Goal: Task Accomplishment & Management: Use online tool/utility

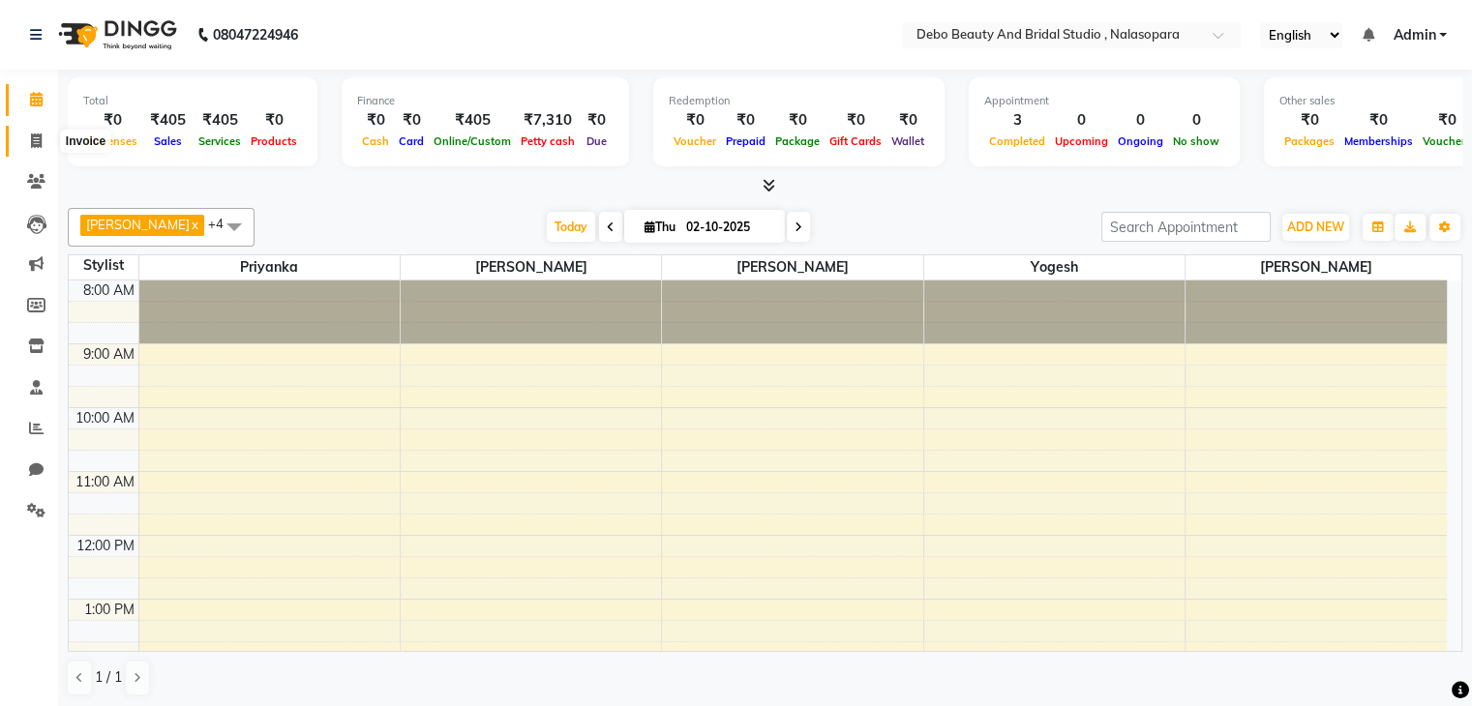
click at [35, 134] on icon at bounding box center [36, 141] width 11 height 15
select select "service"
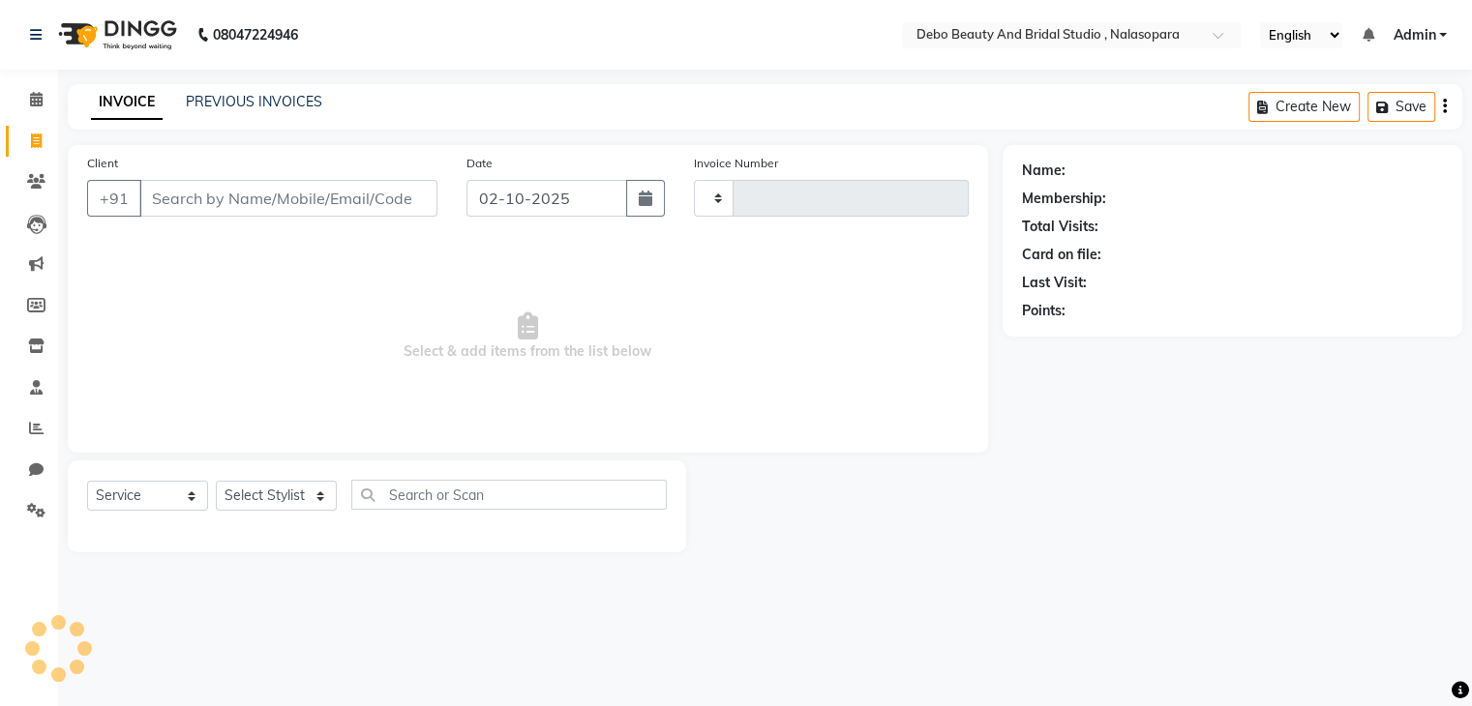
type input "0027"
select select "9026"
click at [206, 189] on input "Client" at bounding box center [290, 198] width 302 height 37
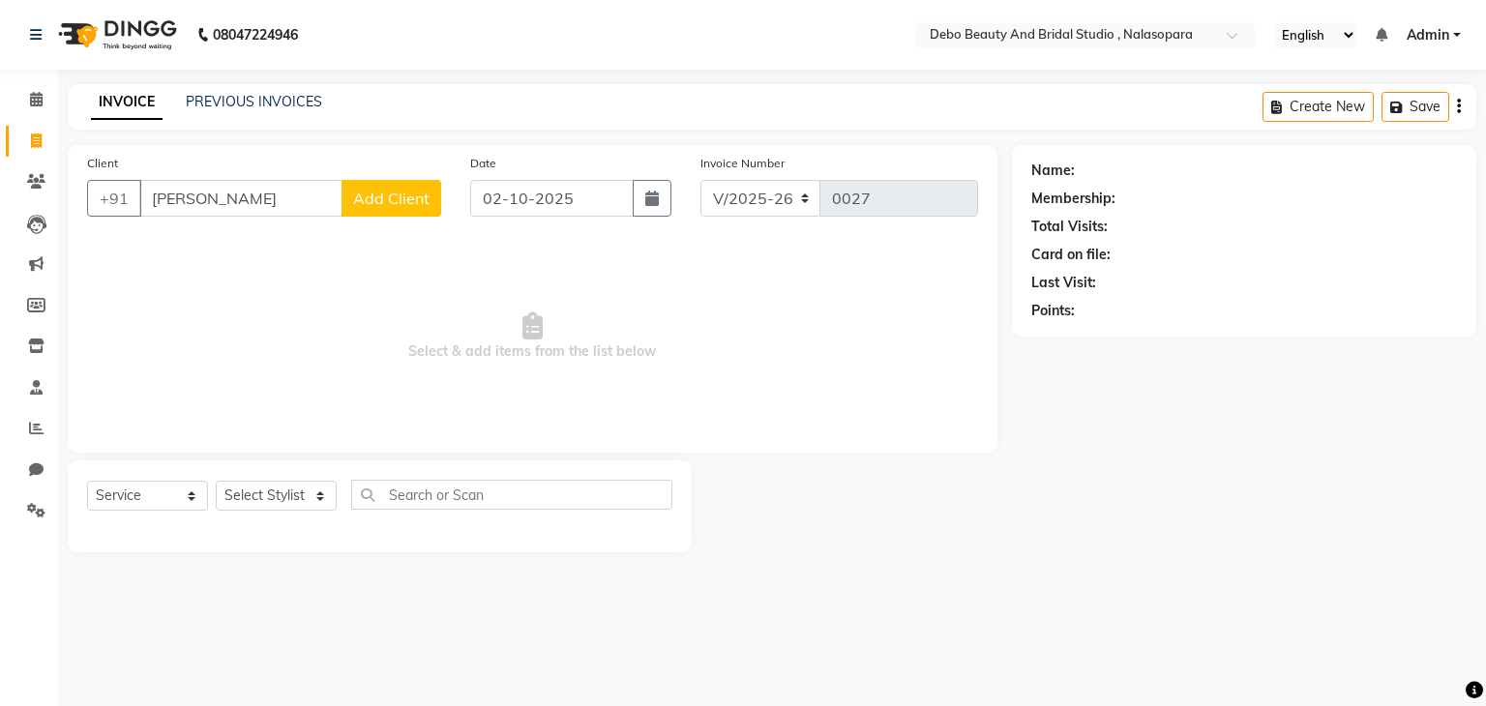
type input "[PERSON_NAME]"
click at [410, 209] on button "Add Client" at bounding box center [392, 198] width 100 height 37
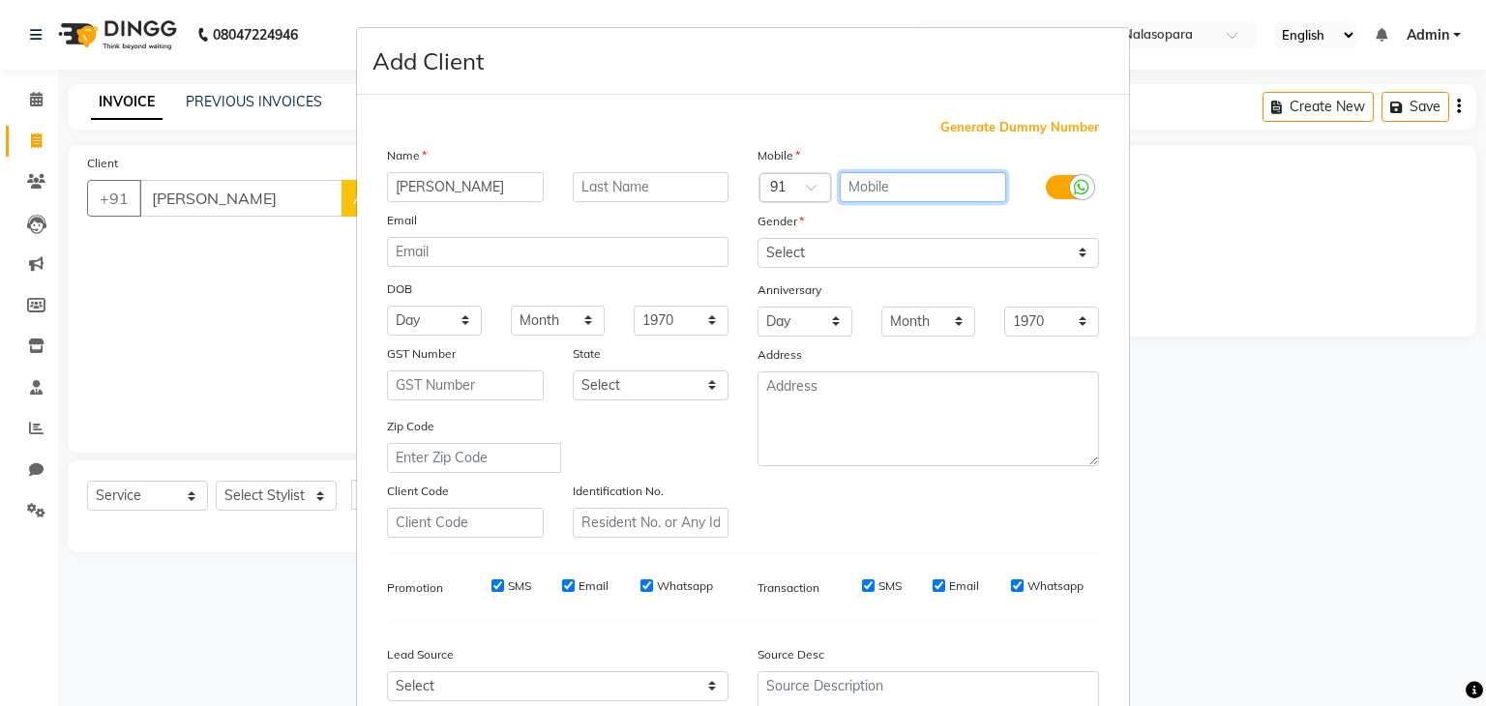
click at [926, 194] on input "text" at bounding box center [923, 187] width 167 height 30
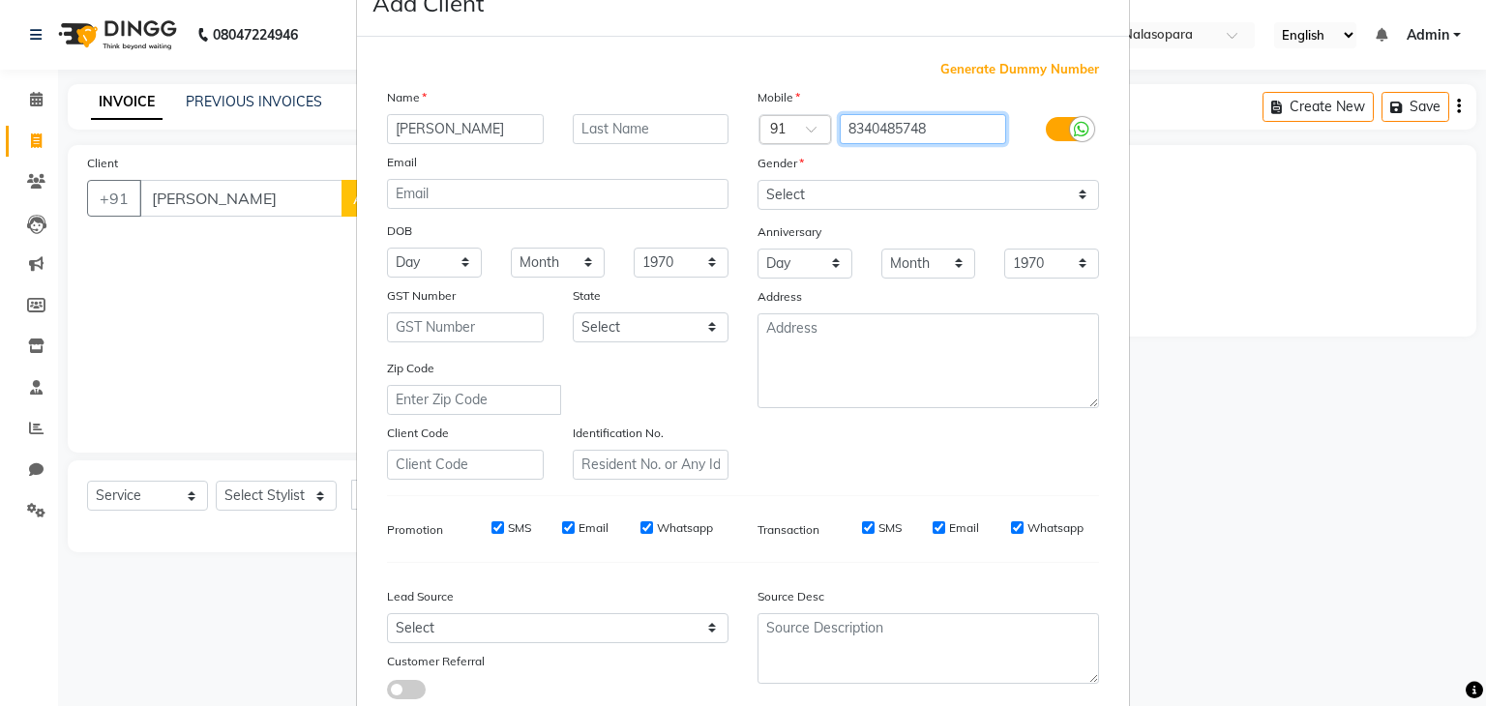
scroll to position [58, 0]
type input "8340485748"
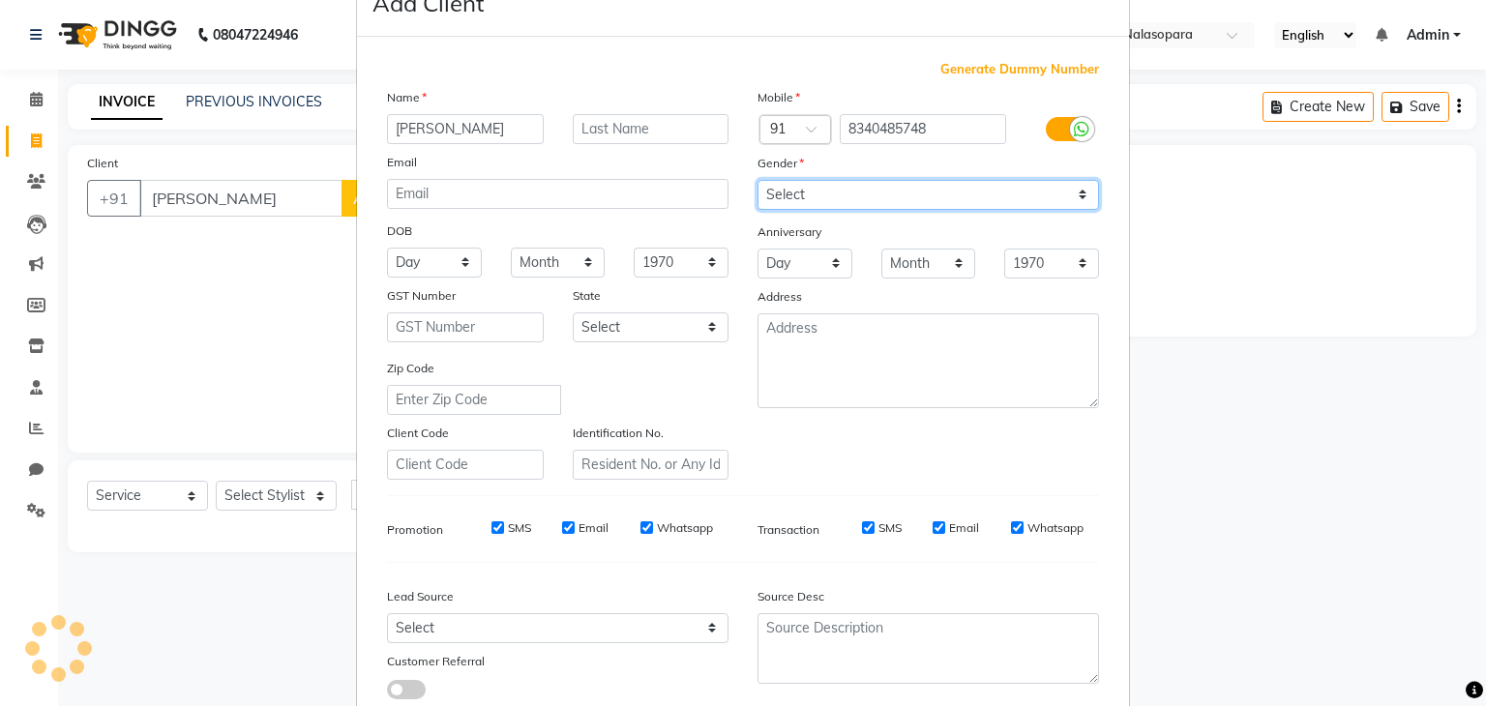
click at [1079, 198] on div "Mobile Country Code × 91 8340485748 Gender Select [DEMOGRAPHIC_DATA] [DEMOGRAPH…" at bounding box center [928, 283] width 371 height 393
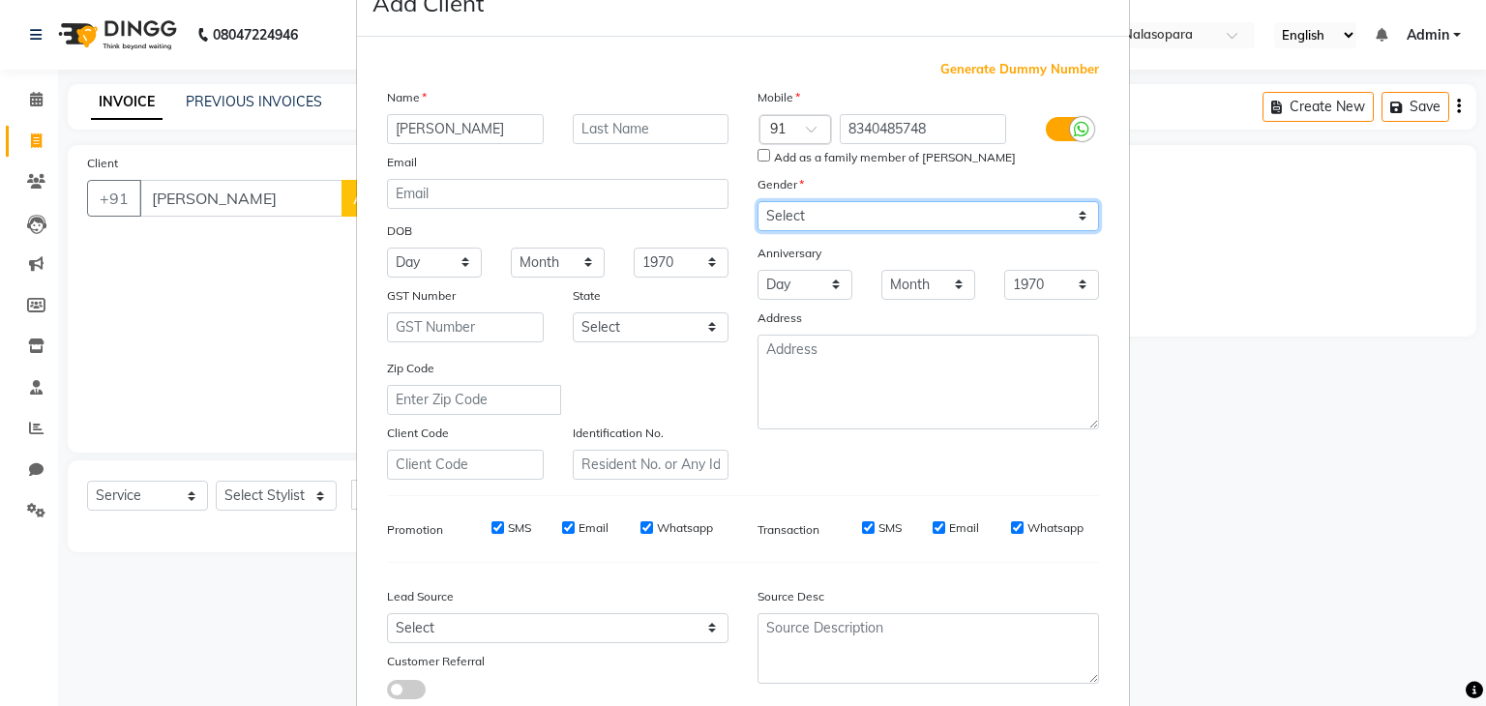
select select "[DEMOGRAPHIC_DATA]"
click at [758, 202] on select "Select [DEMOGRAPHIC_DATA] [DEMOGRAPHIC_DATA] Other Prefer Not To Say" at bounding box center [929, 216] width 342 height 30
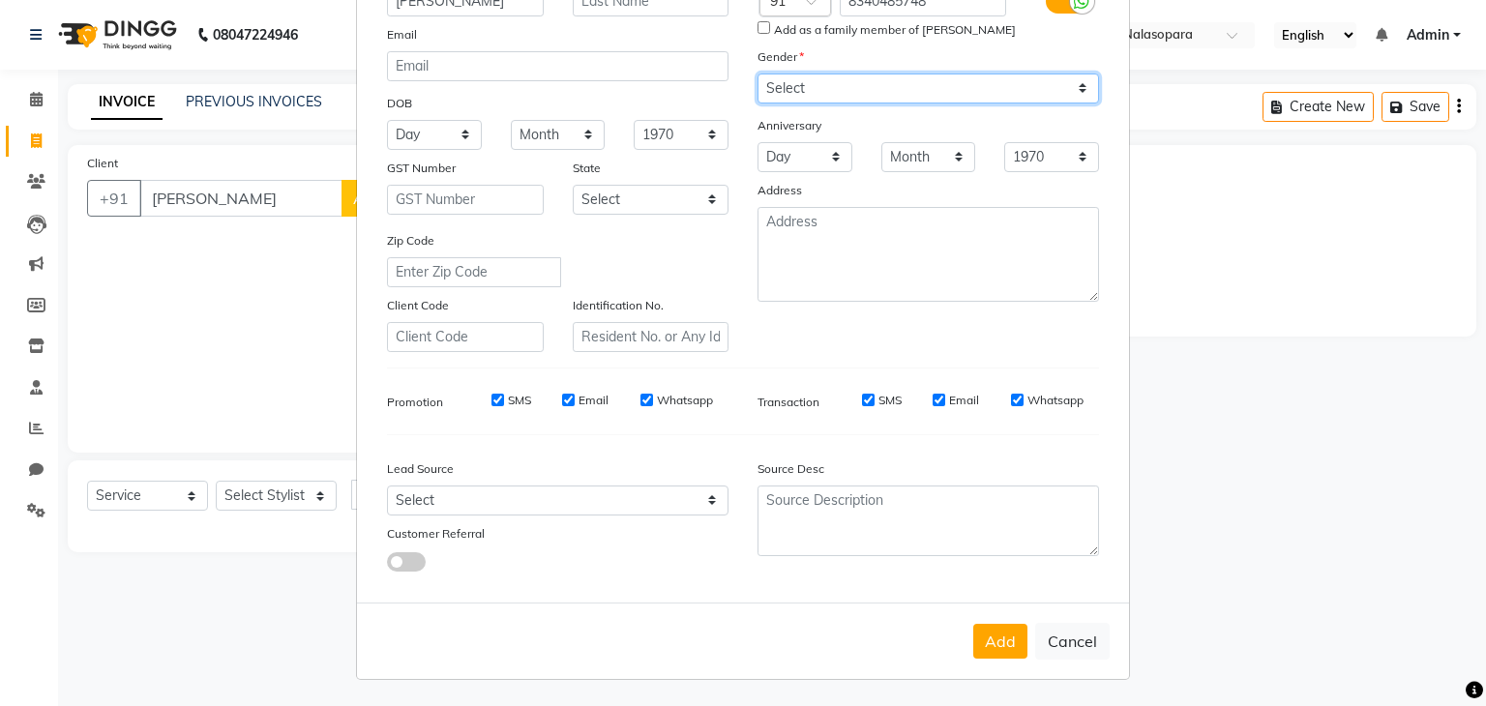
scroll to position [196, 0]
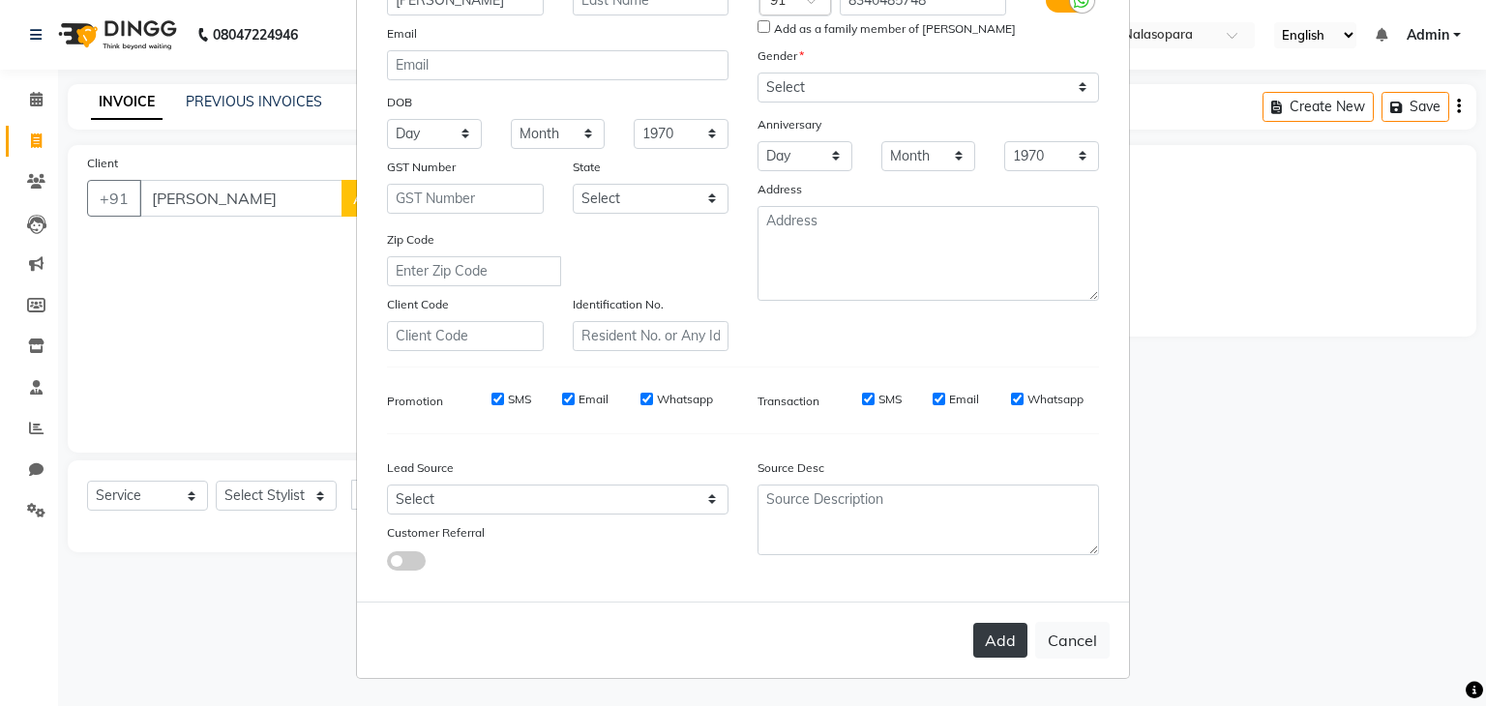
click at [995, 639] on button "Add" at bounding box center [1000, 640] width 54 height 35
click at [1076, 646] on button "Cancel" at bounding box center [1072, 640] width 75 height 37
select select
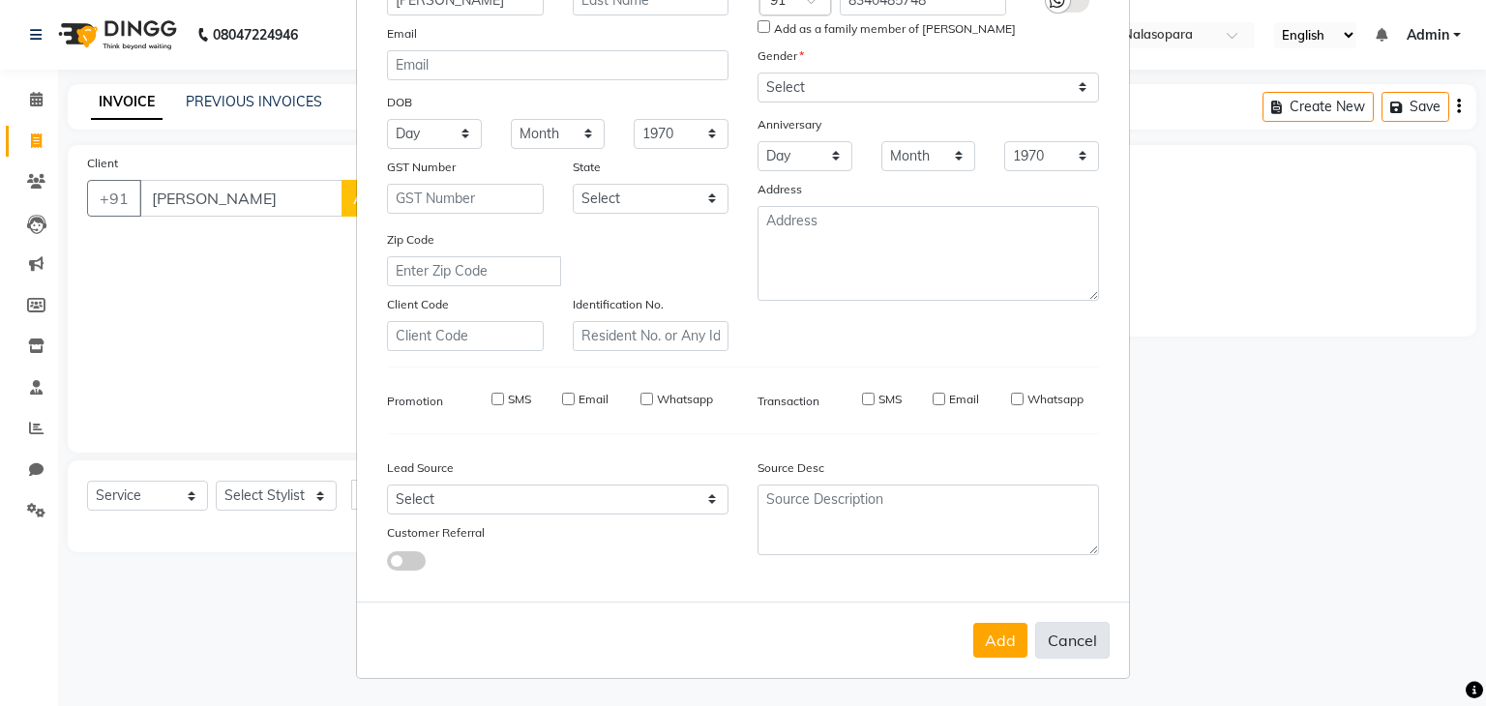
select select
checkbox input "false"
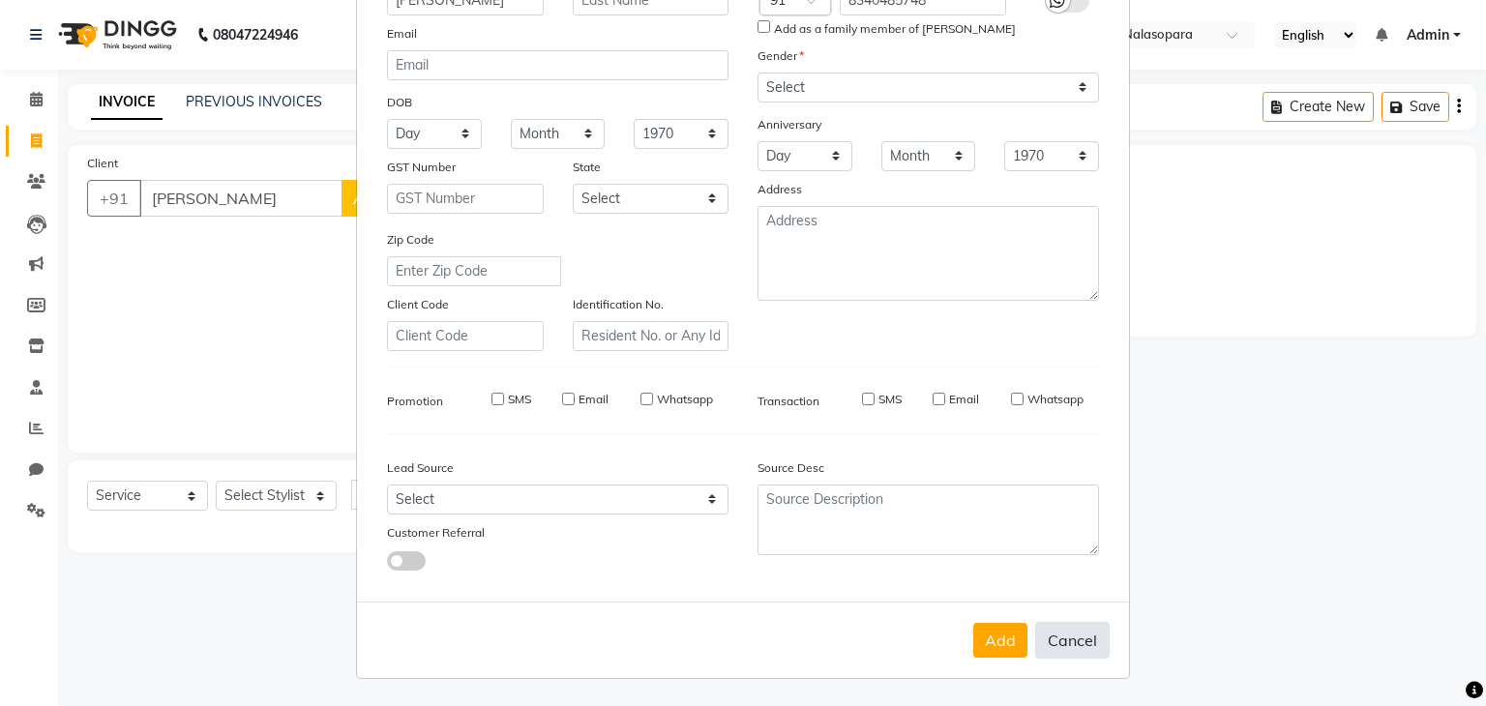
checkbox input "false"
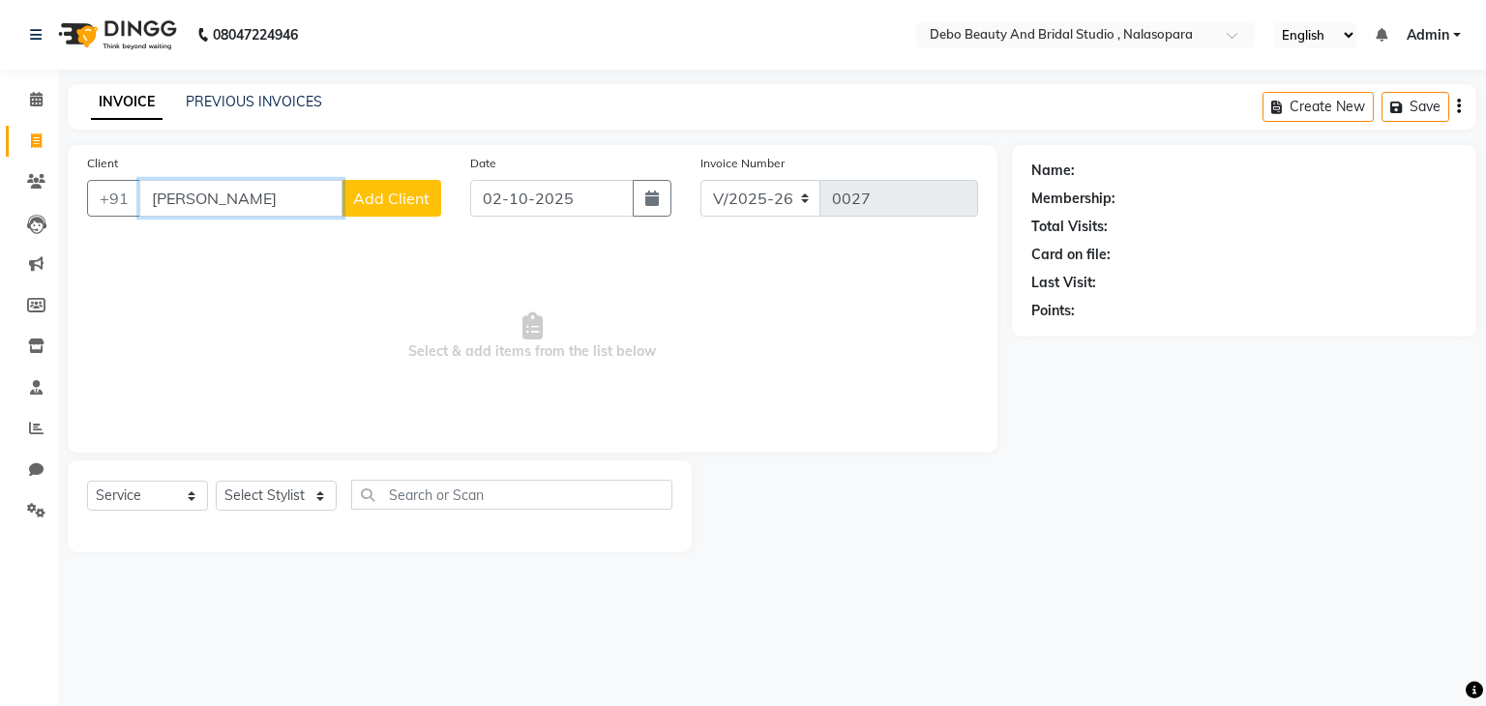
click at [252, 195] on input "[PERSON_NAME]" at bounding box center [240, 198] width 203 height 37
type input "aasifa"
click at [399, 195] on span "Add Client" at bounding box center [391, 198] width 76 height 19
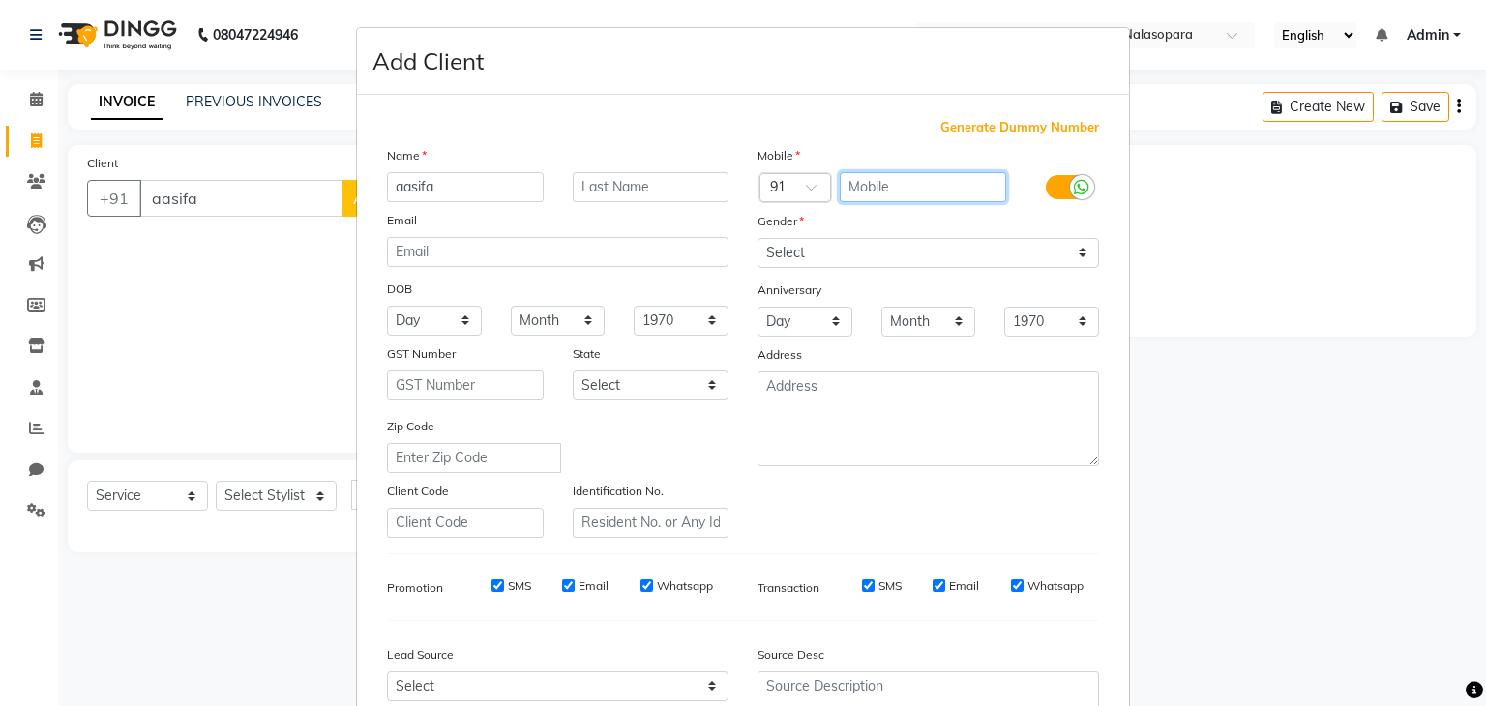
click at [883, 180] on input "text" at bounding box center [923, 187] width 167 height 30
type input "8340485748"
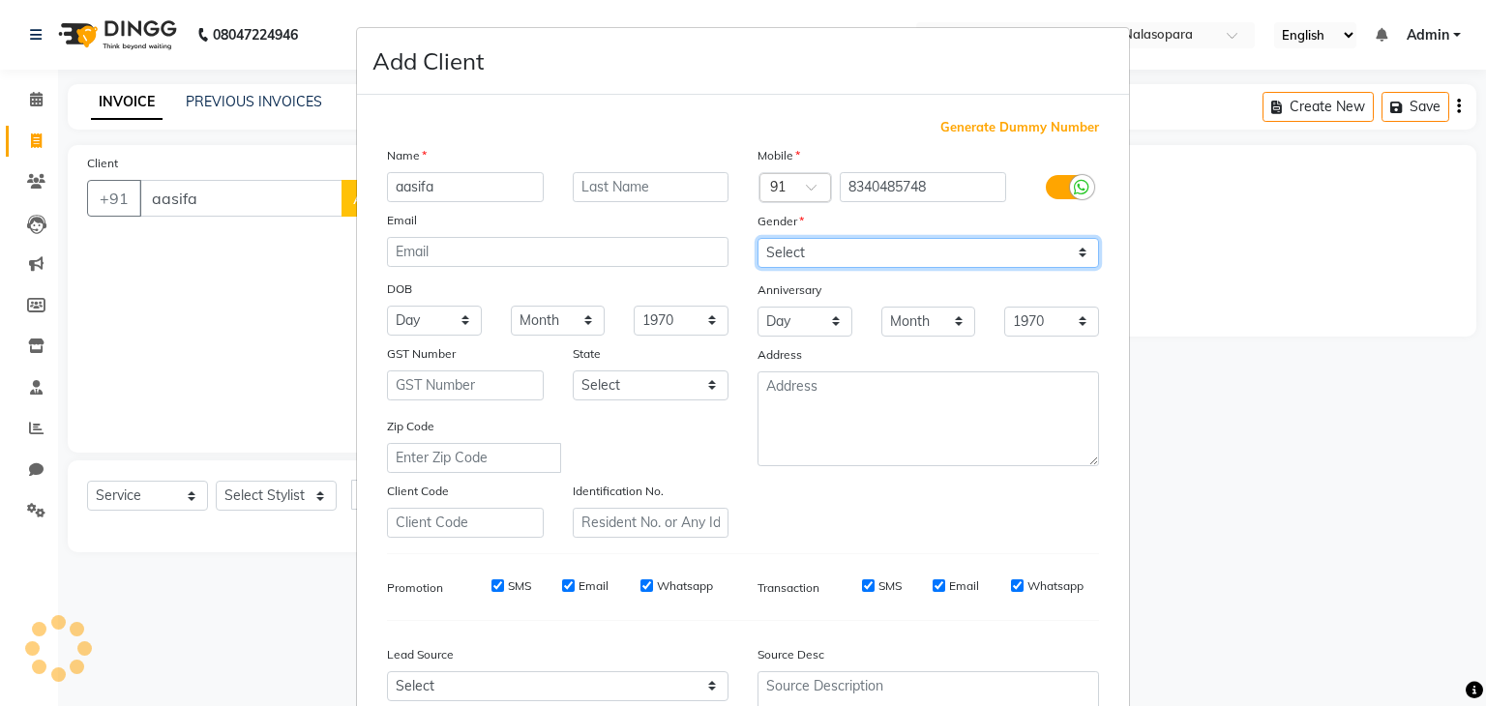
click at [1076, 259] on div "Mobile Country Code × 91 8340485748 Gender Select [DEMOGRAPHIC_DATA] [DEMOGRAPH…" at bounding box center [928, 341] width 371 height 393
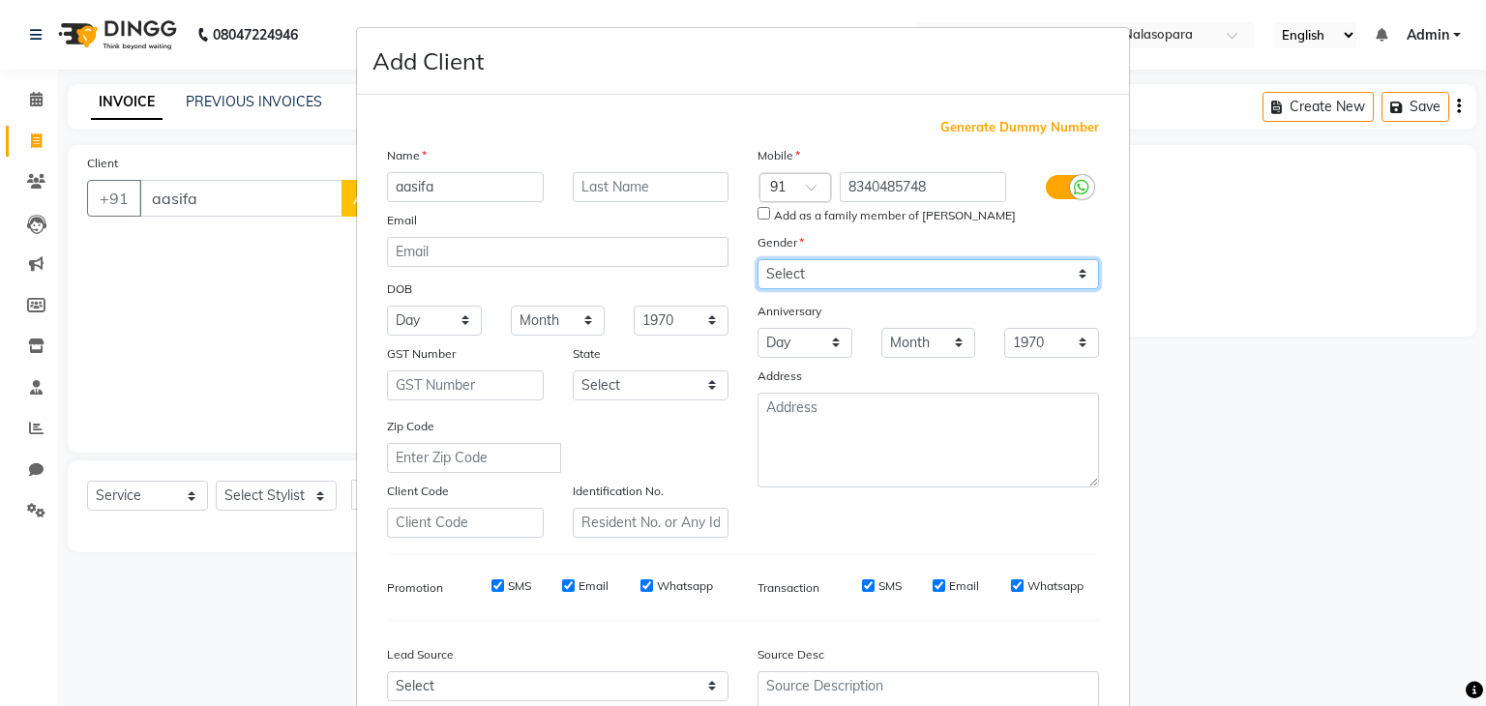
select select "[DEMOGRAPHIC_DATA]"
click at [758, 260] on select "Select [DEMOGRAPHIC_DATA] [DEMOGRAPHIC_DATA] Other Prefer Not To Say" at bounding box center [929, 274] width 342 height 30
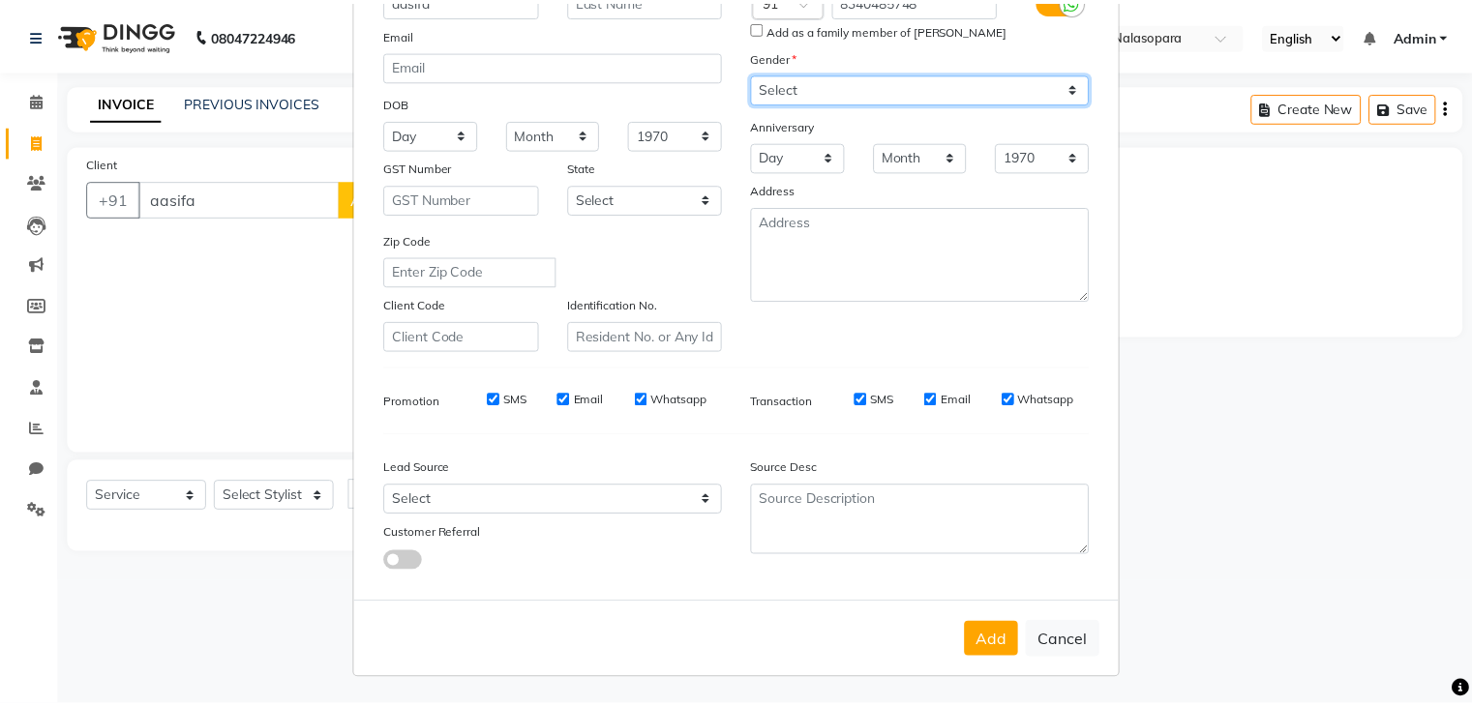
scroll to position [195, 0]
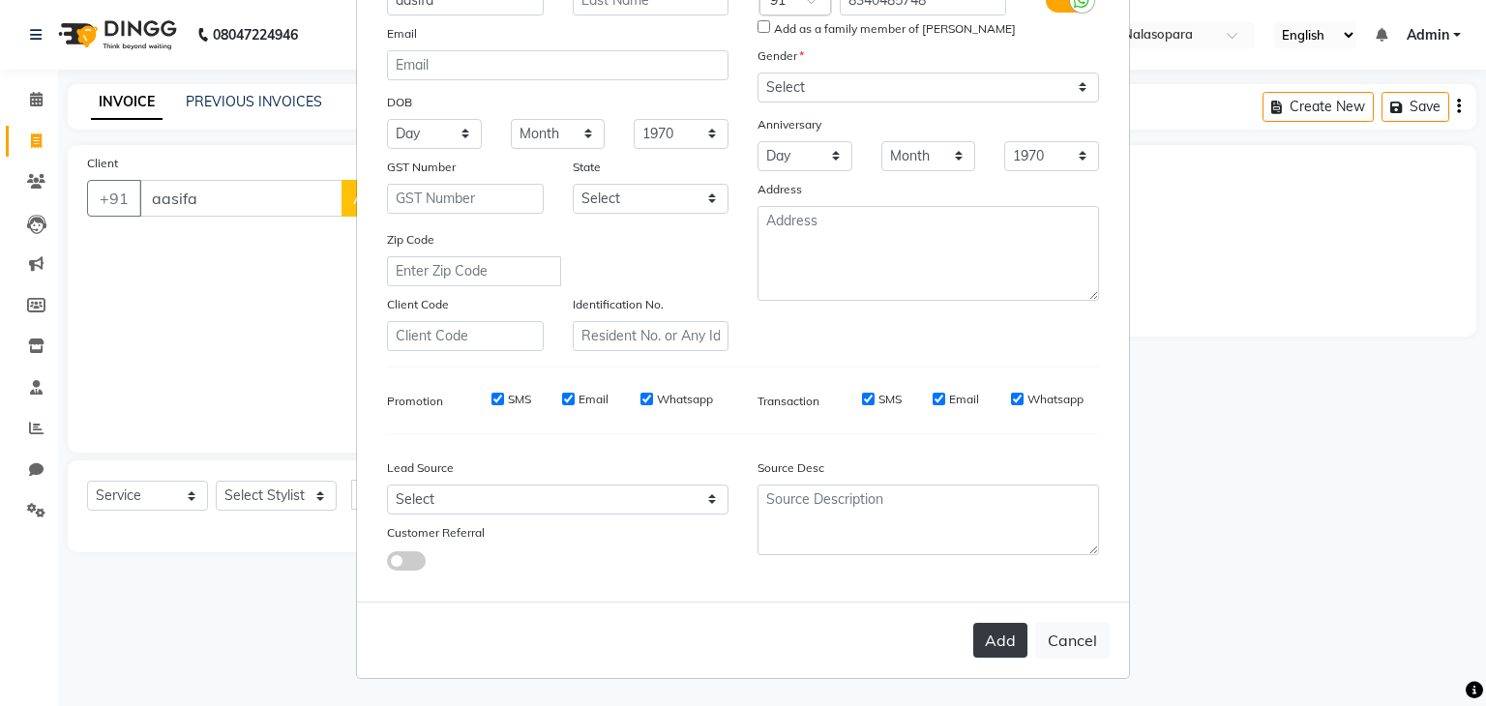
click at [987, 637] on button "Add" at bounding box center [1000, 640] width 54 height 35
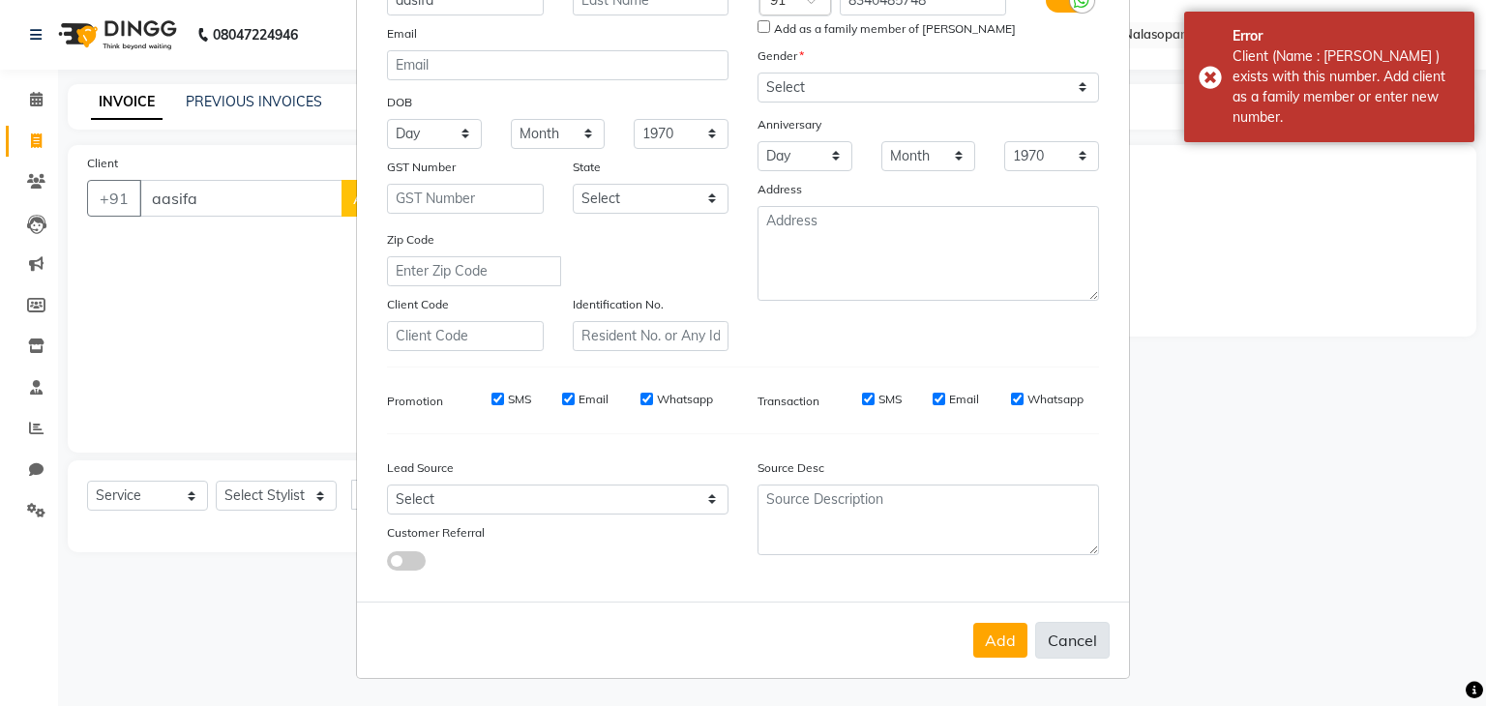
click at [1085, 647] on button "Cancel" at bounding box center [1072, 640] width 75 height 37
select select
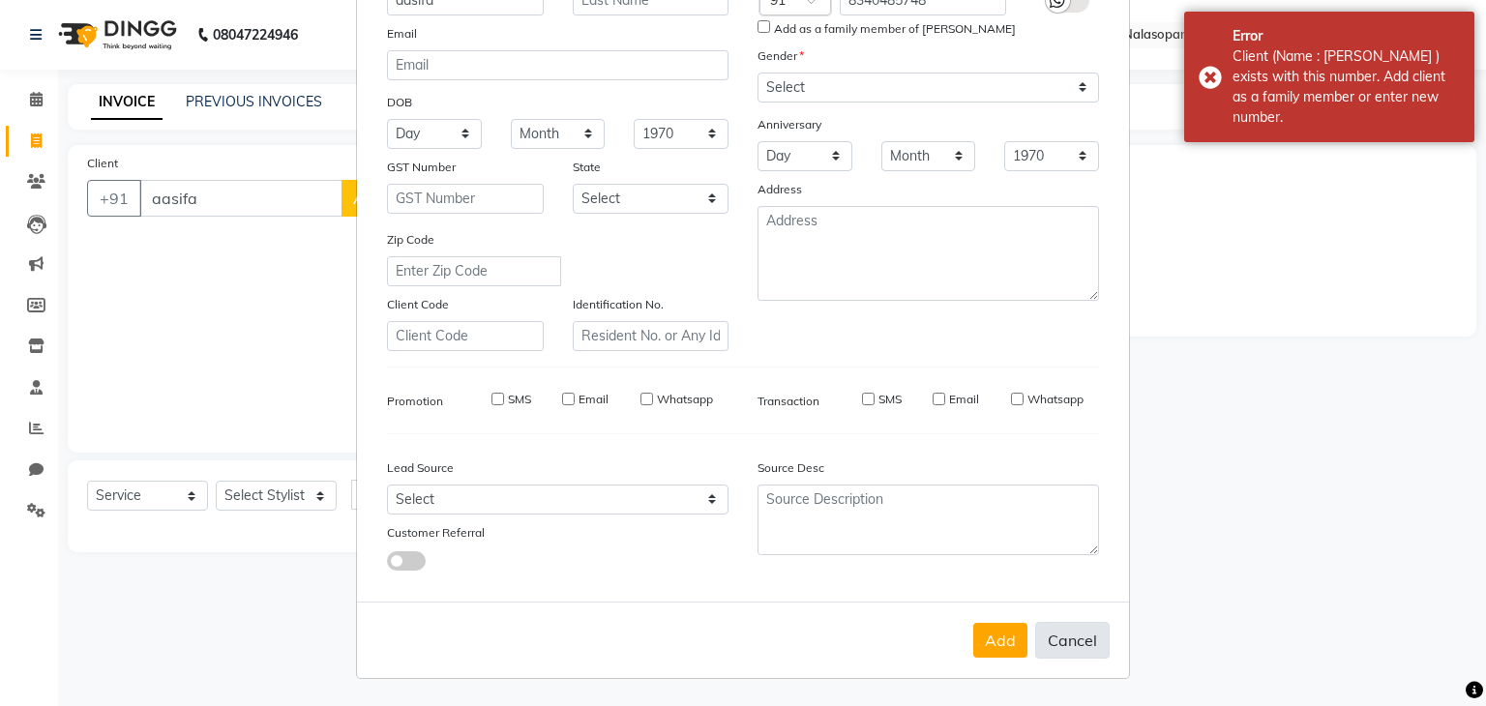
select select
checkbox input "false"
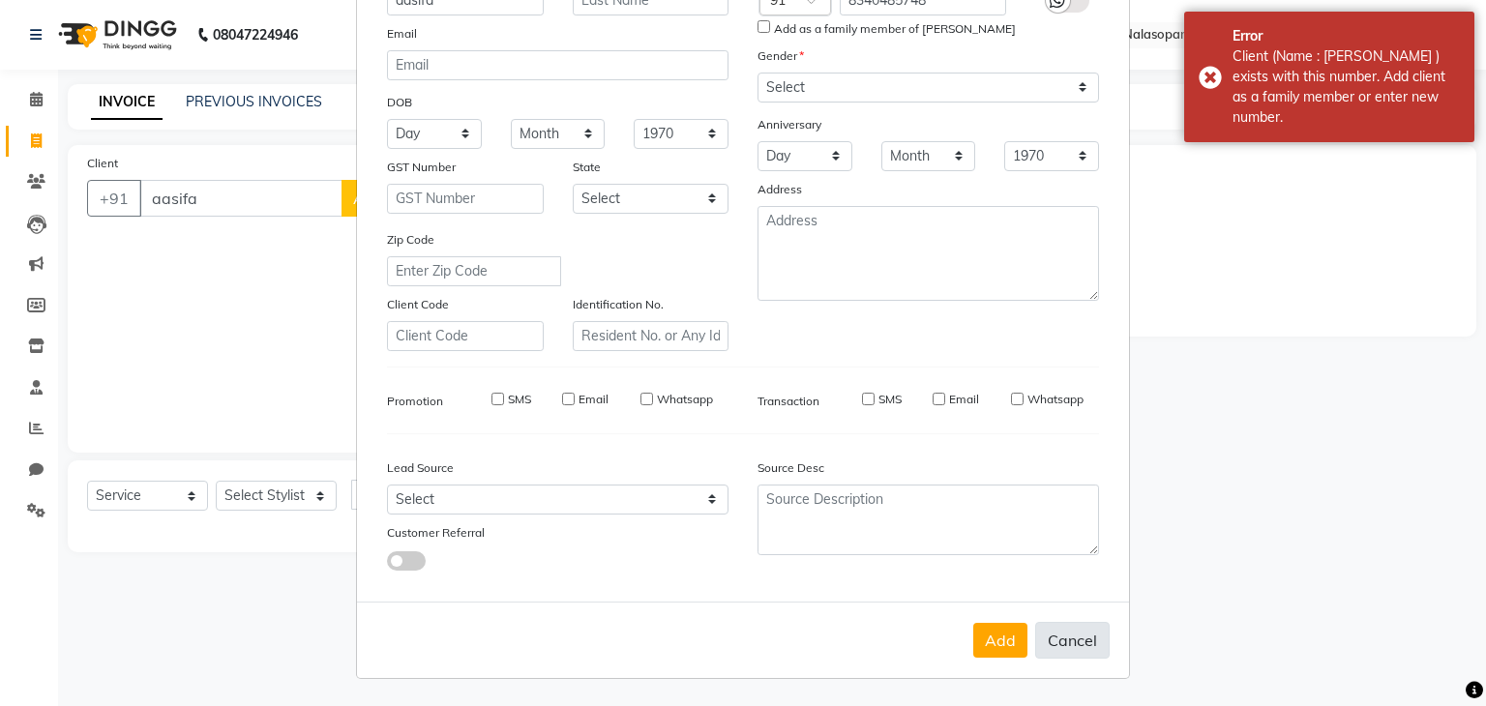
checkbox input "false"
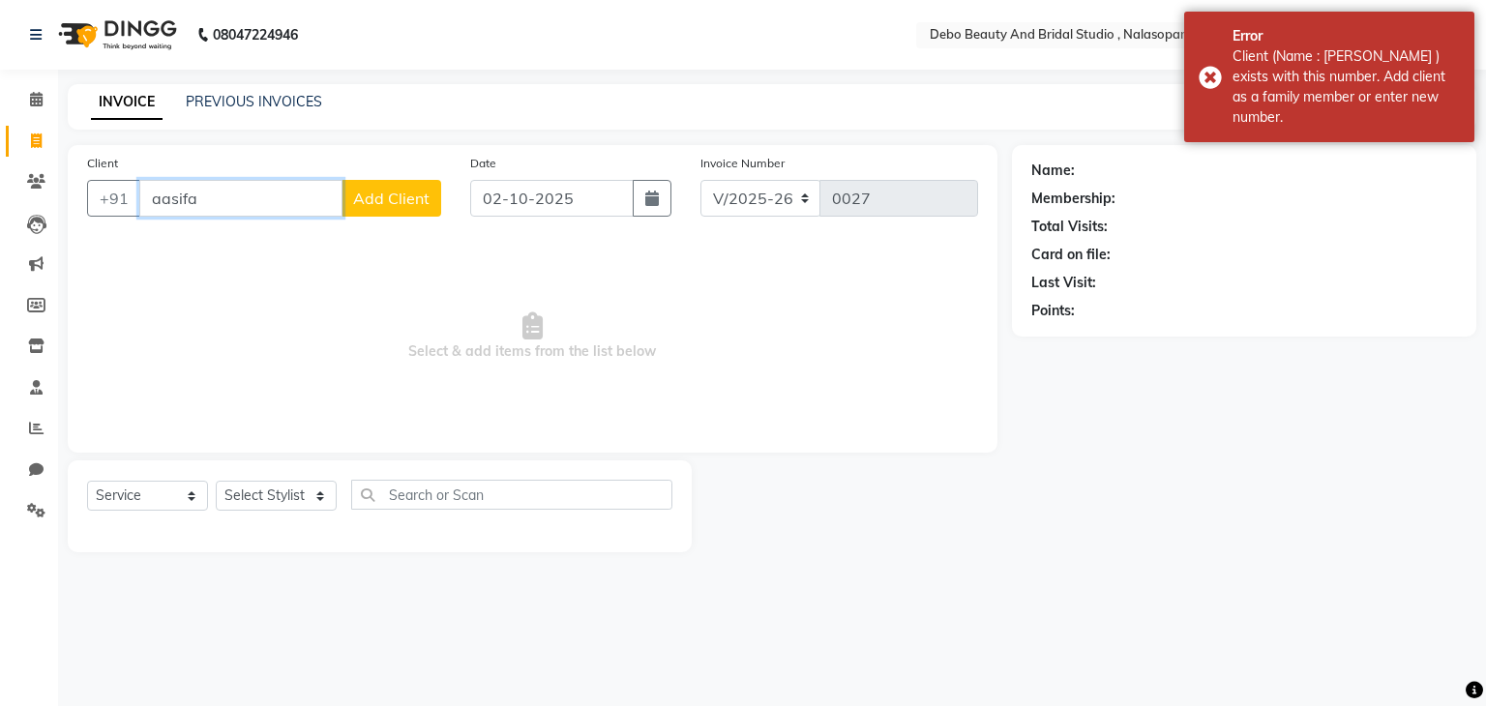
click at [217, 200] on input "aasifa" at bounding box center [240, 198] width 203 height 37
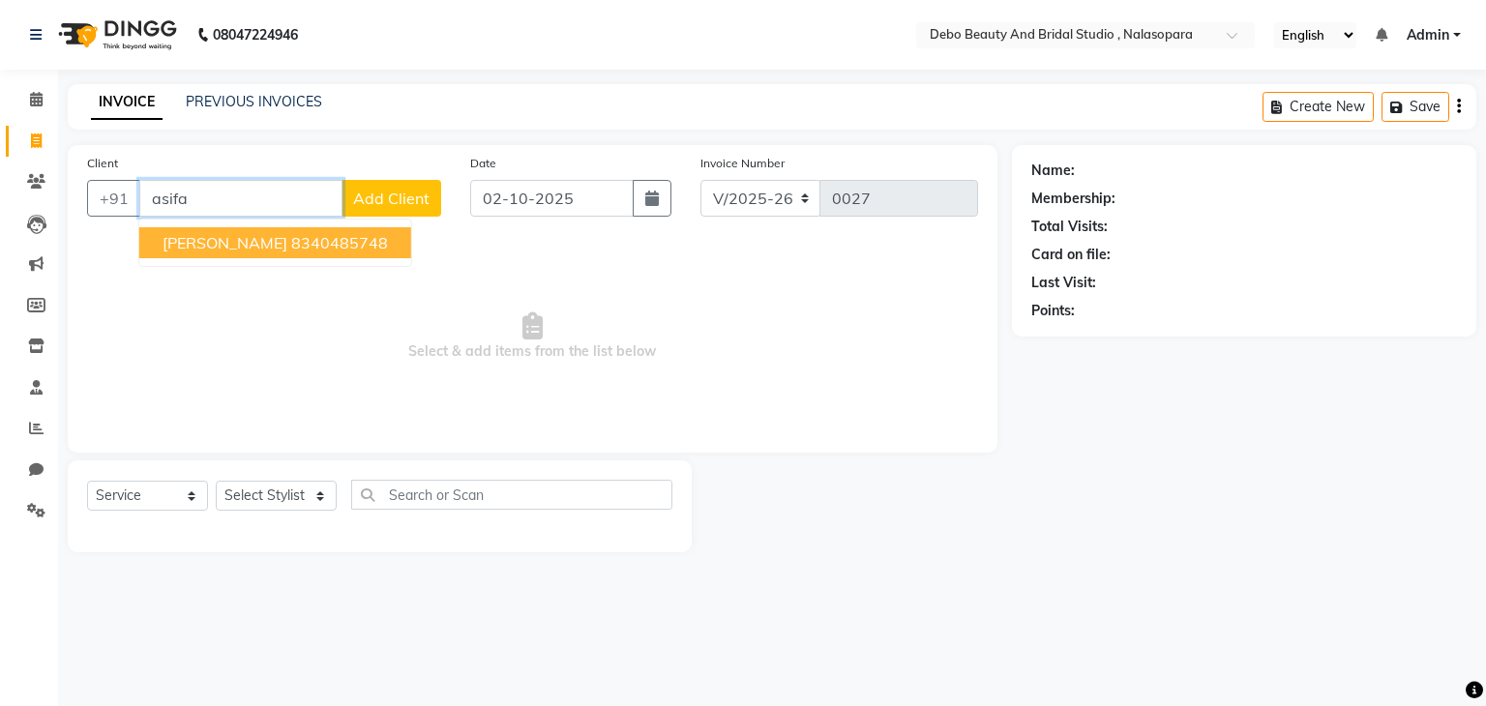
click at [327, 233] on ngb-highlight "8340485748" at bounding box center [339, 242] width 97 height 19
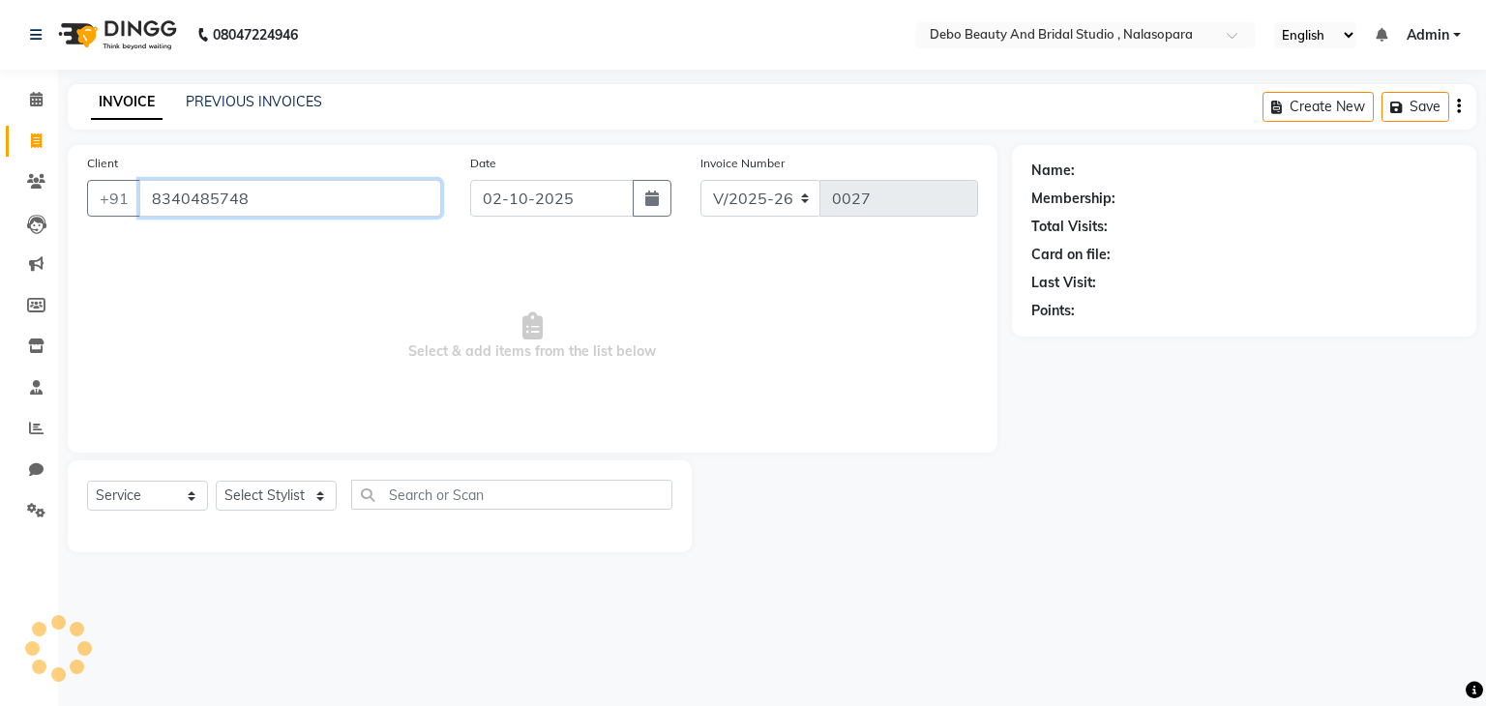
type input "8340485748"
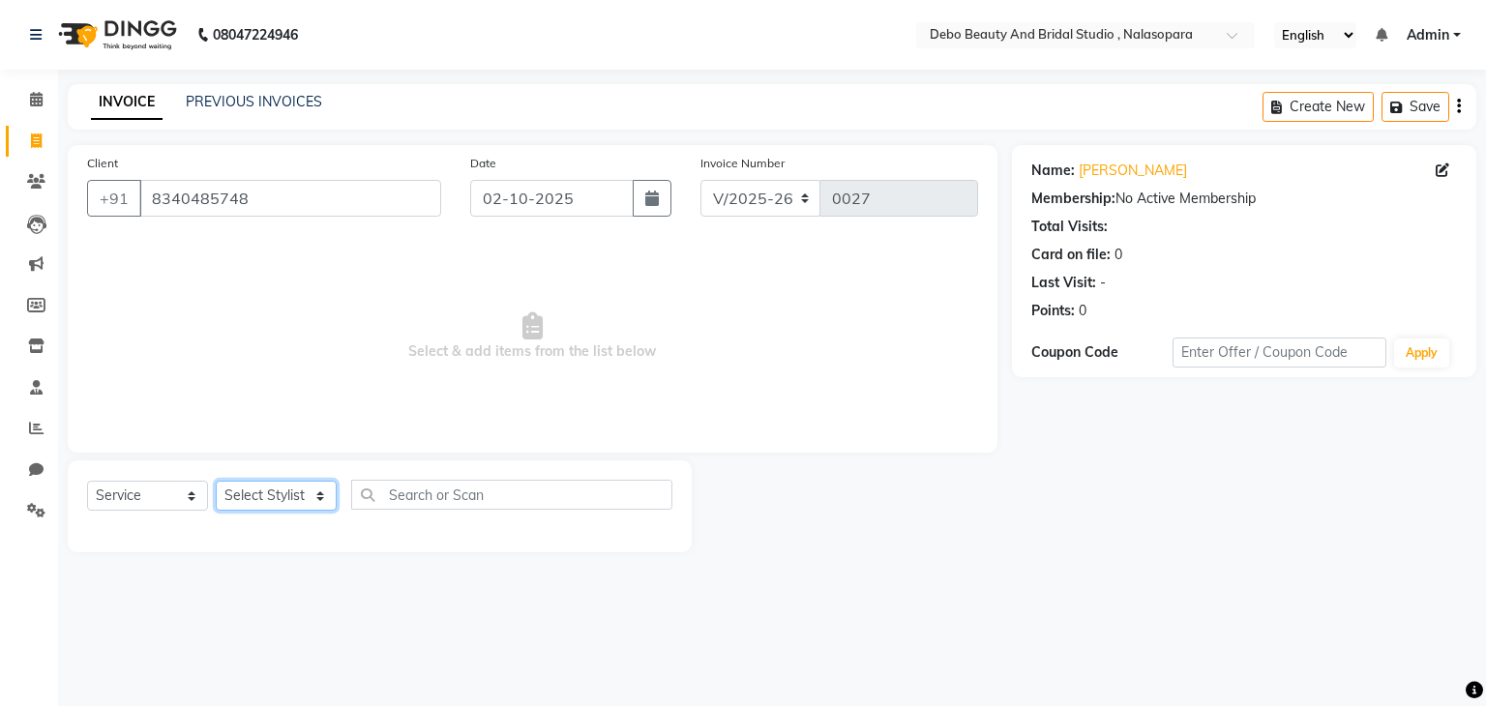
click at [322, 497] on select "Select Stylist [PERSON_NAME] priyanka [PERSON_NAME] [PERSON_NAME]" at bounding box center [276, 496] width 121 height 30
select select "92631"
click at [216, 482] on select "Select Stylist [PERSON_NAME] priyanka [PERSON_NAME] [PERSON_NAME]" at bounding box center [276, 496] width 121 height 30
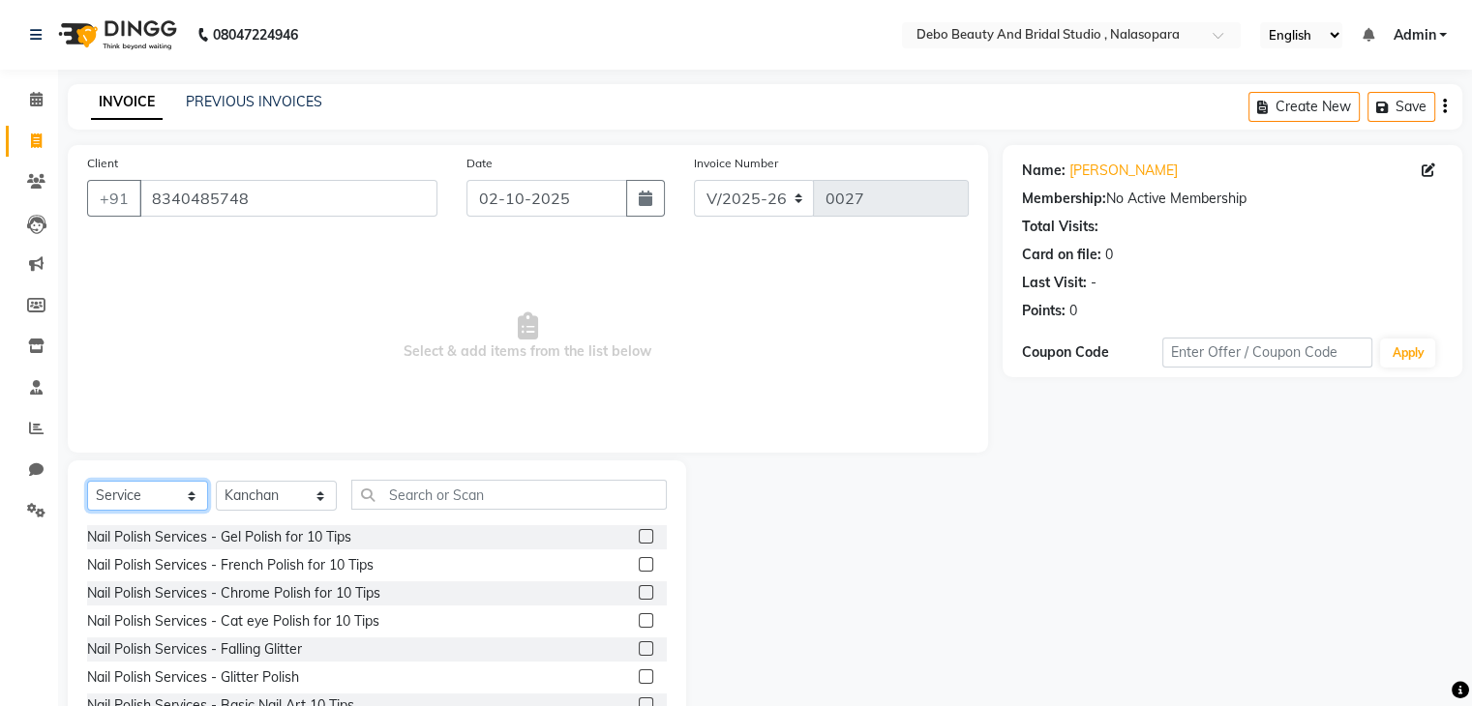
click at [184, 496] on select "Select Service Product Membership Package Voucher Prepaid Gift Card" at bounding box center [147, 496] width 121 height 30
select select "product"
click at [87, 482] on select "Select Service Product Membership Package Voucher Prepaid Gift Card" at bounding box center [147, 496] width 121 height 30
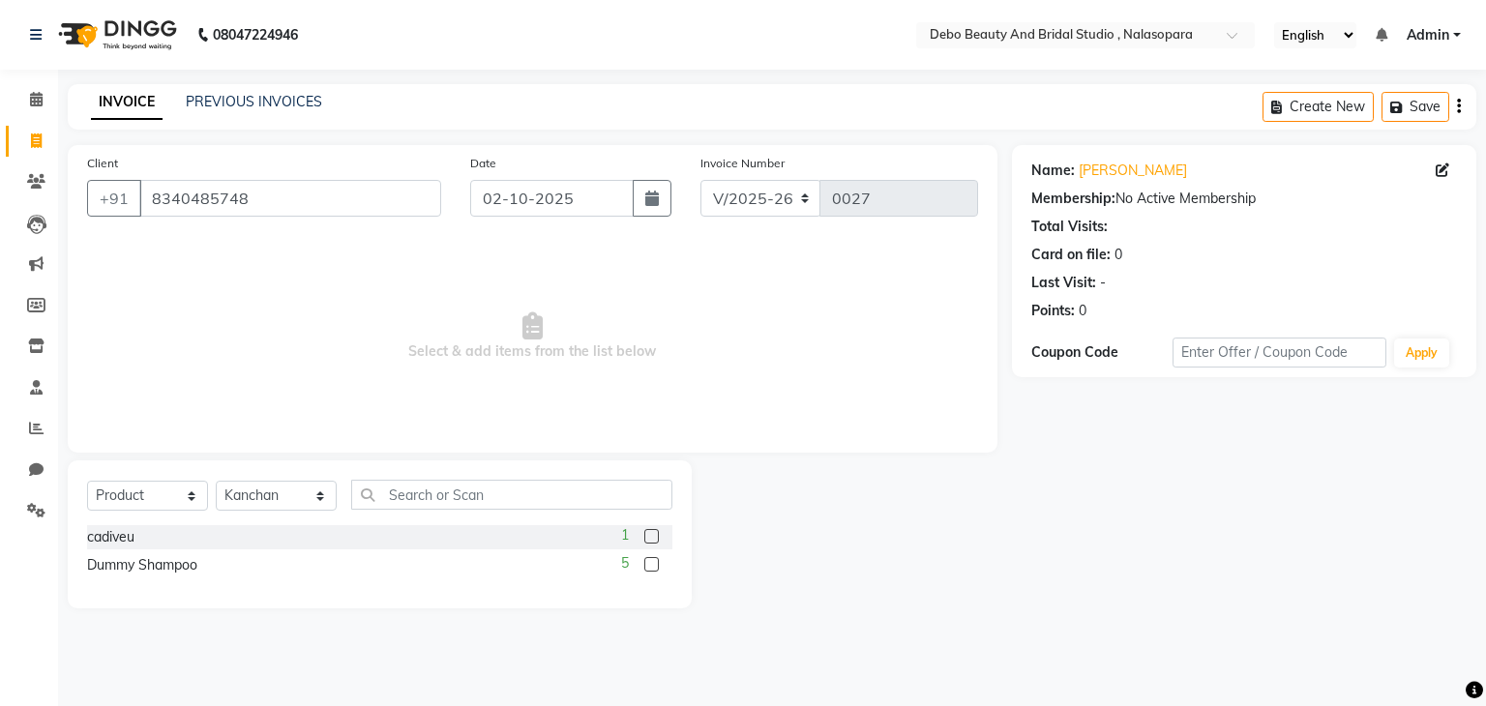
click at [650, 530] on label at bounding box center [651, 536] width 15 height 15
click at [650, 531] on input "checkbox" at bounding box center [650, 537] width 13 height 13
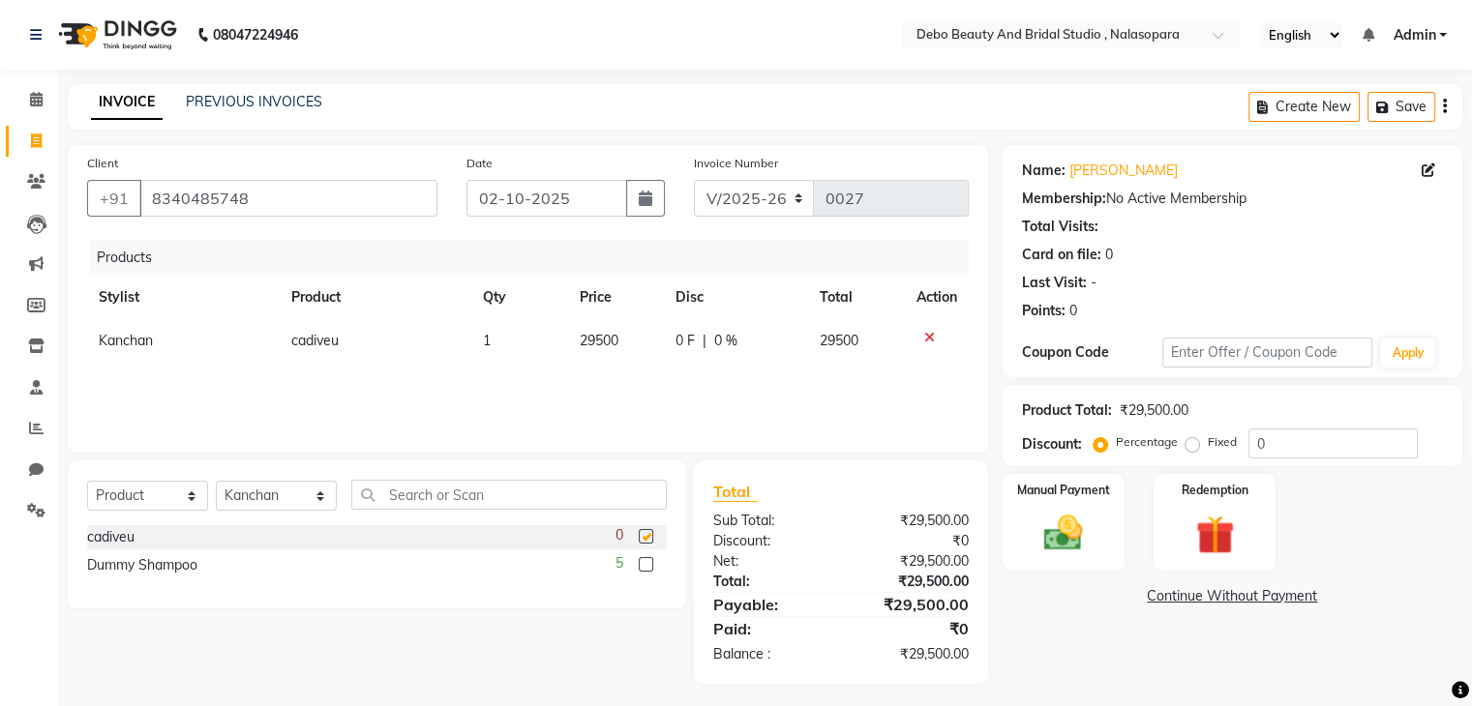
checkbox input "false"
click at [606, 339] on span "29500" at bounding box center [598, 340] width 39 height 17
select select "92631"
click at [606, 339] on input "29500" at bounding box center [587, 346] width 69 height 30
type input "2"
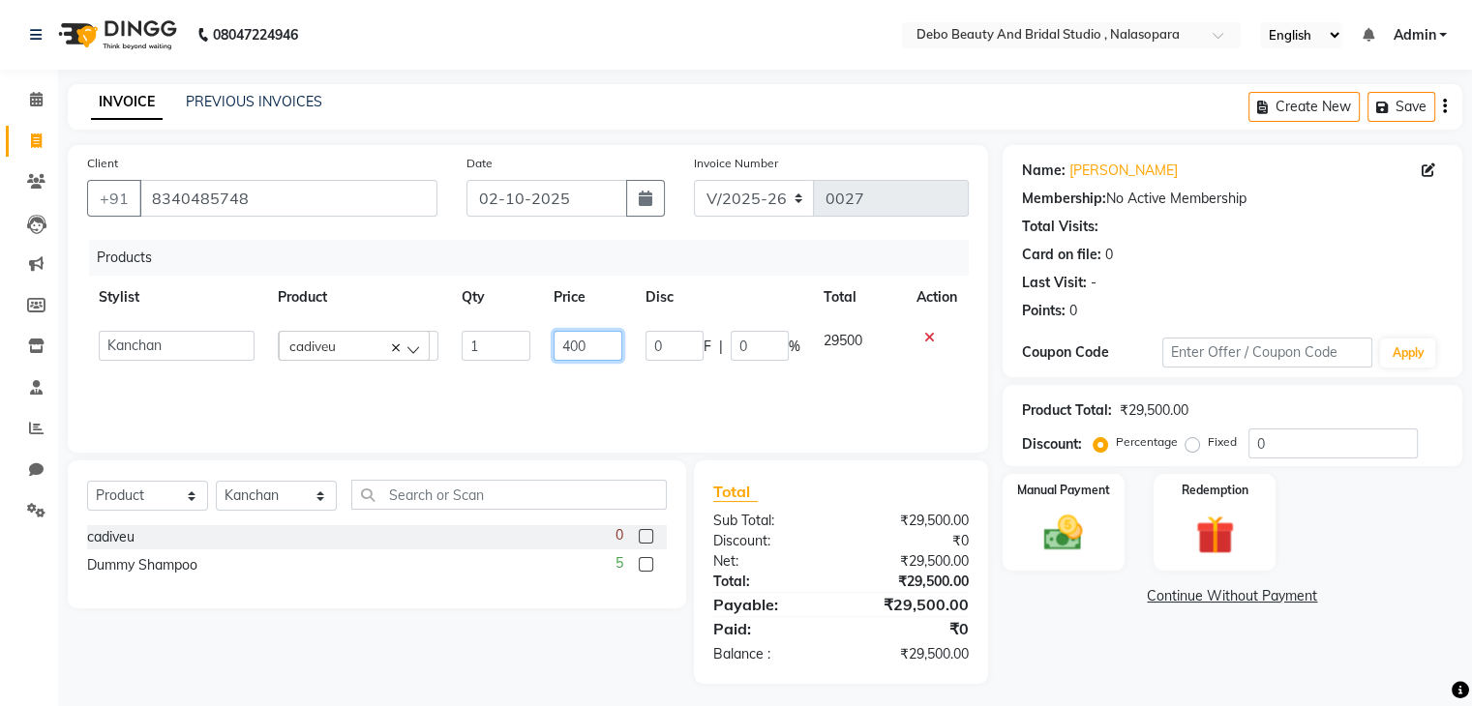
type input "4000"
click at [854, 342] on td "4000" at bounding box center [856, 341] width 97 height 44
select select "92631"
click at [47, 504] on span at bounding box center [36, 511] width 34 height 22
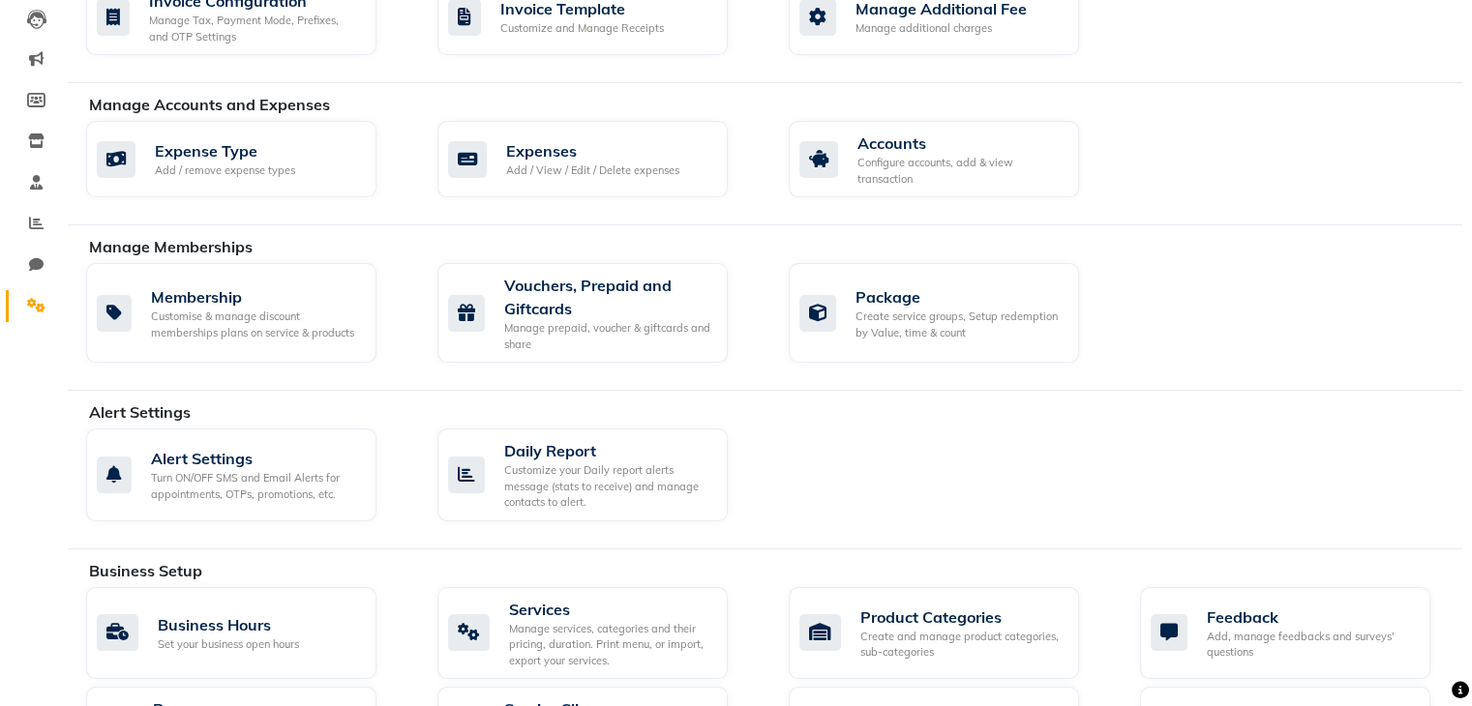
scroll to position [247, 0]
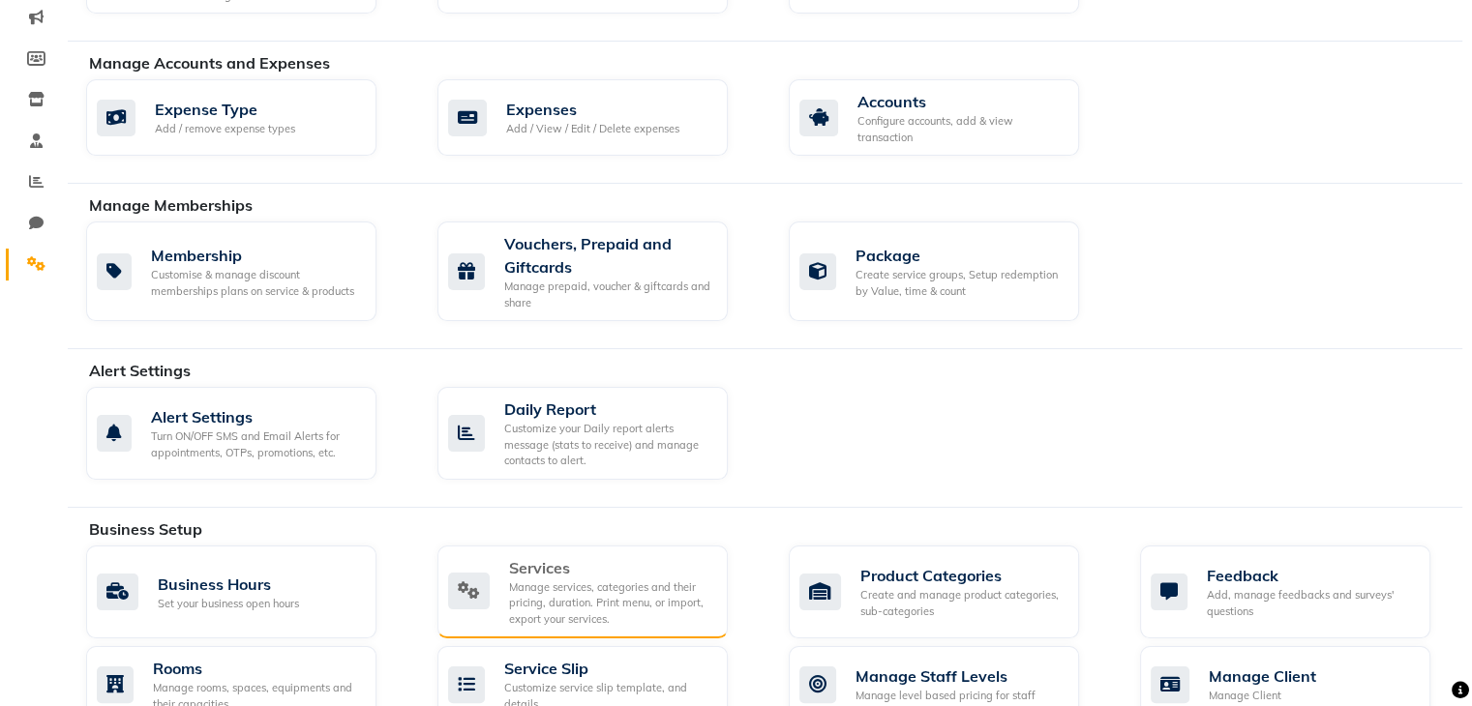
click at [596, 586] on div "Manage services, categories and their pricing, duration. Print menu, or import,…" at bounding box center [610, 604] width 203 height 48
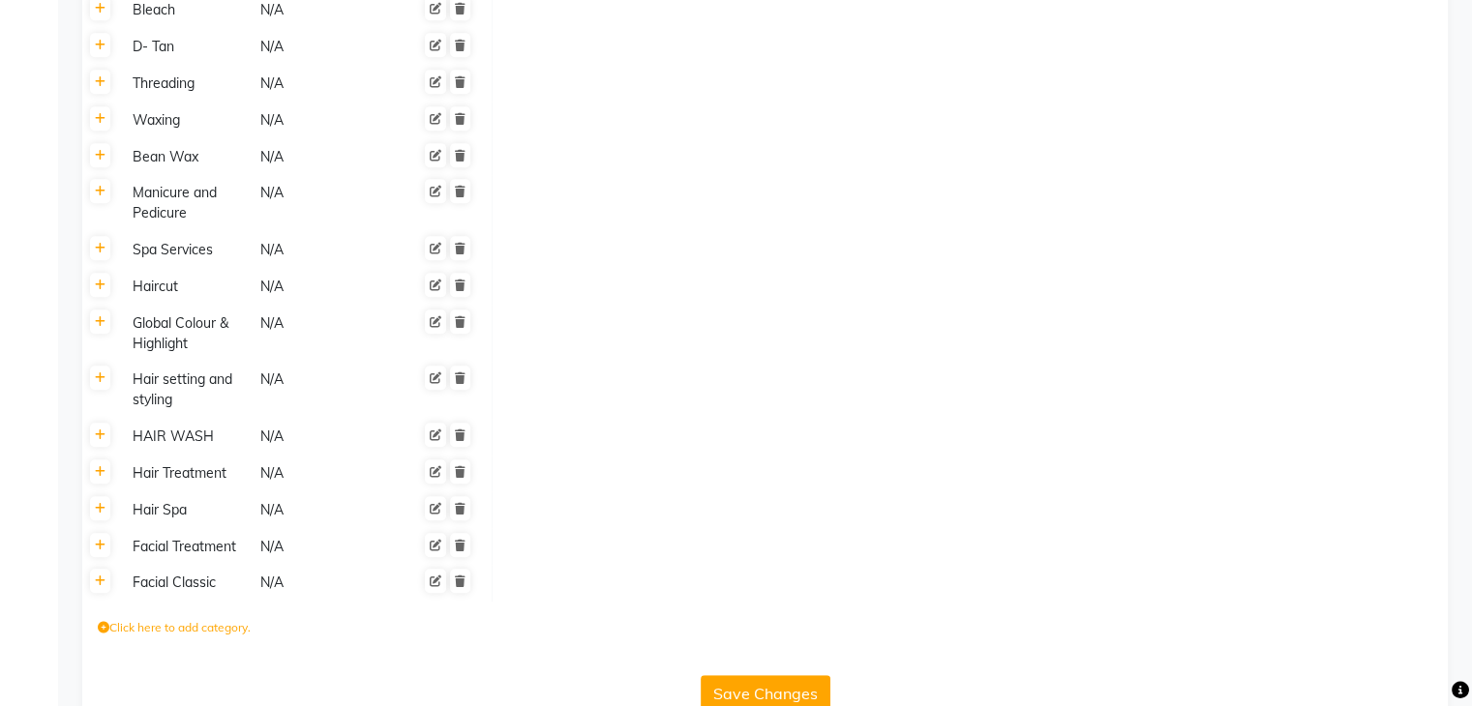
scroll to position [1033, 0]
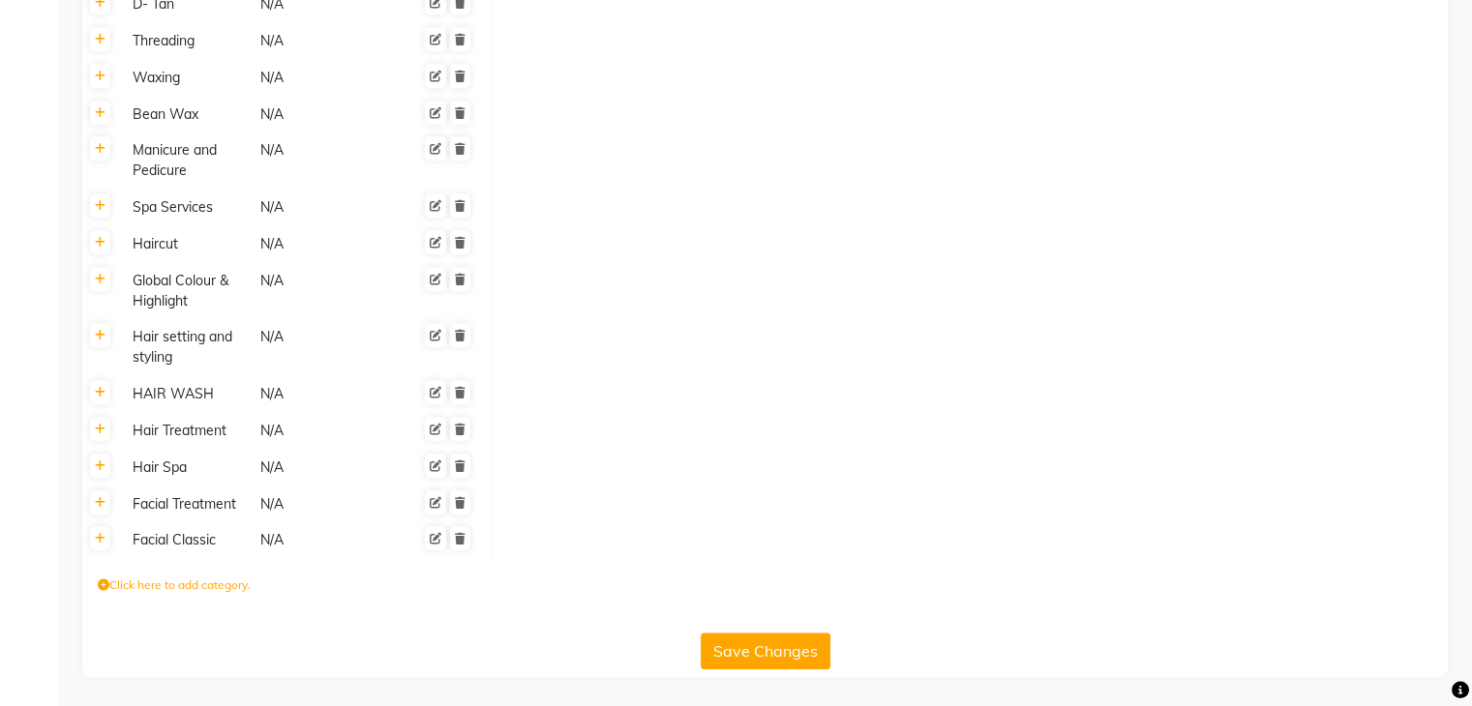
click at [171, 589] on label "Click here to add category." at bounding box center [174, 585] width 153 height 17
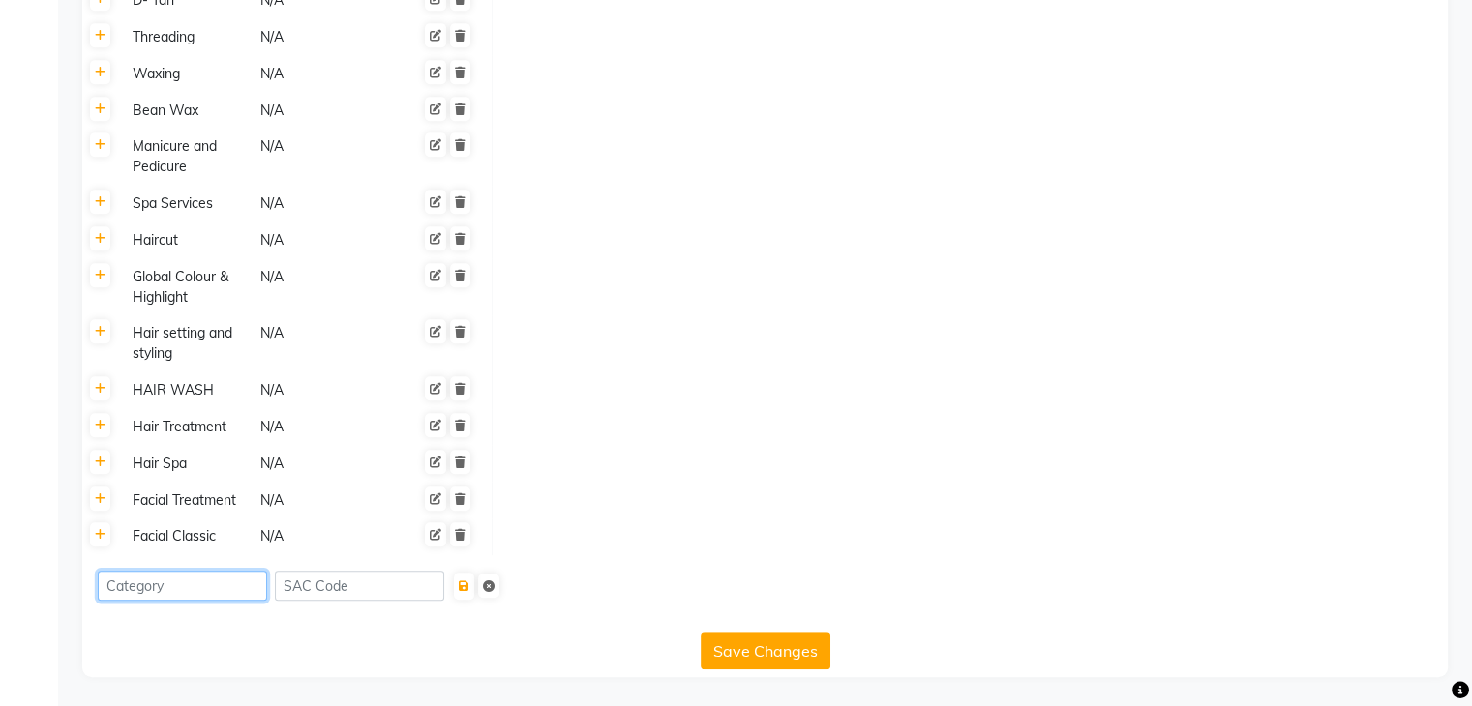
click at [187, 595] on input at bounding box center [182, 586] width 169 height 30
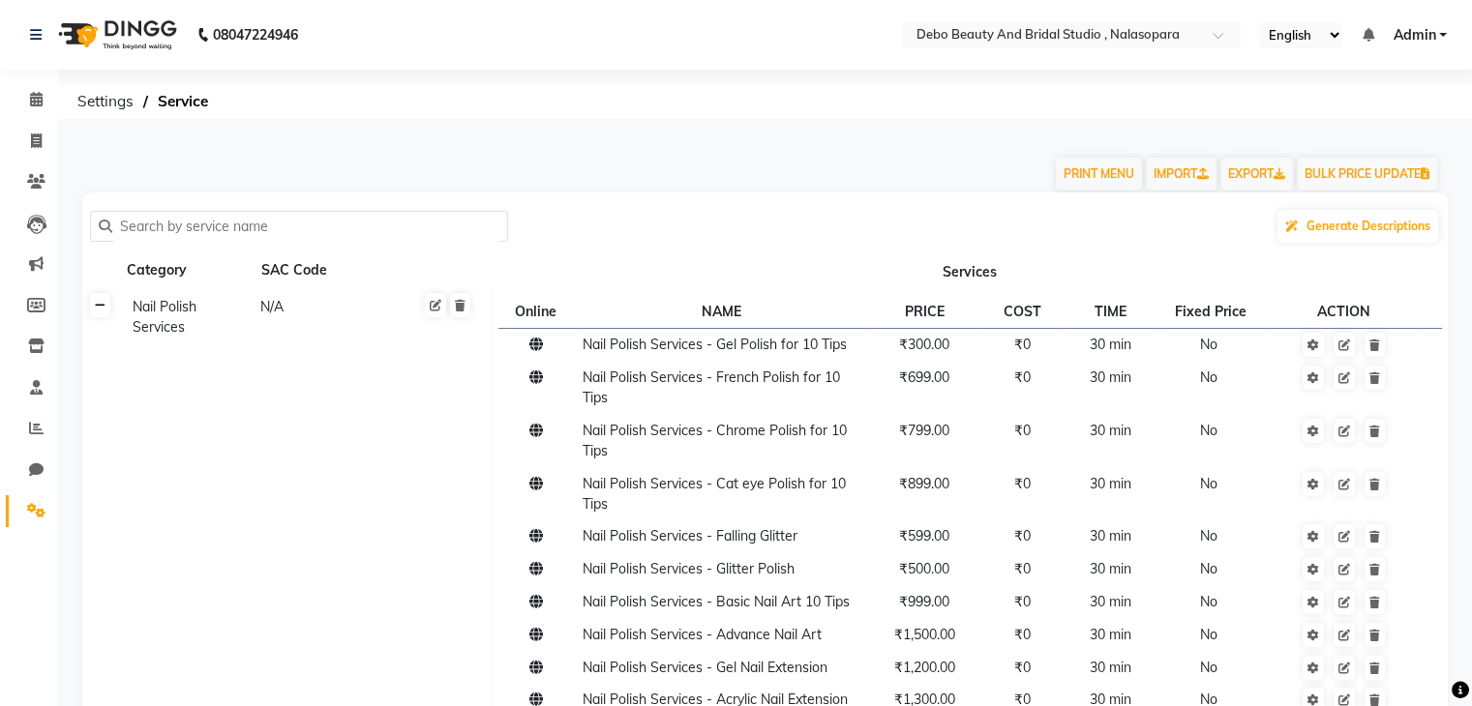
click at [93, 311] on link at bounding box center [100, 305] width 20 height 24
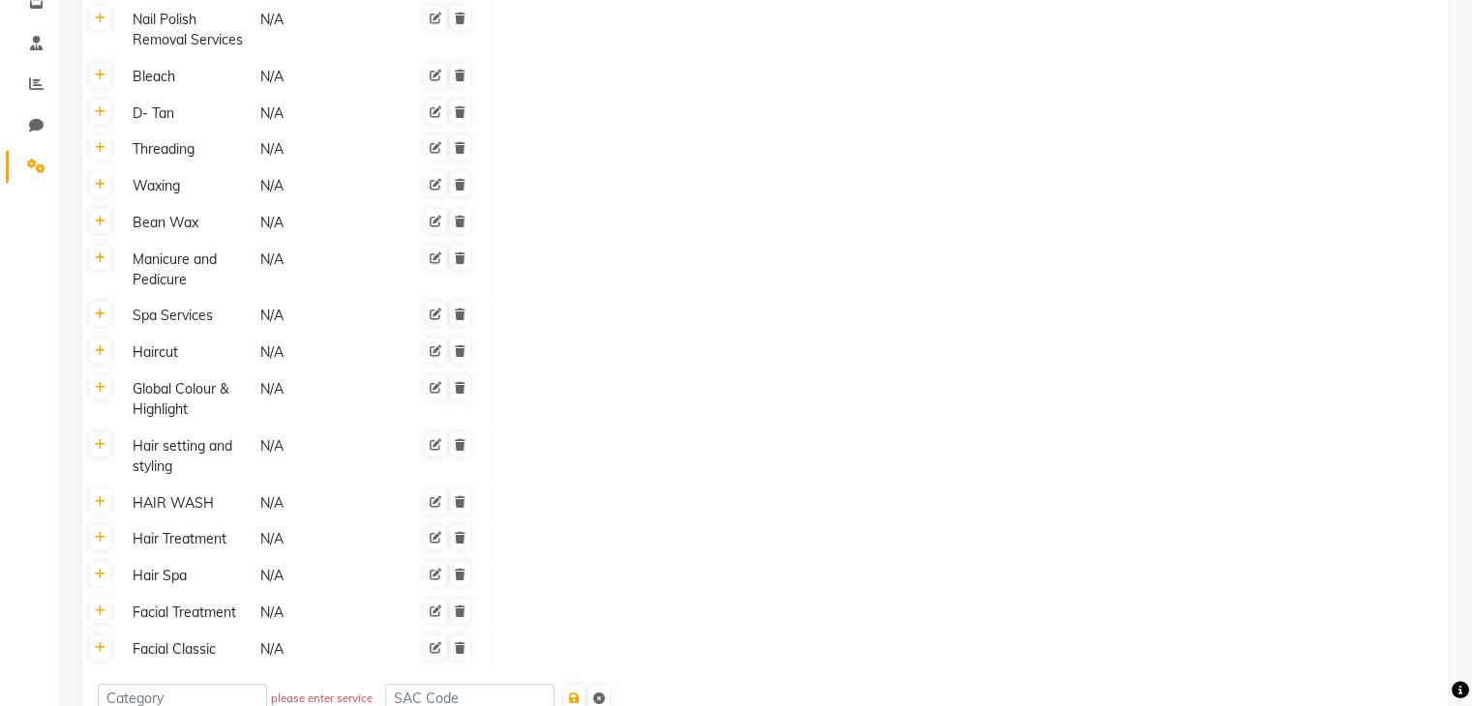
scroll to position [457, 0]
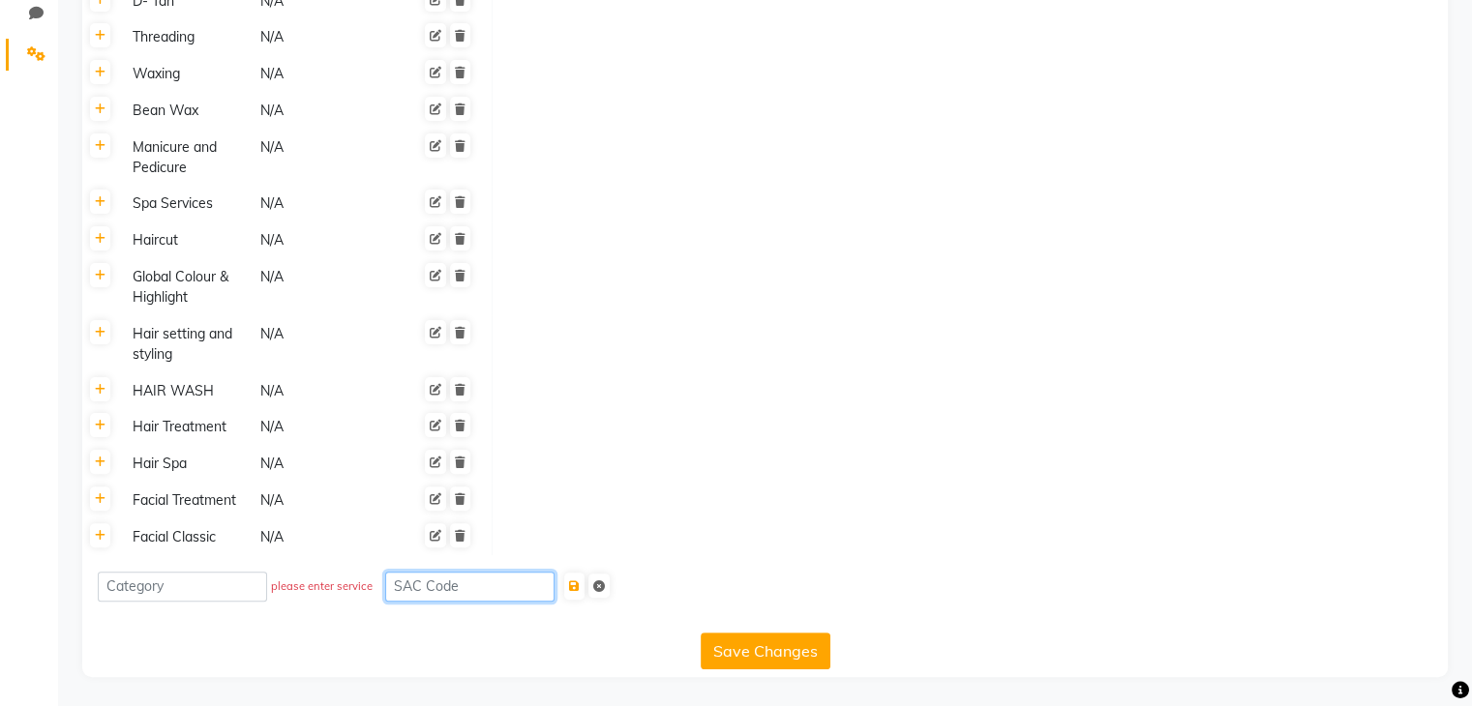
click at [426, 589] on input at bounding box center [469, 587] width 169 height 30
click at [211, 582] on input at bounding box center [182, 587] width 169 height 30
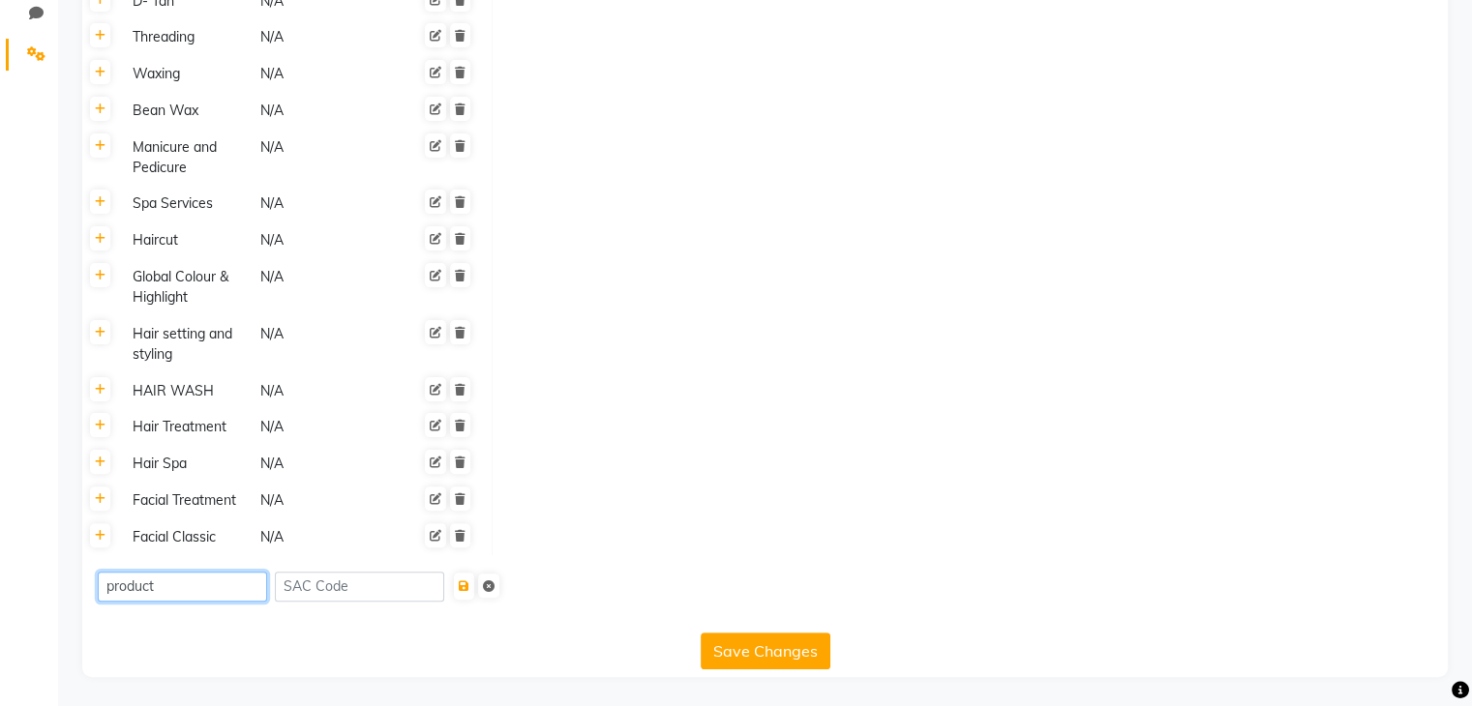
type input "product"
click at [777, 639] on button "Save Changes" at bounding box center [766, 651] width 130 height 37
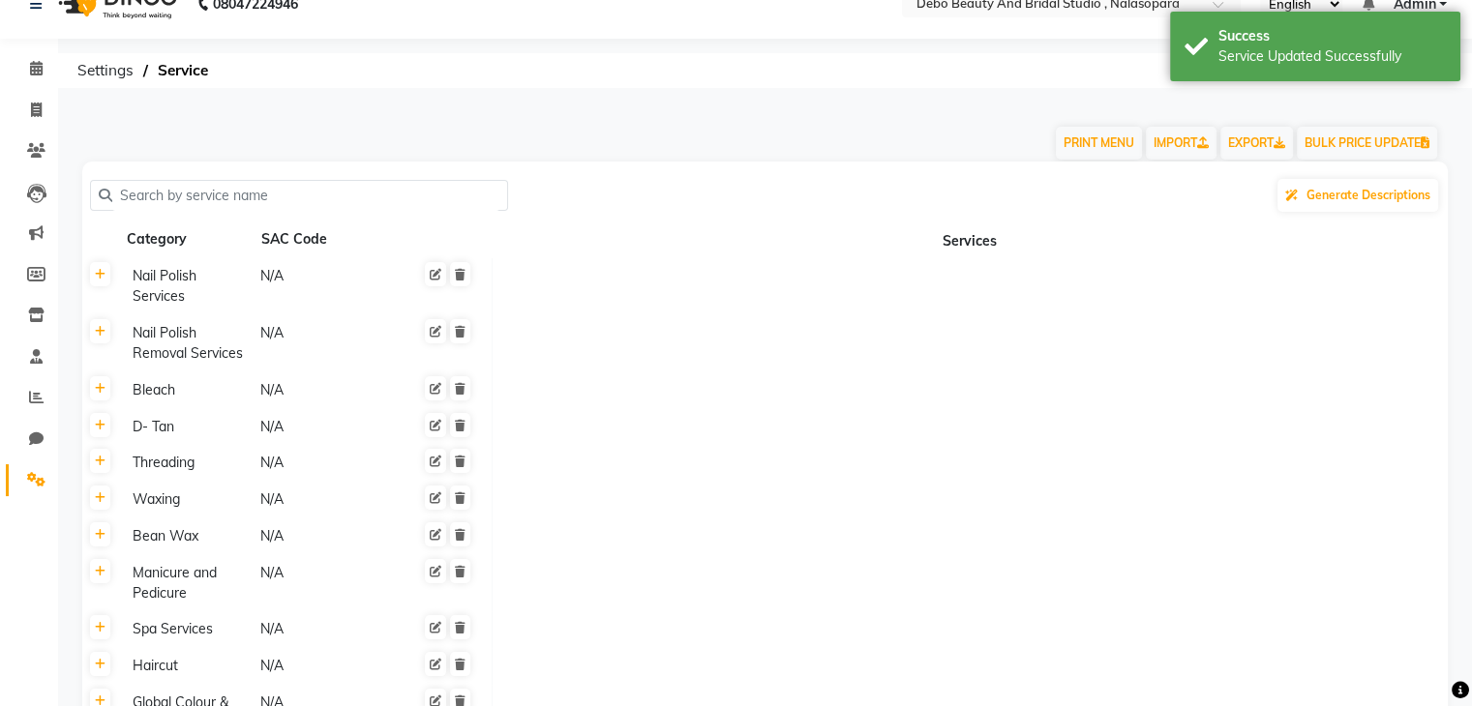
scroll to position [0, 0]
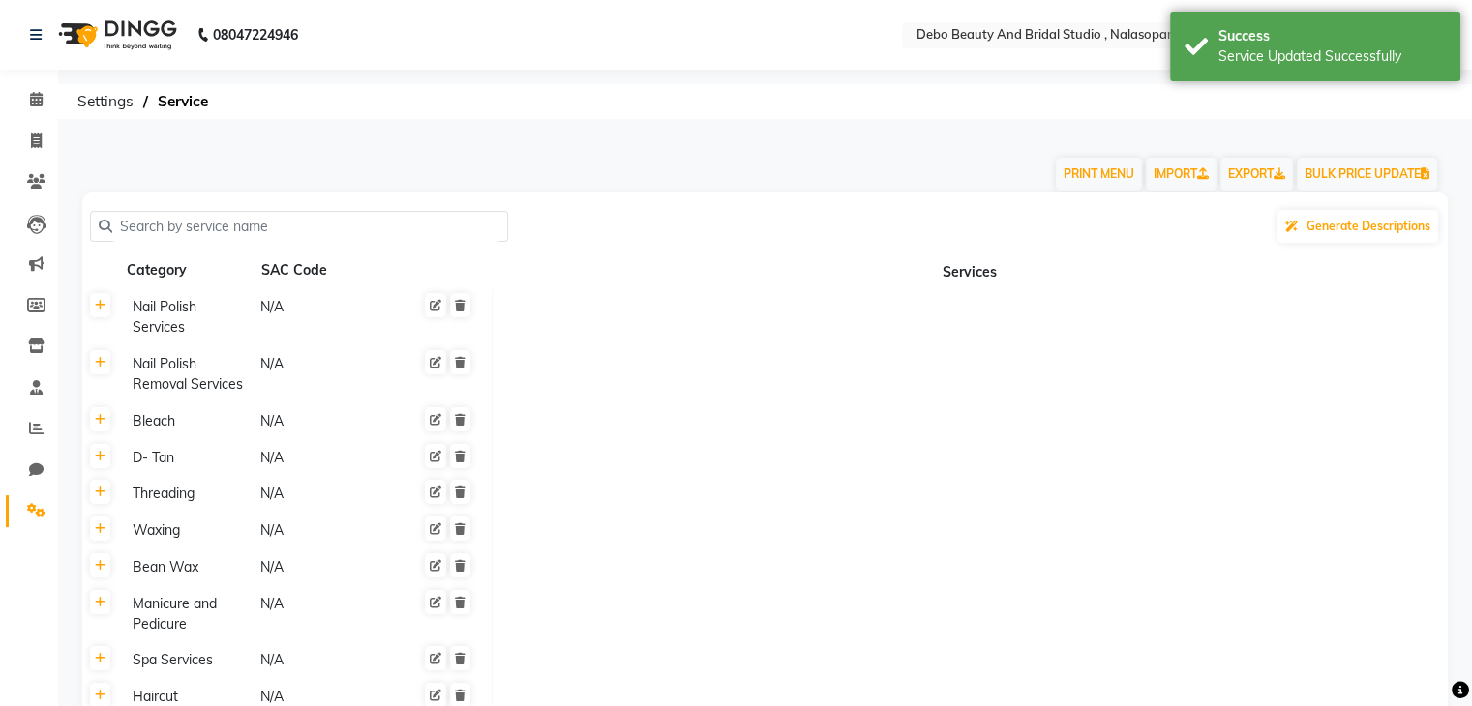
click at [234, 221] on input "text" at bounding box center [305, 227] width 387 height 30
click at [234, 223] on input "text" at bounding box center [305, 227] width 387 height 30
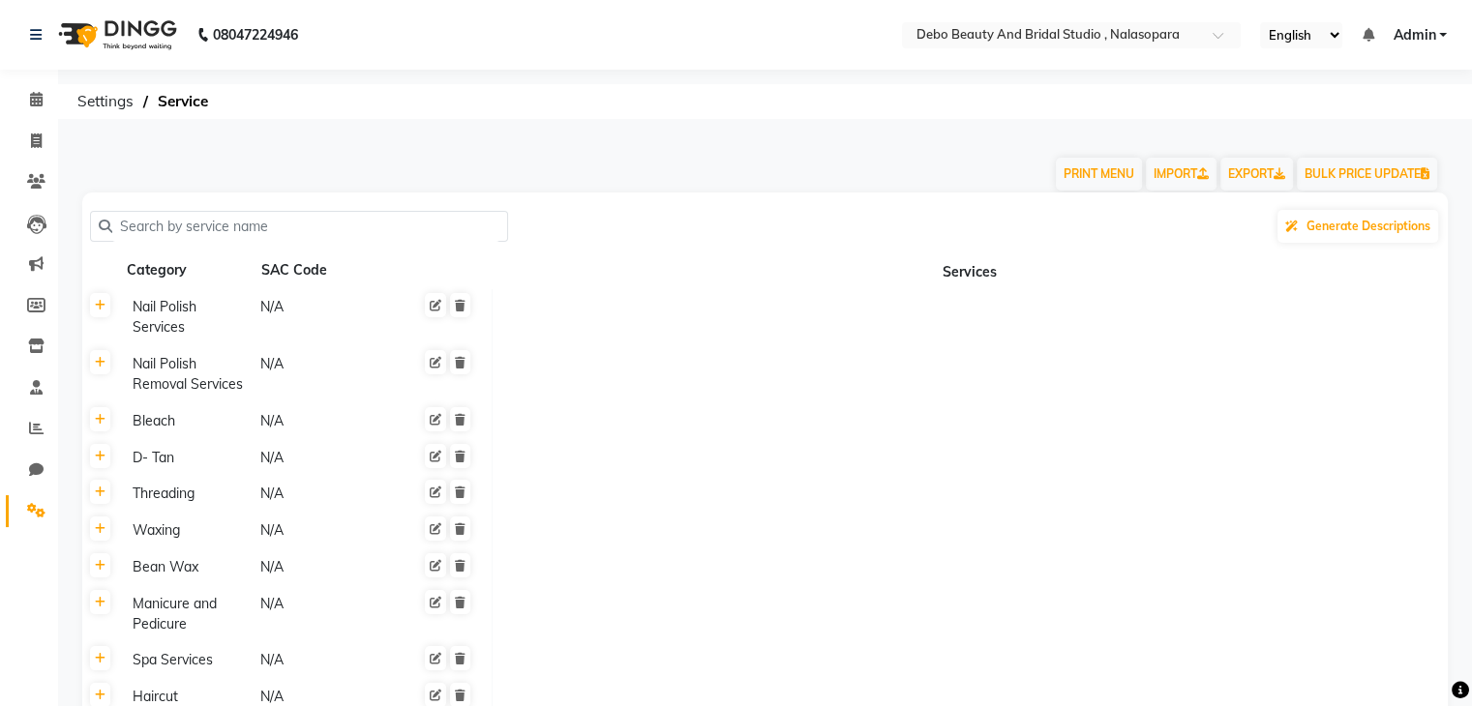
click at [128, 237] on input "text" at bounding box center [305, 227] width 387 height 30
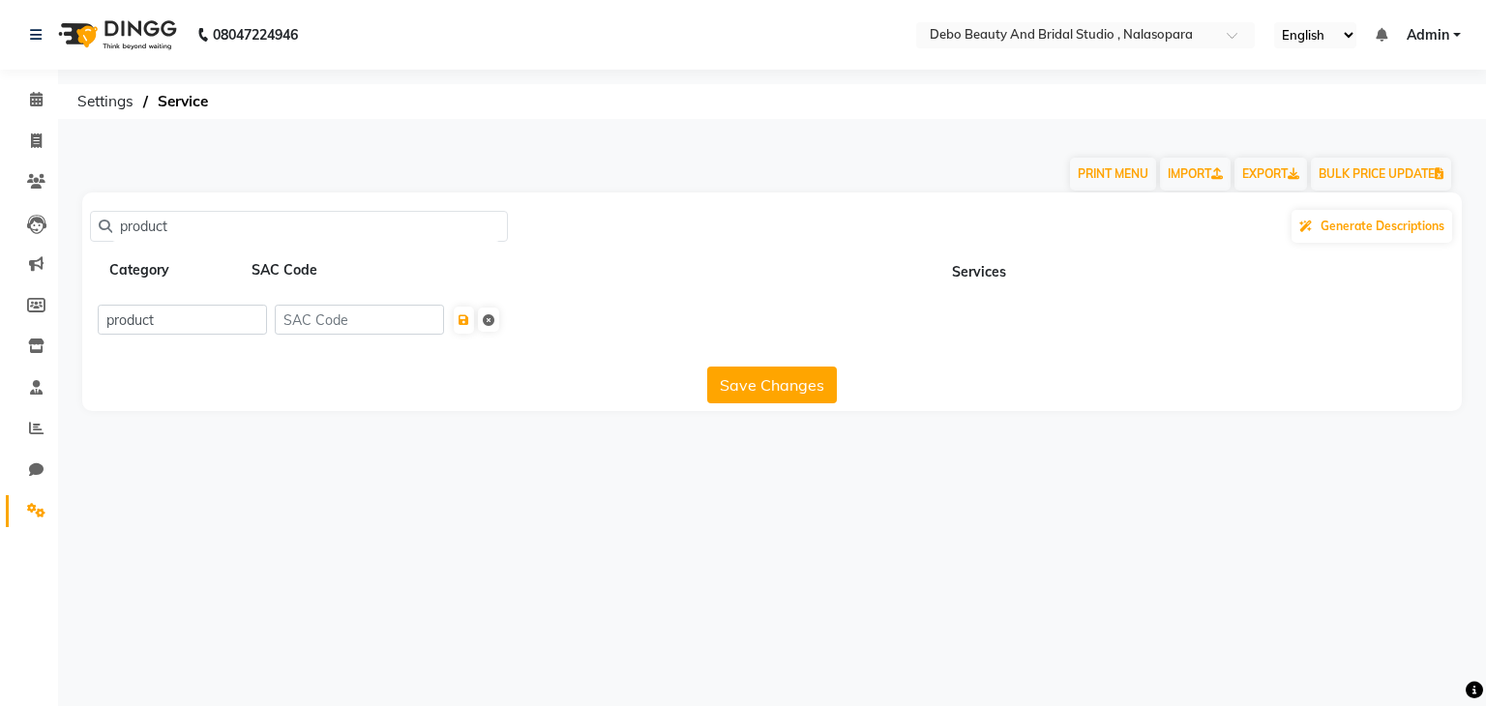
type input "product"
click at [186, 311] on input "product" at bounding box center [182, 320] width 169 height 30
click at [88, 93] on span "Settings" at bounding box center [105, 101] width 75 height 35
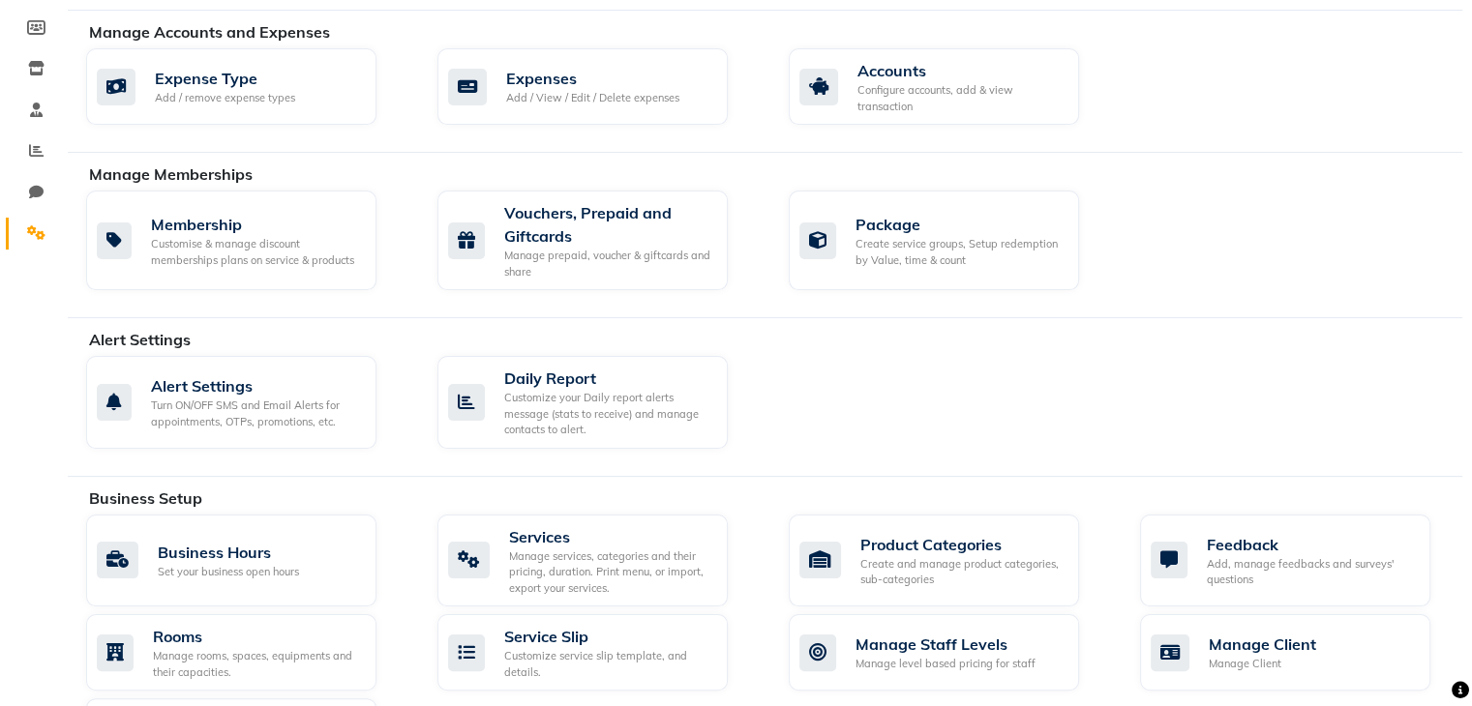
scroll to position [279, 0]
click at [569, 558] on div "Manage services, categories and their pricing, duration. Print menu, or import,…" at bounding box center [610, 572] width 203 height 48
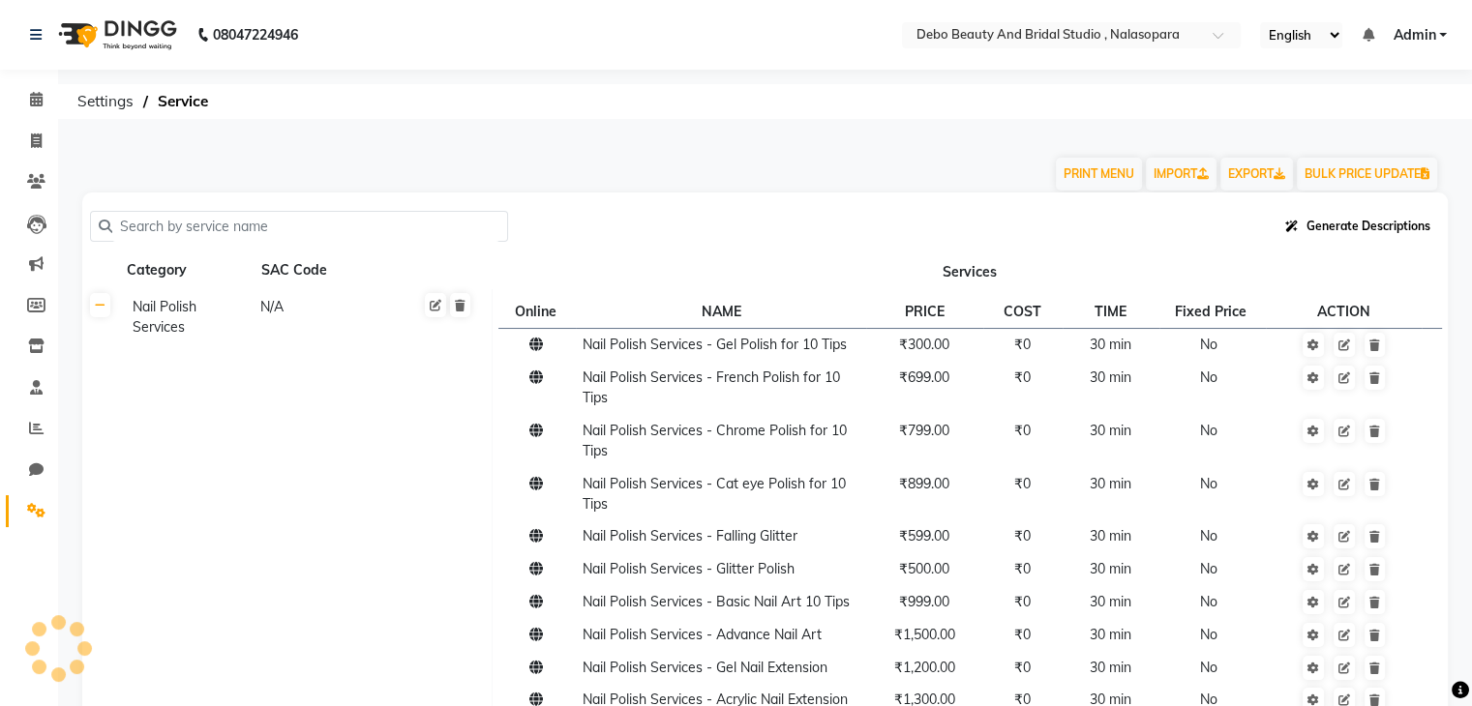
click at [1339, 224] on span "Generate Descriptions" at bounding box center [1368, 226] width 124 height 15
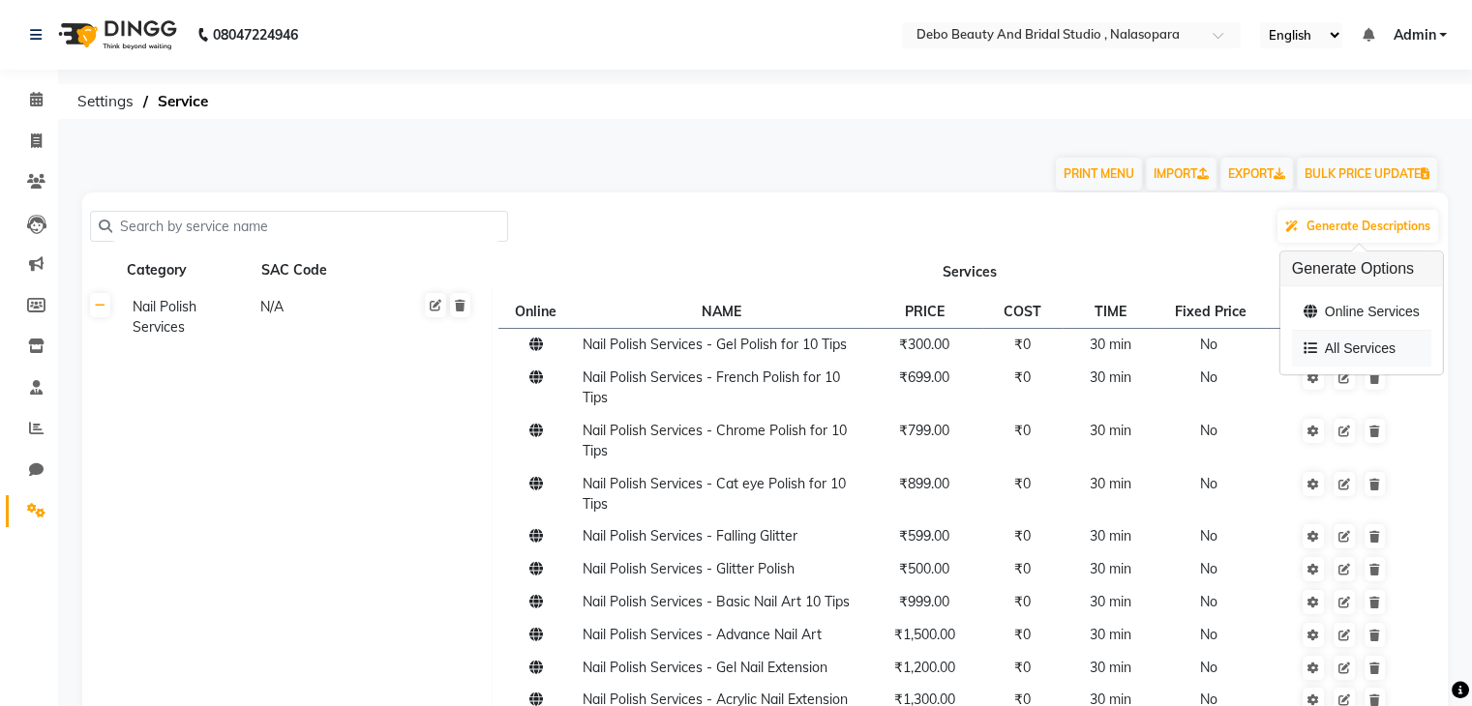
click at [1346, 349] on div "All Services" at bounding box center [1361, 349] width 139 height 36
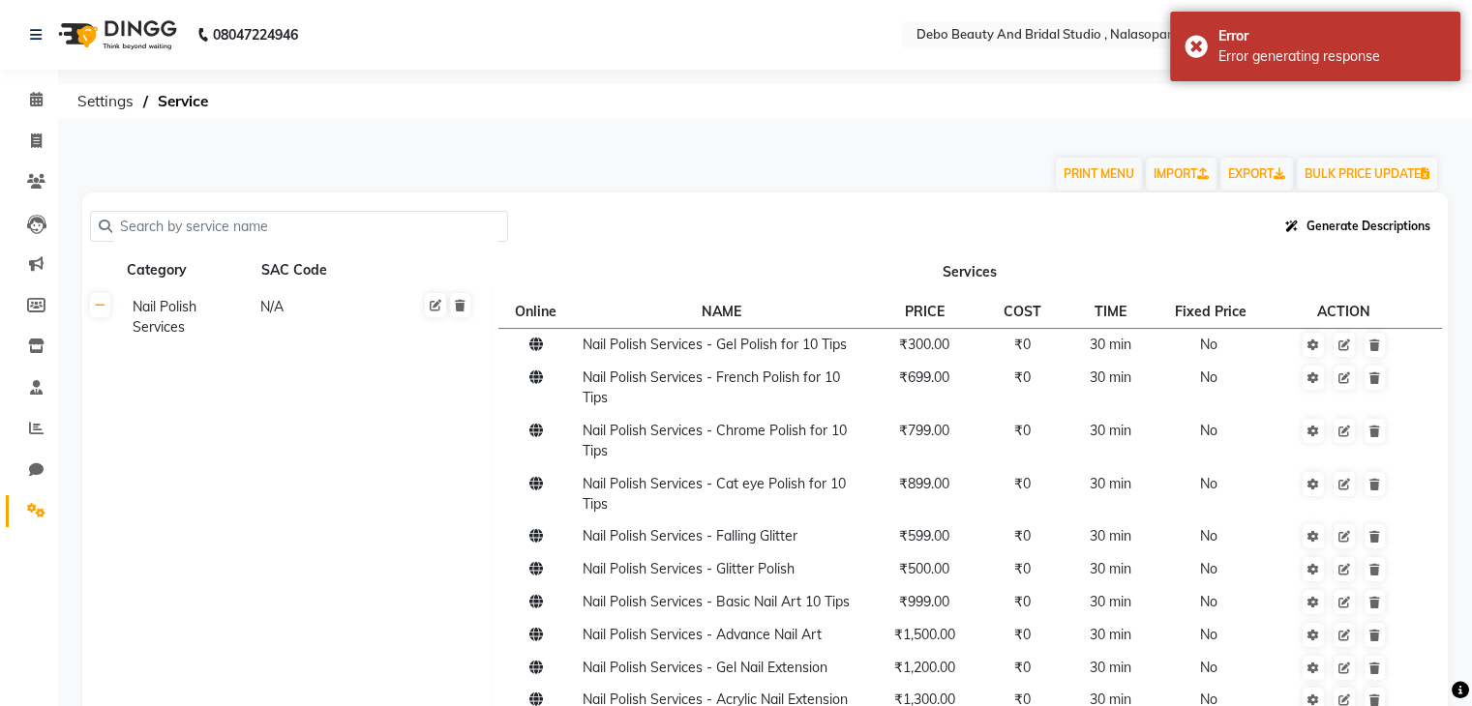
click at [1362, 227] on span "Generate Descriptions" at bounding box center [1368, 226] width 124 height 15
click at [1340, 346] on div "All Services" at bounding box center [1361, 349] width 139 height 36
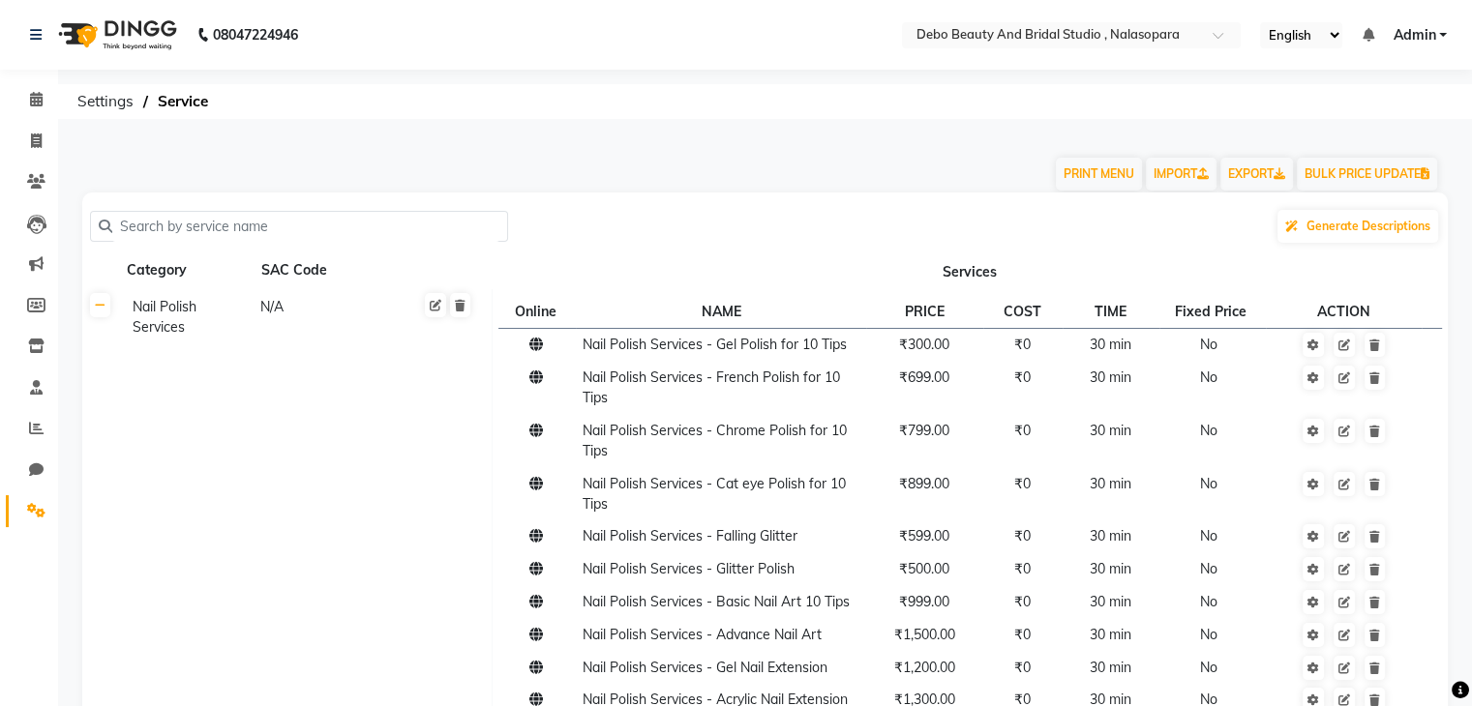
click at [444, 233] on input "text" at bounding box center [305, 227] width 387 height 30
click at [93, 109] on span "Settings" at bounding box center [105, 101] width 75 height 35
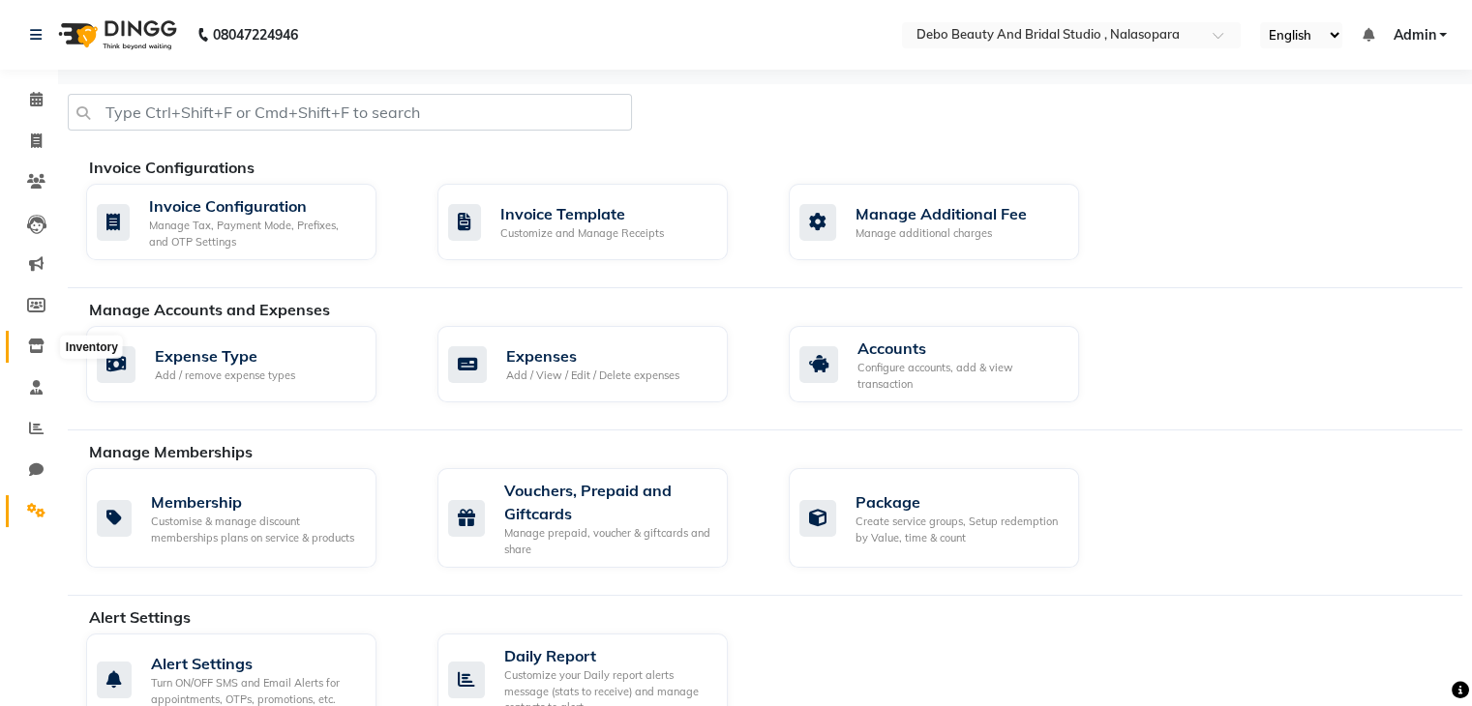
click at [31, 345] on icon at bounding box center [36, 346] width 16 height 15
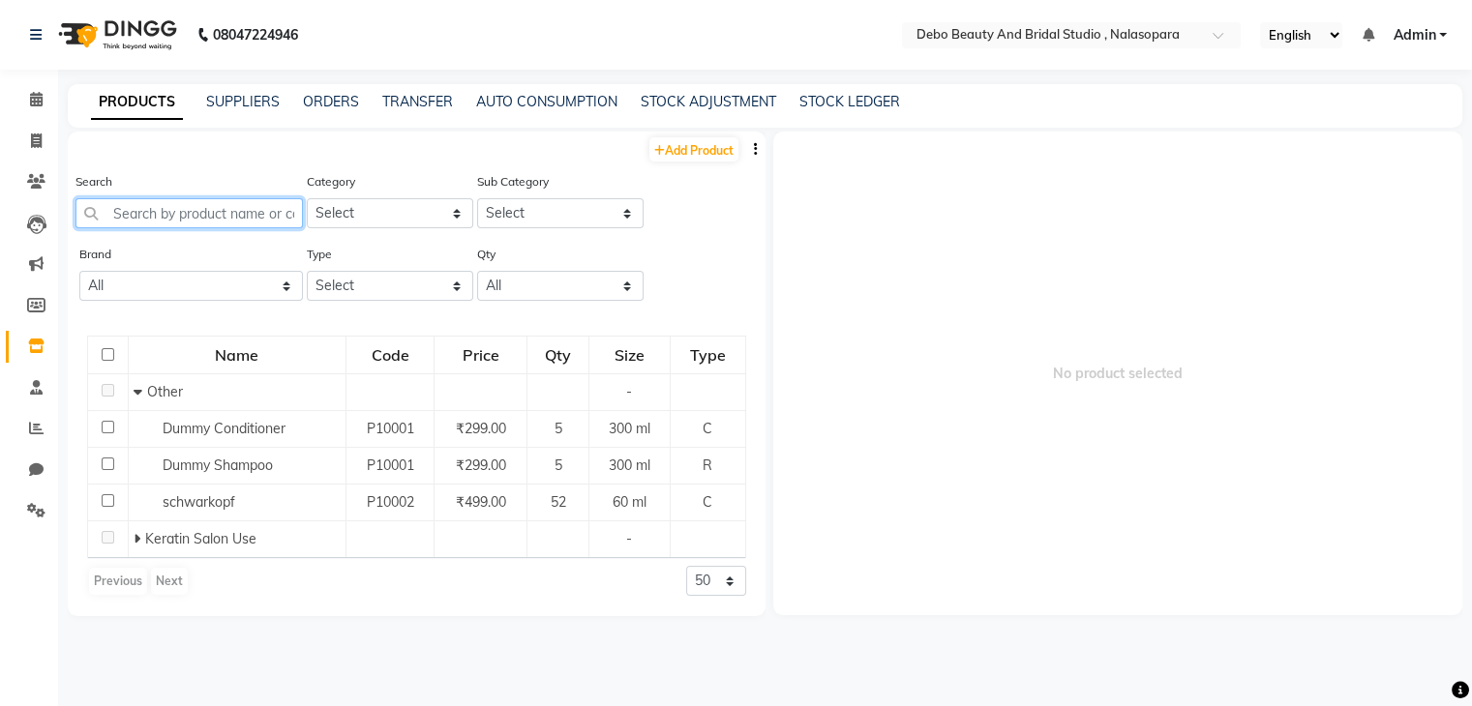
click at [126, 221] on input "text" at bounding box center [188, 213] width 227 height 30
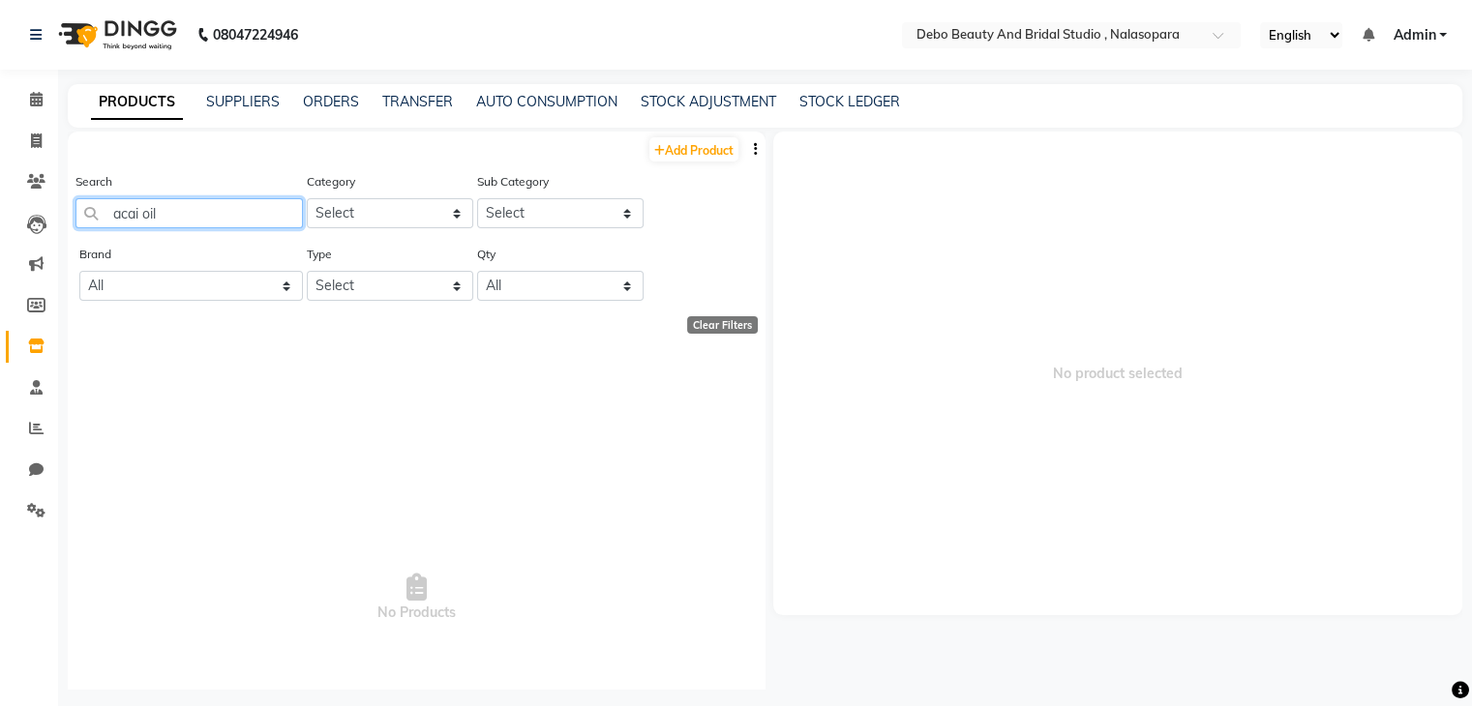
type input "acai oil"
click at [445, 214] on select "Select Hair Skin Makeup Personal Care Appliances [PERSON_NAME] Waxing Disposabl…" at bounding box center [390, 213] width 166 height 30
select select "1100"
click at [307, 199] on select "Select Hair Skin Makeup Personal Care Appliances [PERSON_NAME] Waxing Disposabl…" at bounding box center [390, 213] width 166 height 30
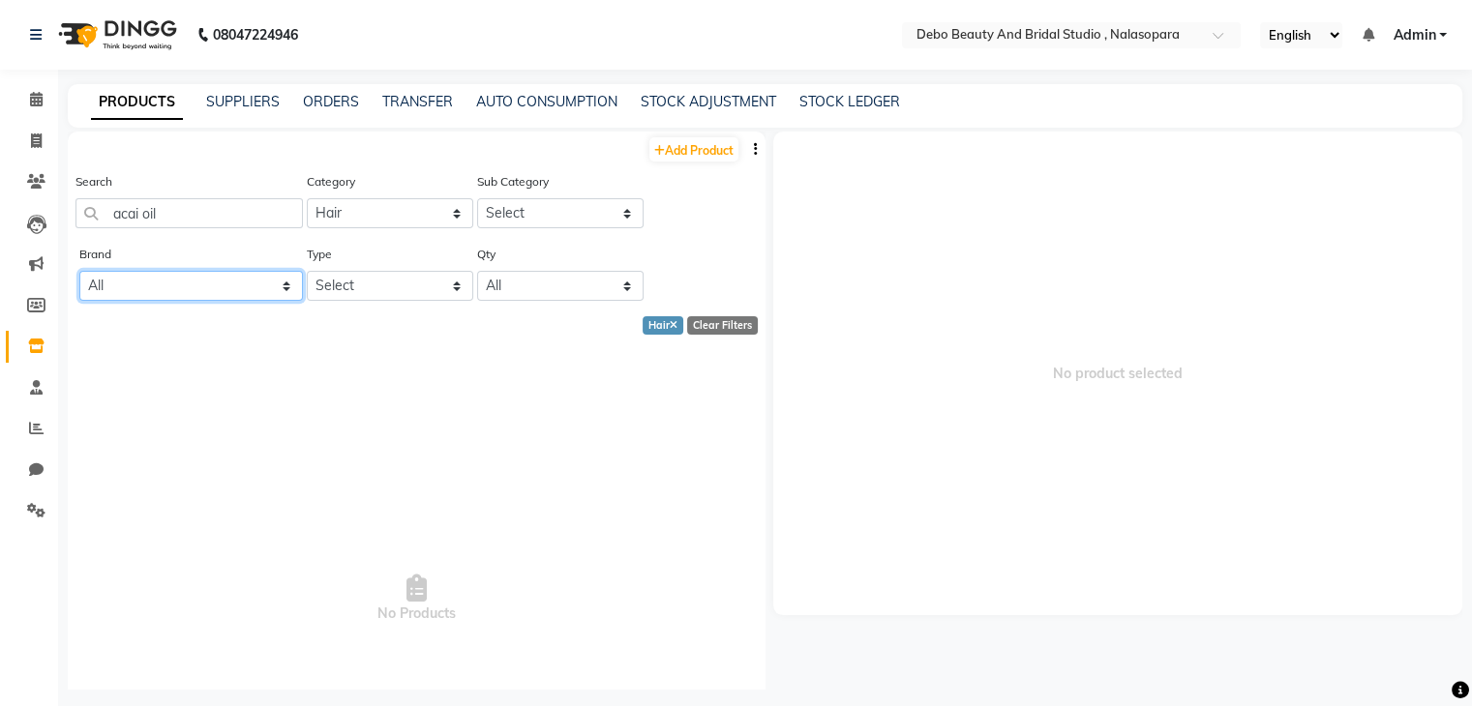
click at [285, 287] on select "All Null Wow" at bounding box center [191, 286] width 224 height 30
click at [441, 286] on select "Select Both Retail Consumable" at bounding box center [390, 286] width 166 height 30
click at [307, 273] on select "Select Both Retail Consumable" at bounding box center [390, 286] width 166 height 30
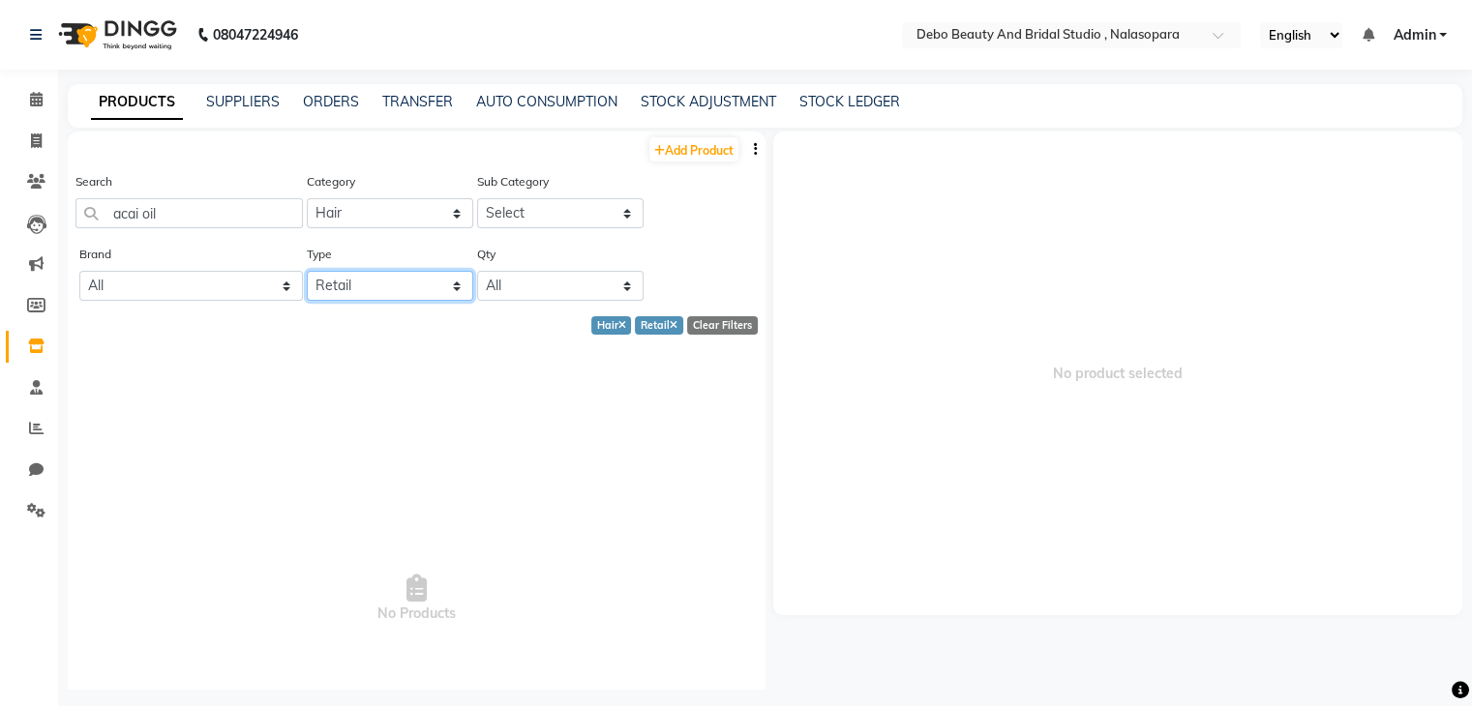
click at [444, 293] on select "Select Both Retail Consumable" at bounding box center [390, 286] width 166 height 30
select select "B"
click at [307, 273] on select "Select Both Retail Consumable" at bounding box center [390, 286] width 166 height 30
click at [695, 148] on link "Add Product" at bounding box center [693, 149] width 89 height 24
select select "true"
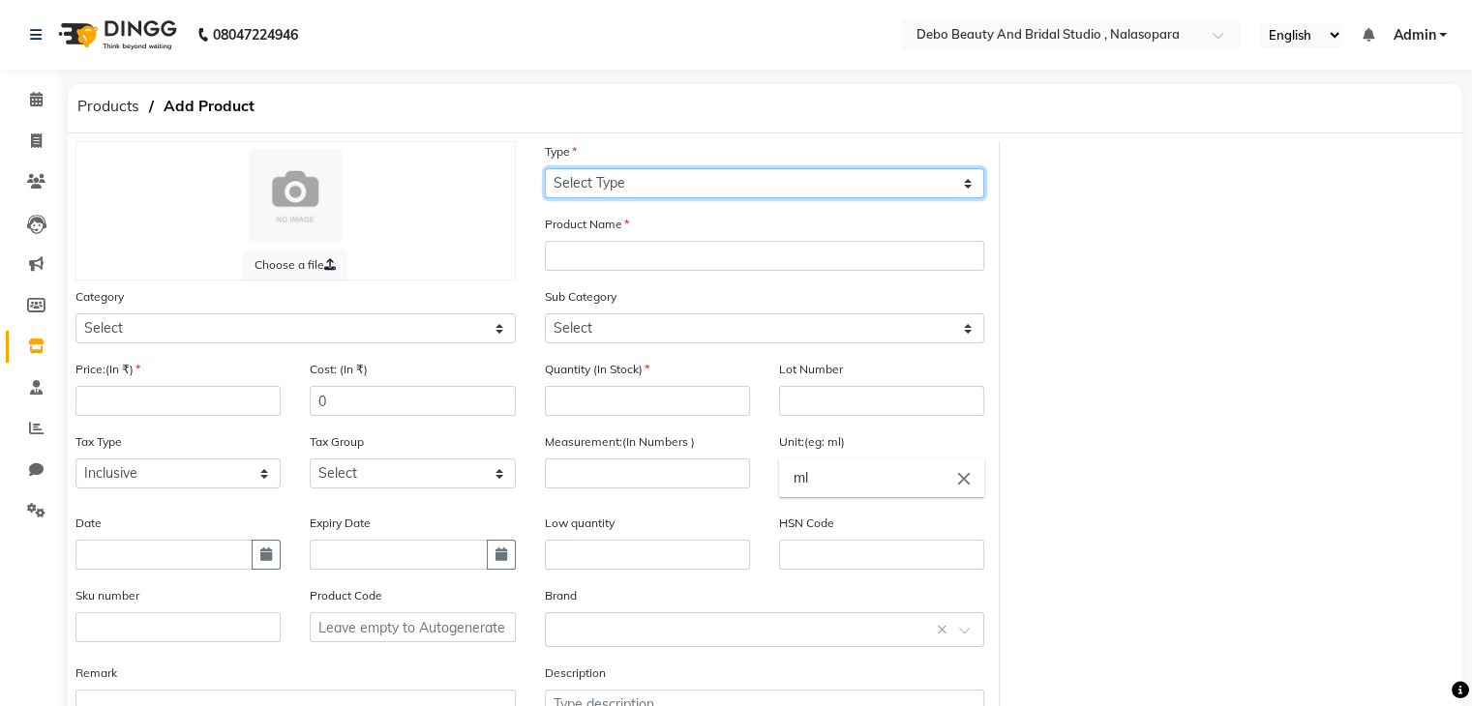
click at [592, 187] on select "Select Type Both Retail Consumable" at bounding box center [765, 183] width 440 height 30
select select "B"
click at [545, 169] on select "Select Type Both Retail Consumable" at bounding box center [765, 183] width 440 height 30
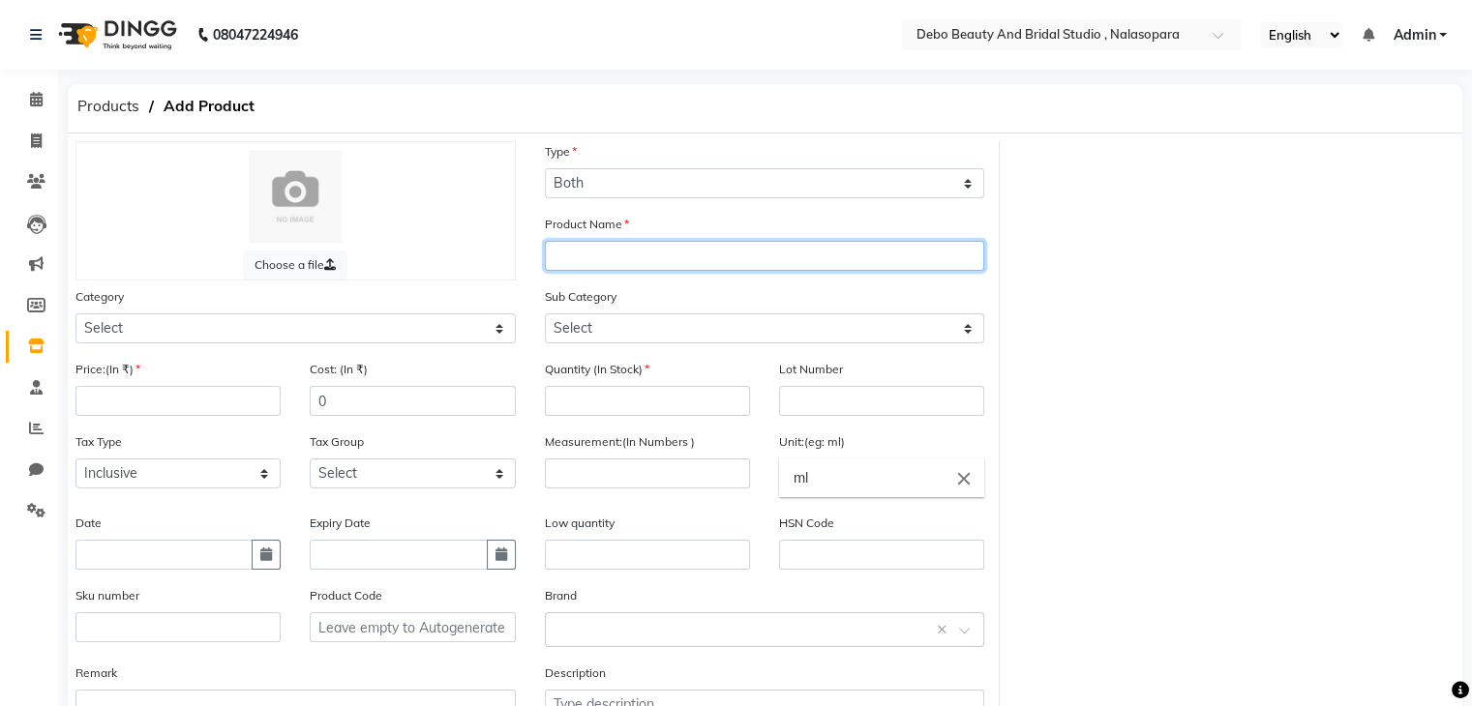
click at [558, 258] on input "text" at bounding box center [765, 256] width 440 height 30
type input "acia oil"
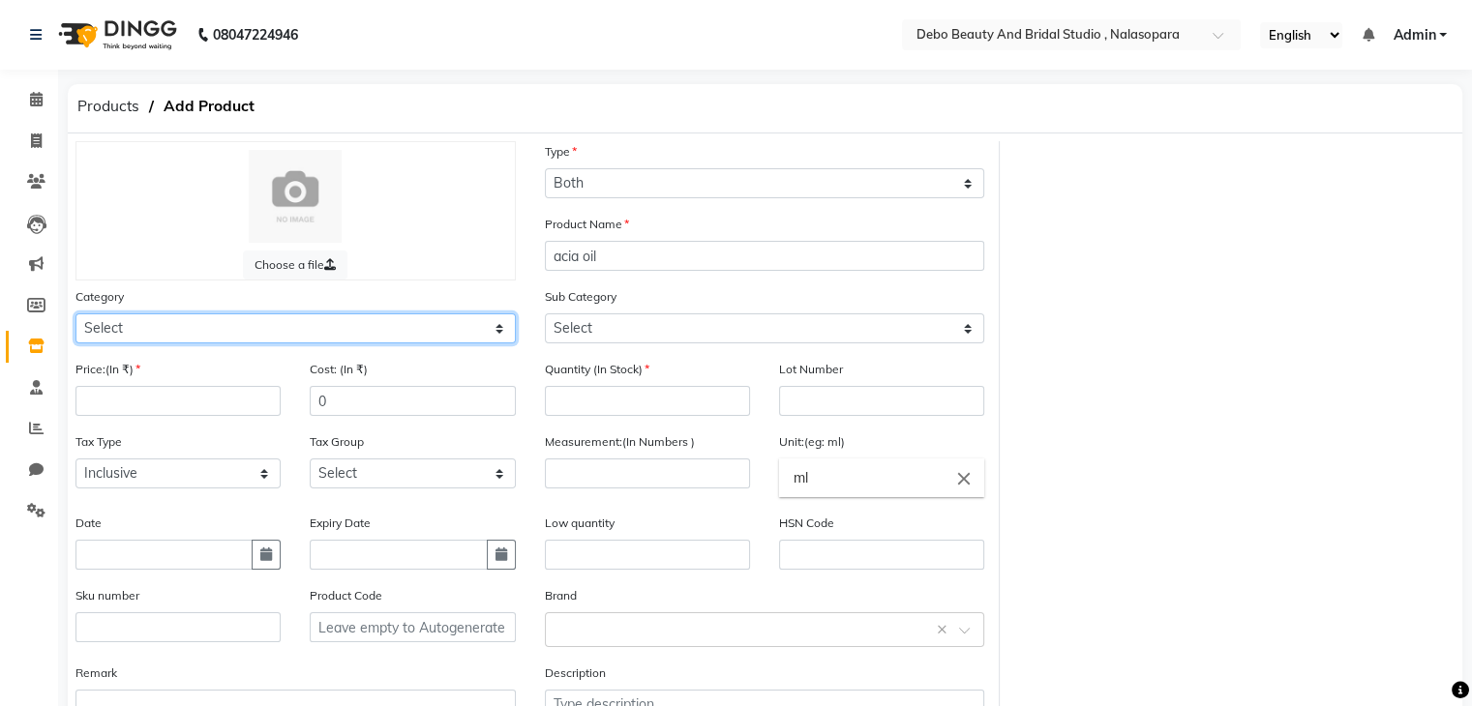
click at [495, 336] on select "Select Hair Skin Makeup Personal Care Appliances [PERSON_NAME] Waxing Disposabl…" at bounding box center [295, 329] width 440 height 30
select select "1100"
click at [75, 316] on select "Select Hair Skin Makeup Personal Care Appliances [PERSON_NAME] Waxing Disposabl…" at bounding box center [295, 329] width 440 height 30
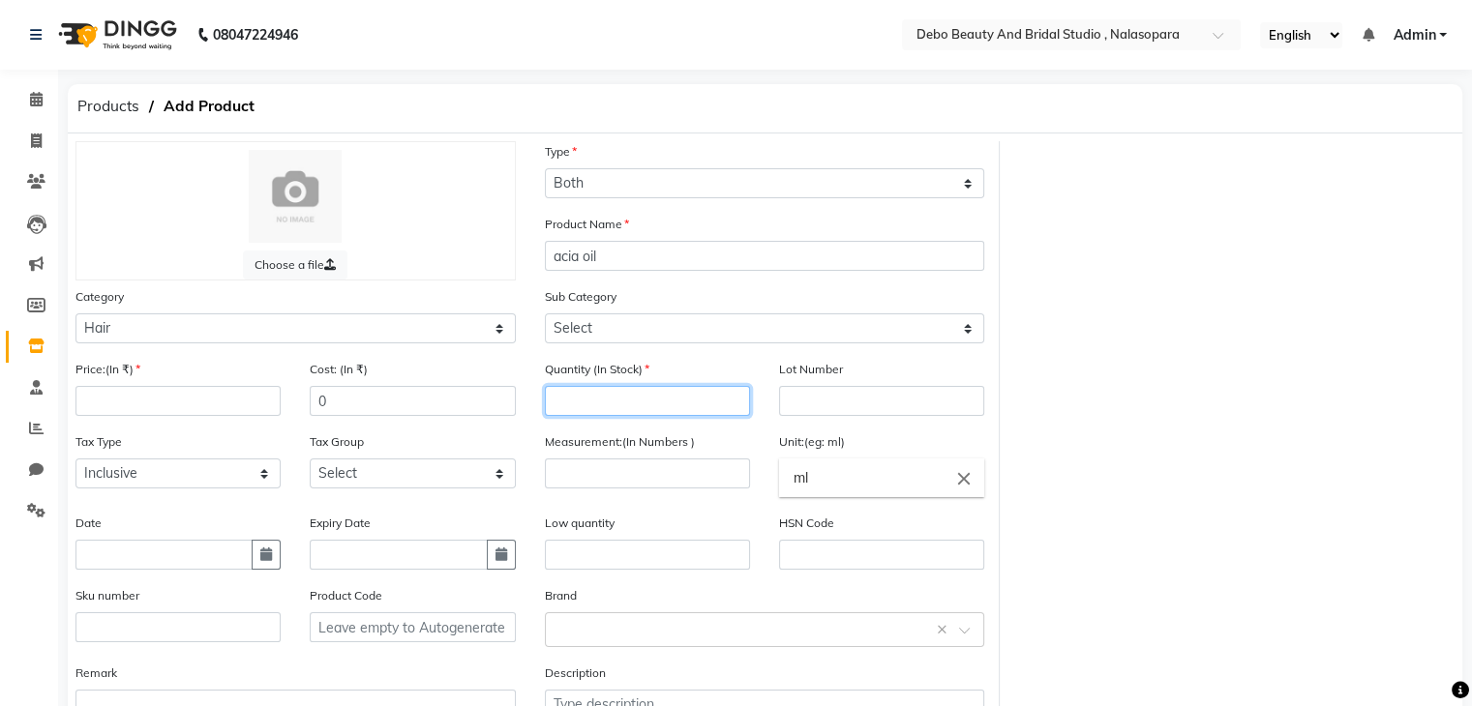
click at [635, 403] on input "number" at bounding box center [647, 401] width 205 height 30
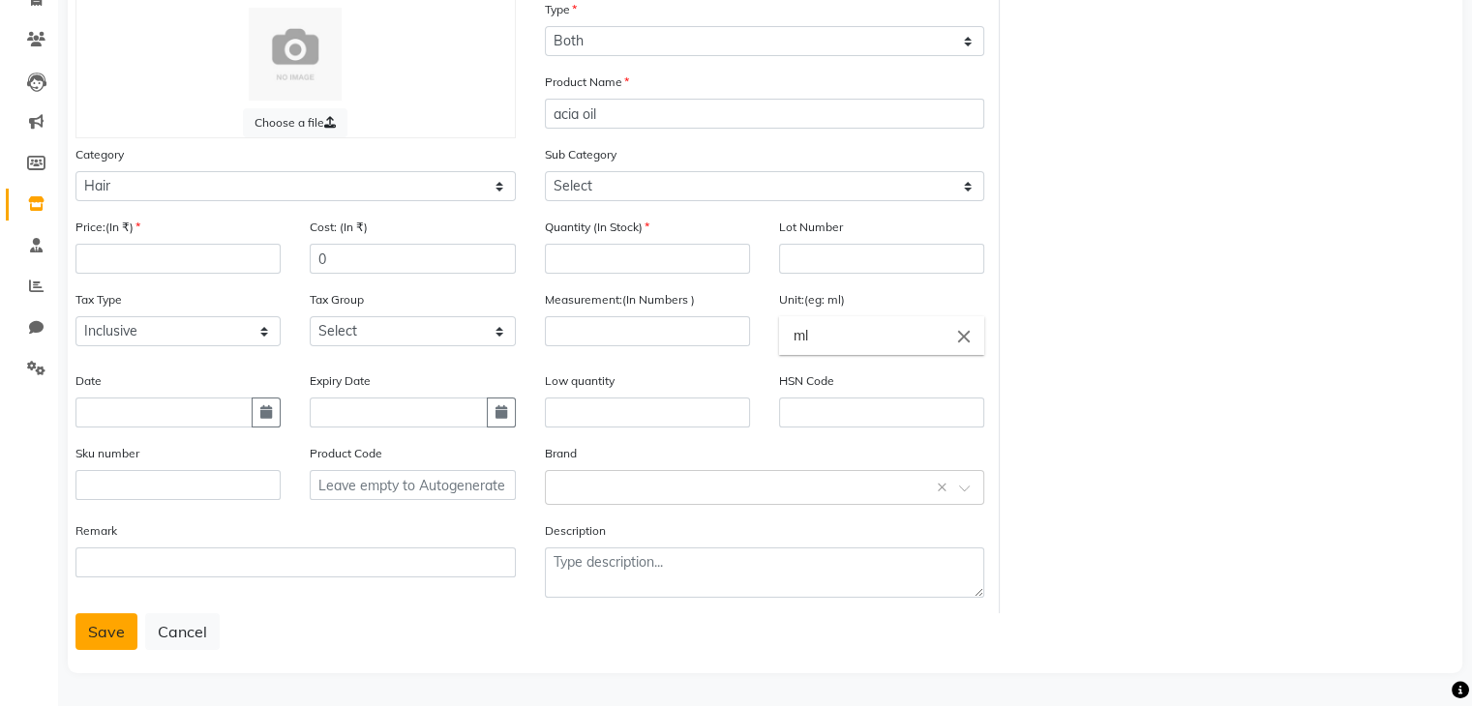
click at [113, 636] on button "Save" at bounding box center [106, 631] width 62 height 37
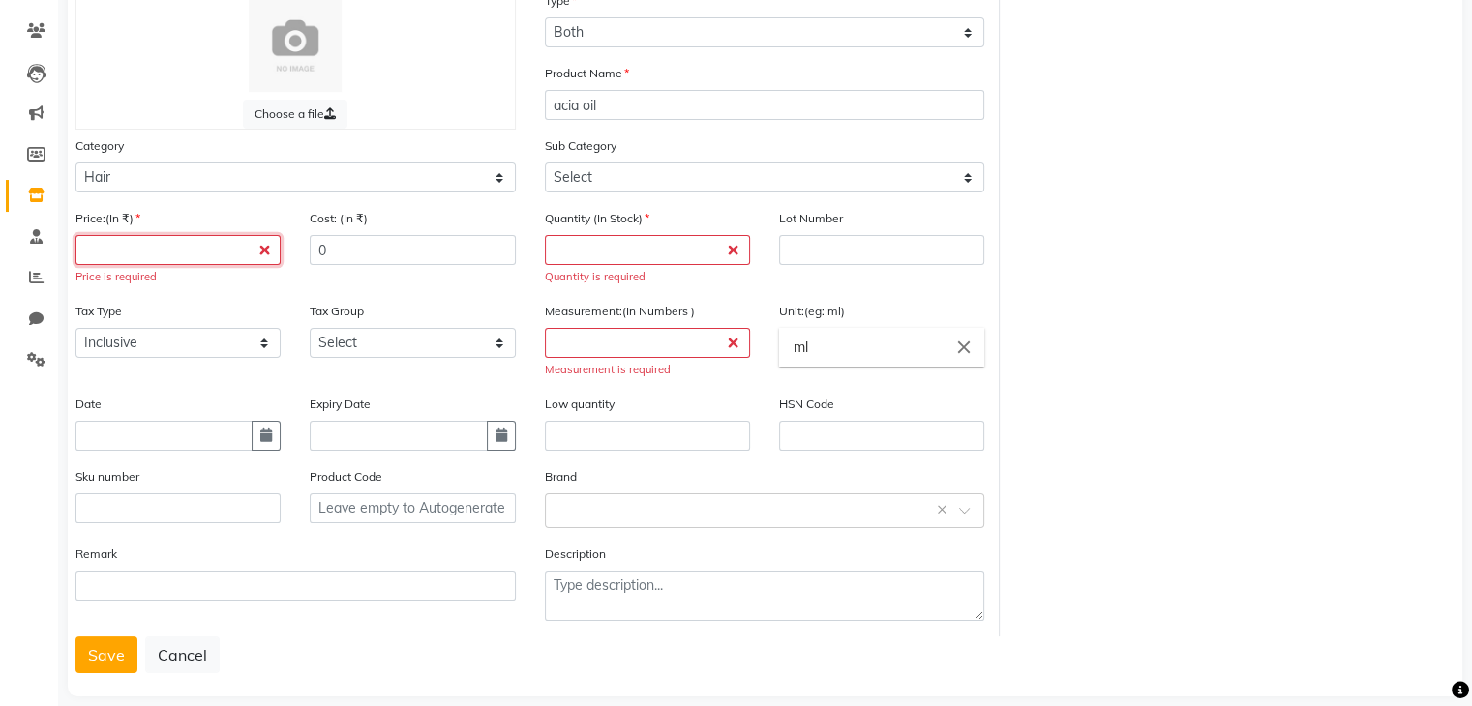
click at [165, 249] on input "number" at bounding box center [177, 250] width 205 height 30
type input "1800"
click at [617, 260] on input "number" at bounding box center [647, 250] width 205 height 30
click at [626, 353] on input "number" at bounding box center [647, 343] width 205 height 30
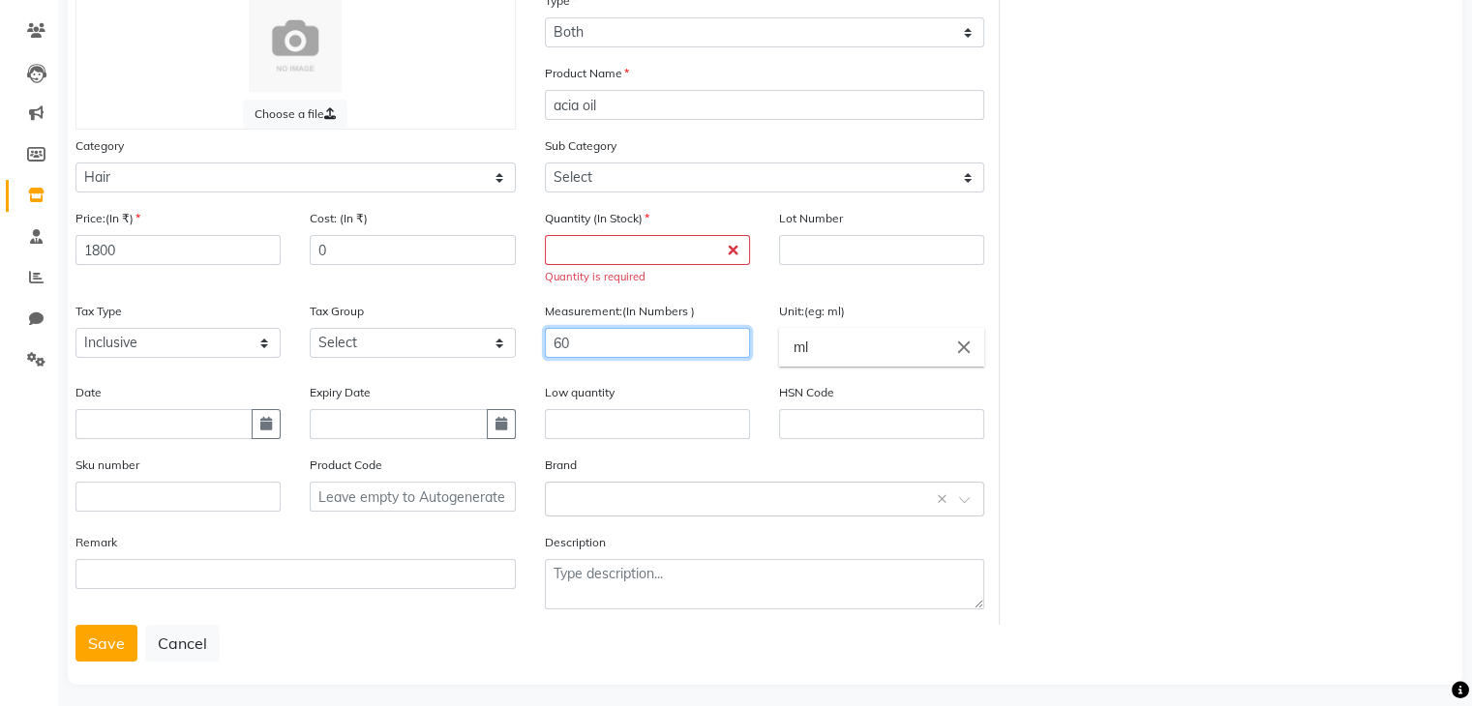
type input "60"
click at [645, 257] on input "number" at bounding box center [647, 250] width 205 height 30
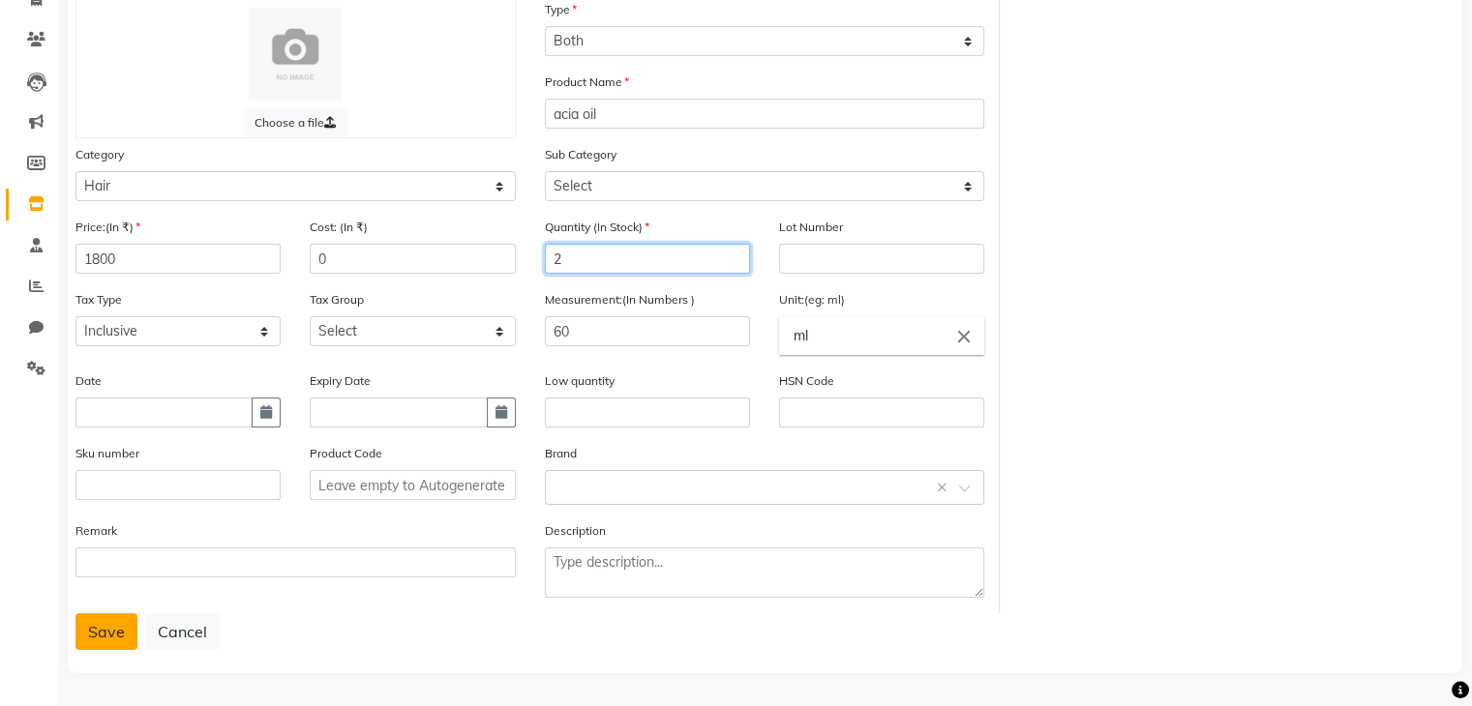
type input "2"
click at [114, 624] on button "Save" at bounding box center [106, 631] width 62 height 37
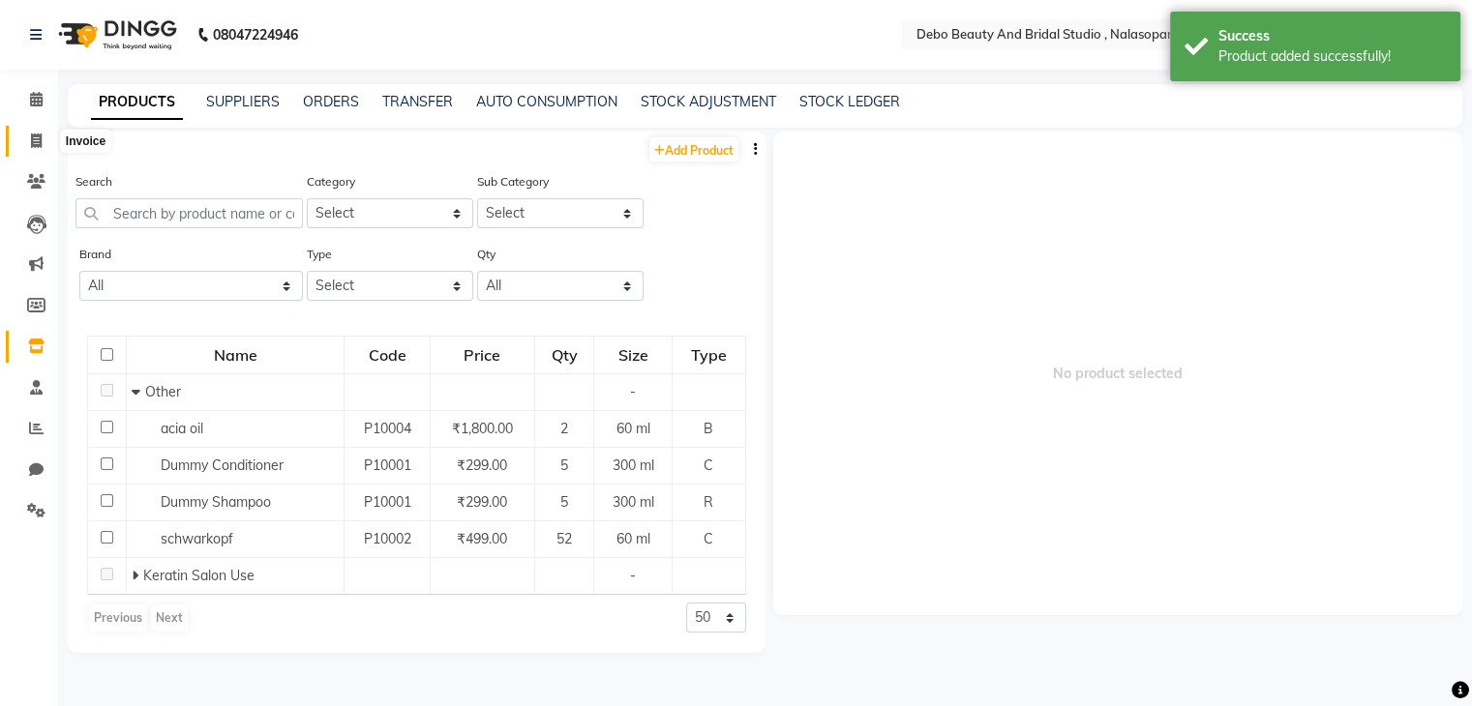
click at [29, 144] on span at bounding box center [36, 142] width 34 height 22
select select "service"
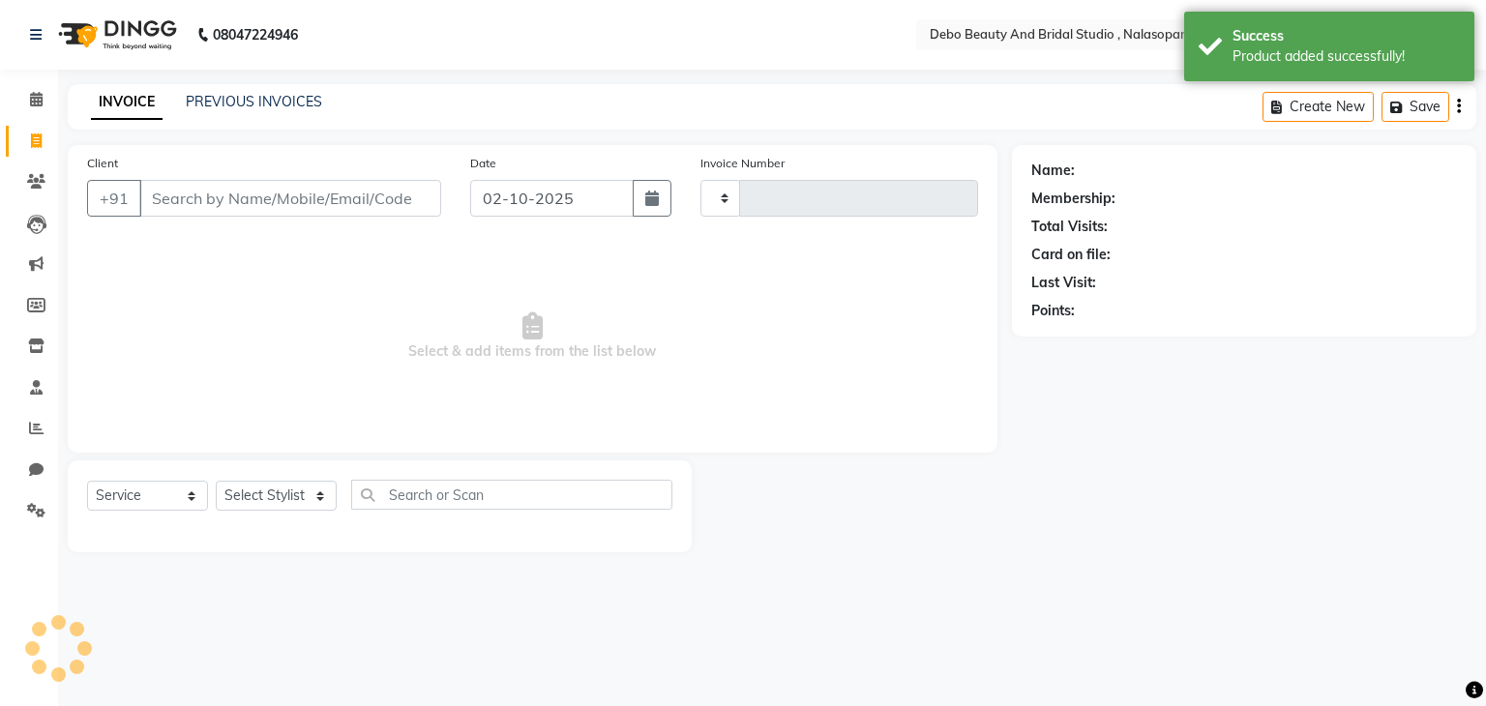
type input "0027"
select select "9026"
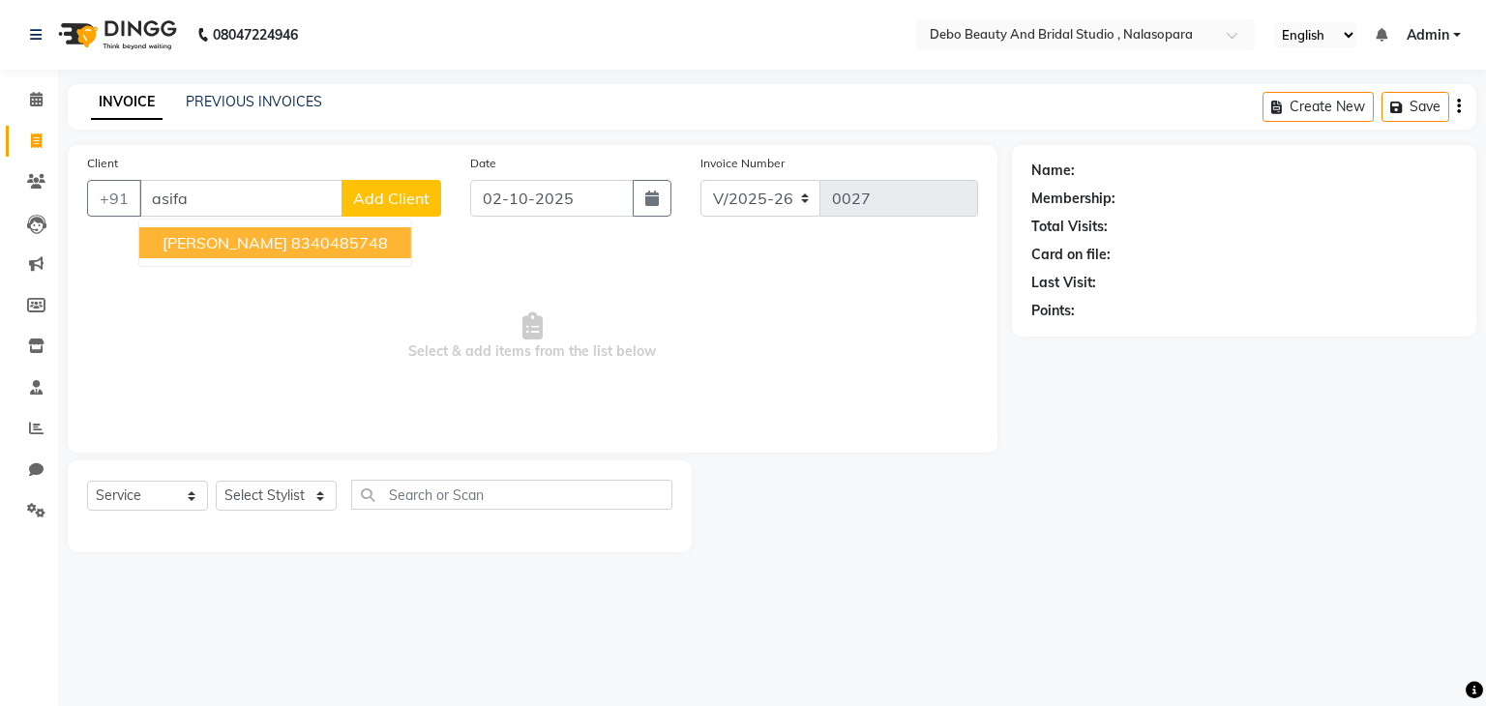
click at [291, 244] on ngb-highlight "8340485748" at bounding box center [339, 242] width 97 height 19
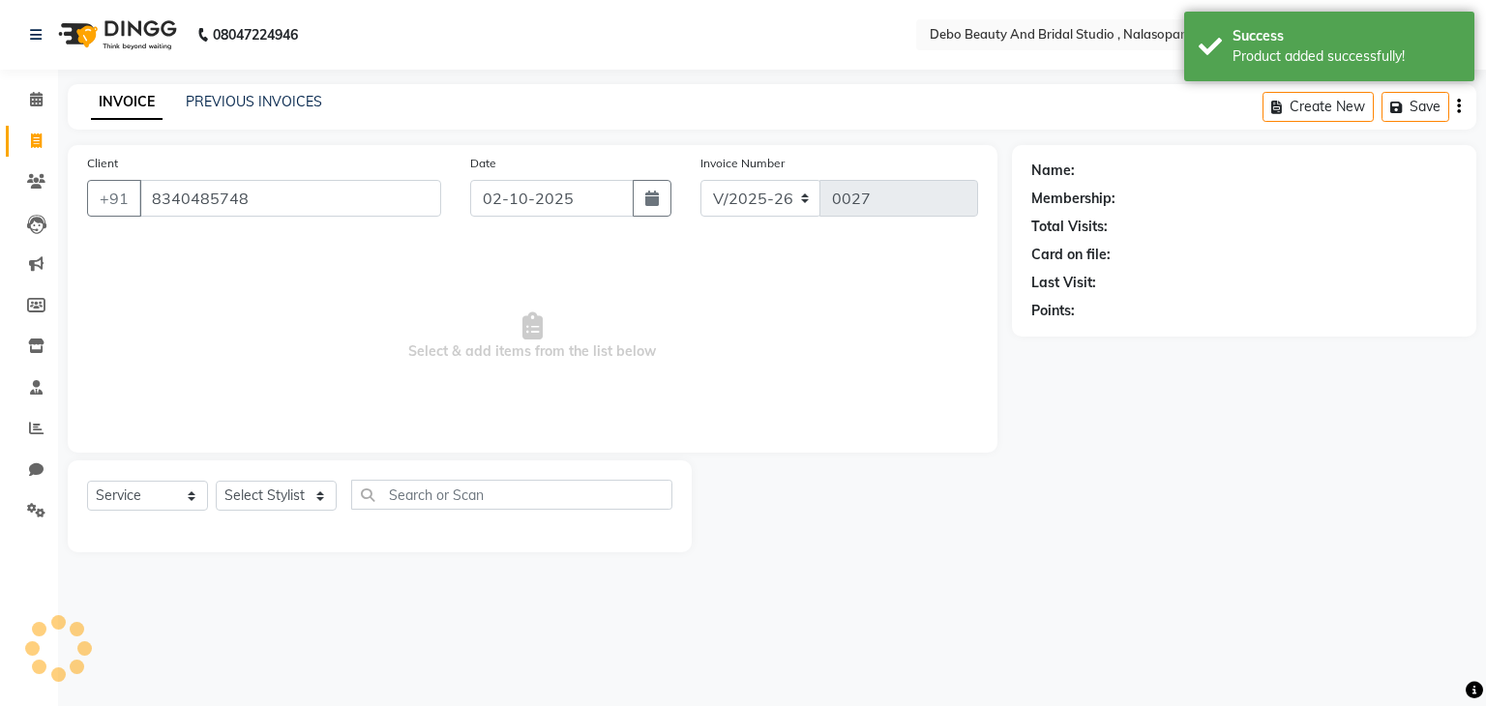
type input "8340485748"
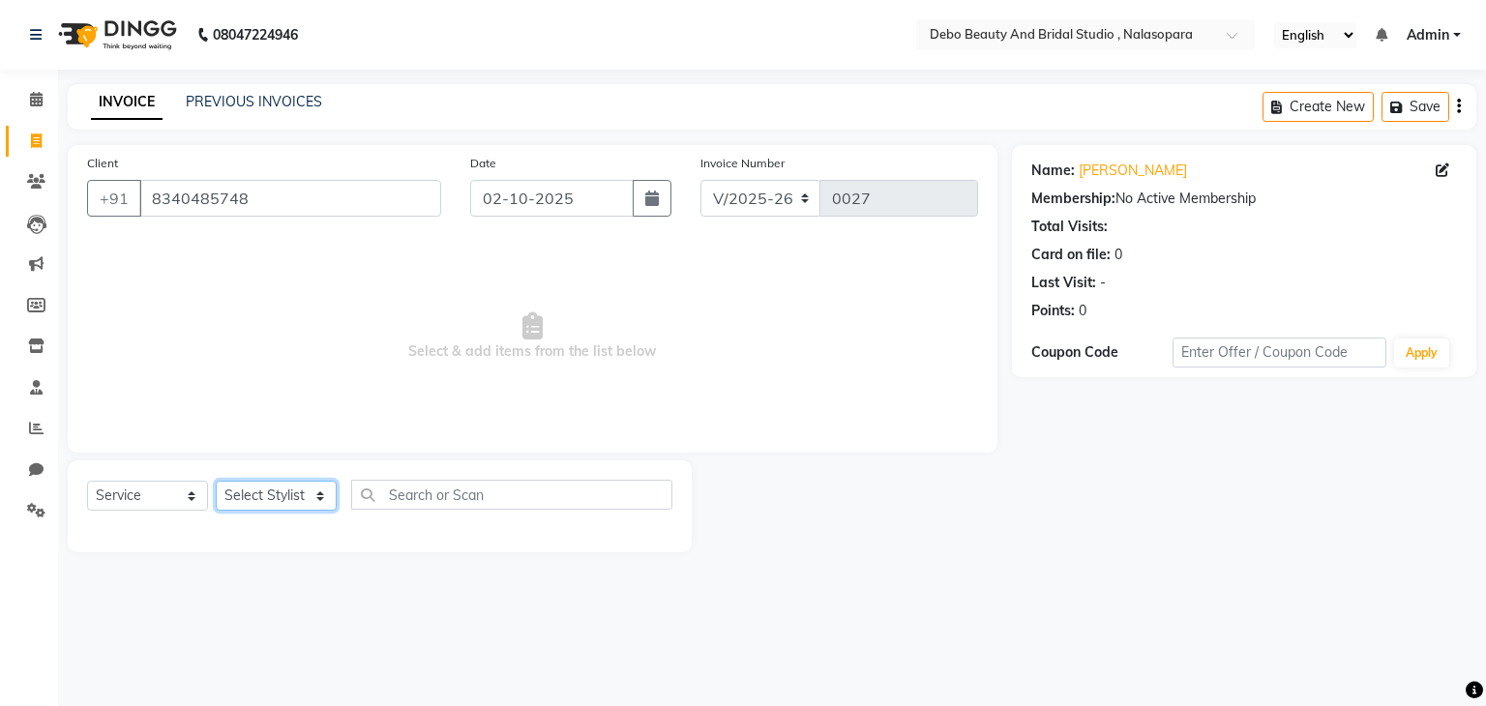
click at [313, 497] on select "Select Stylist [PERSON_NAME] priyanka [PERSON_NAME] [PERSON_NAME]" at bounding box center [276, 496] width 121 height 30
select select "92631"
click at [216, 482] on select "Select Stylist [PERSON_NAME] priyanka [PERSON_NAME] [PERSON_NAME]" at bounding box center [276, 496] width 121 height 30
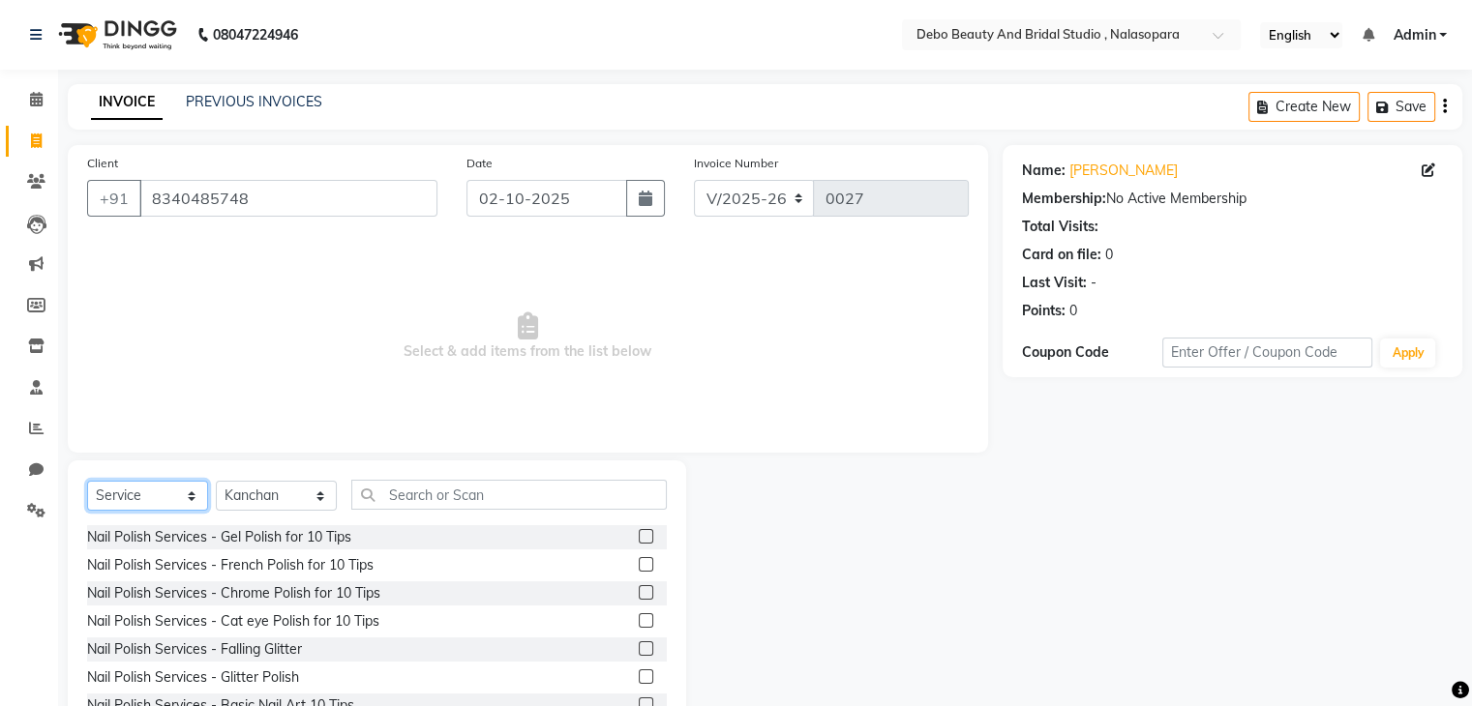
click at [189, 501] on select "Select Service Product Membership Package Voucher Prepaid Gift Card" at bounding box center [147, 496] width 121 height 30
select select "product"
click at [87, 482] on select "Select Service Product Membership Package Voucher Prepaid Gift Card" at bounding box center [147, 496] width 121 height 30
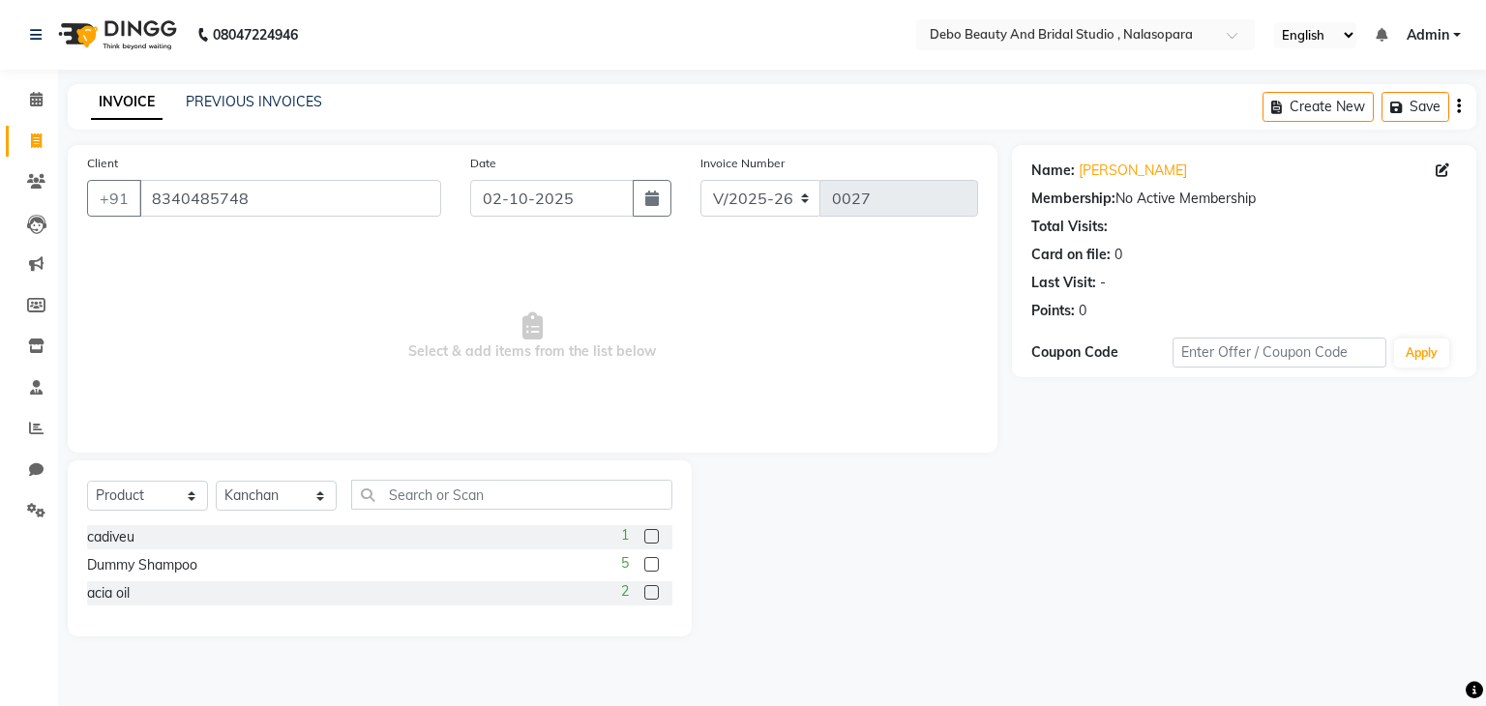
click at [649, 537] on label at bounding box center [651, 536] width 15 height 15
click at [649, 537] on input "checkbox" at bounding box center [650, 537] width 13 height 13
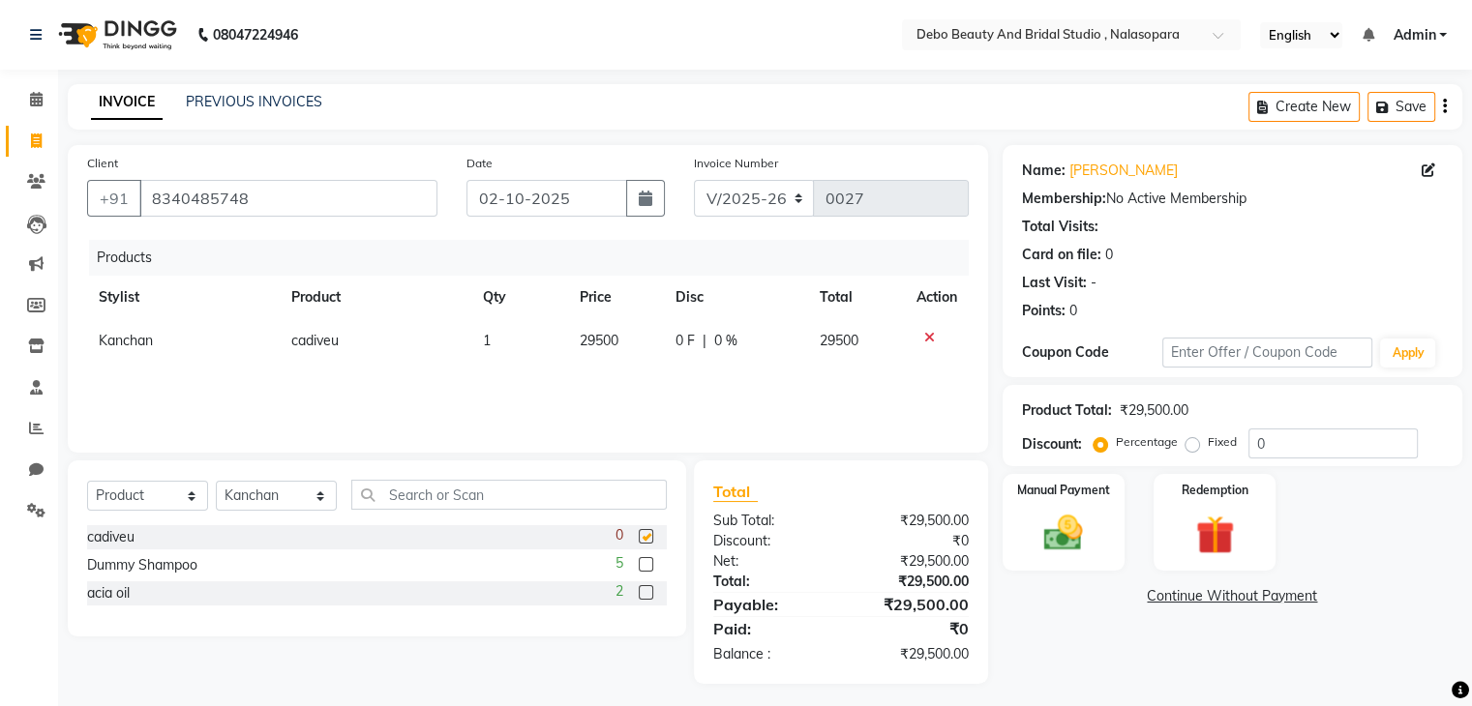
checkbox input "false"
click at [644, 600] on label at bounding box center [646, 592] width 15 height 15
click at [644, 600] on input "checkbox" at bounding box center [645, 593] width 13 height 13
checkbox input "false"
click at [592, 337] on span "29500" at bounding box center [598, 340] width 39 height 17
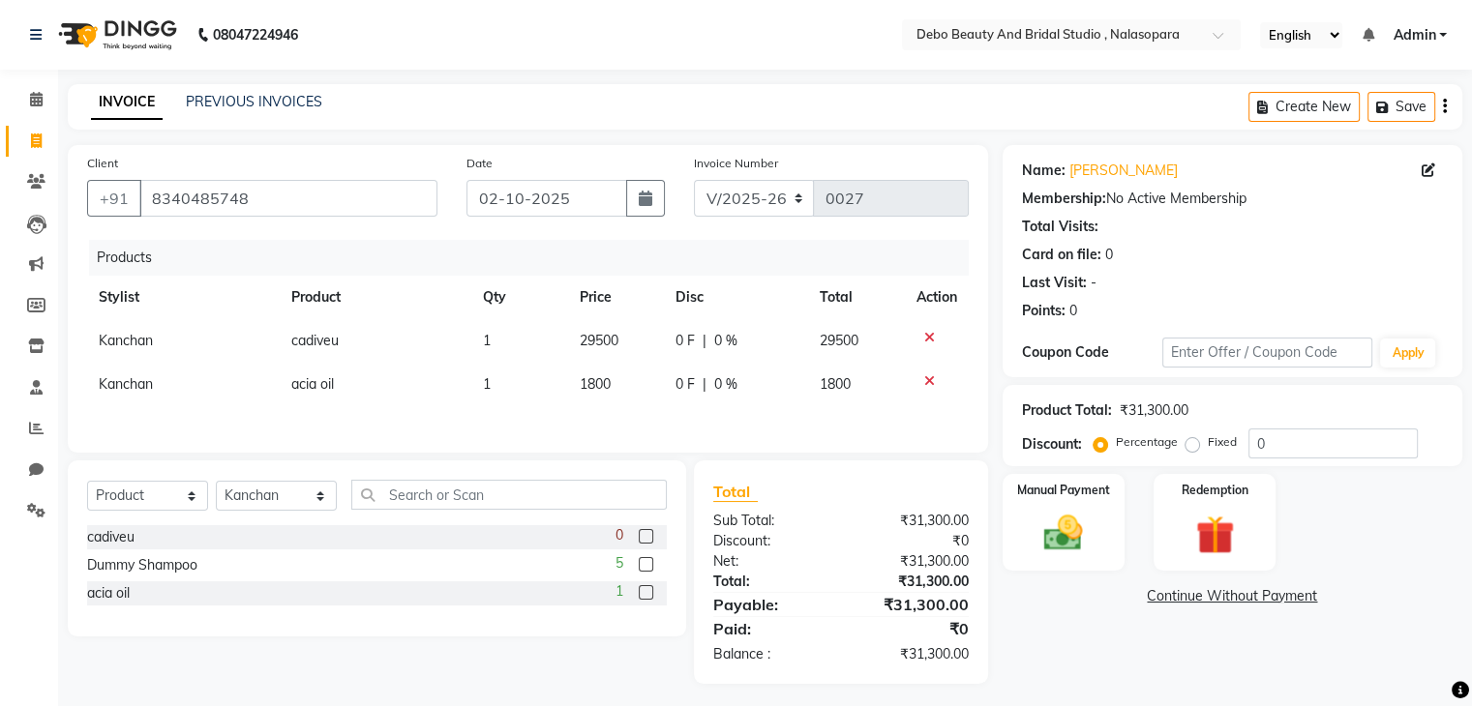
select select "92631"
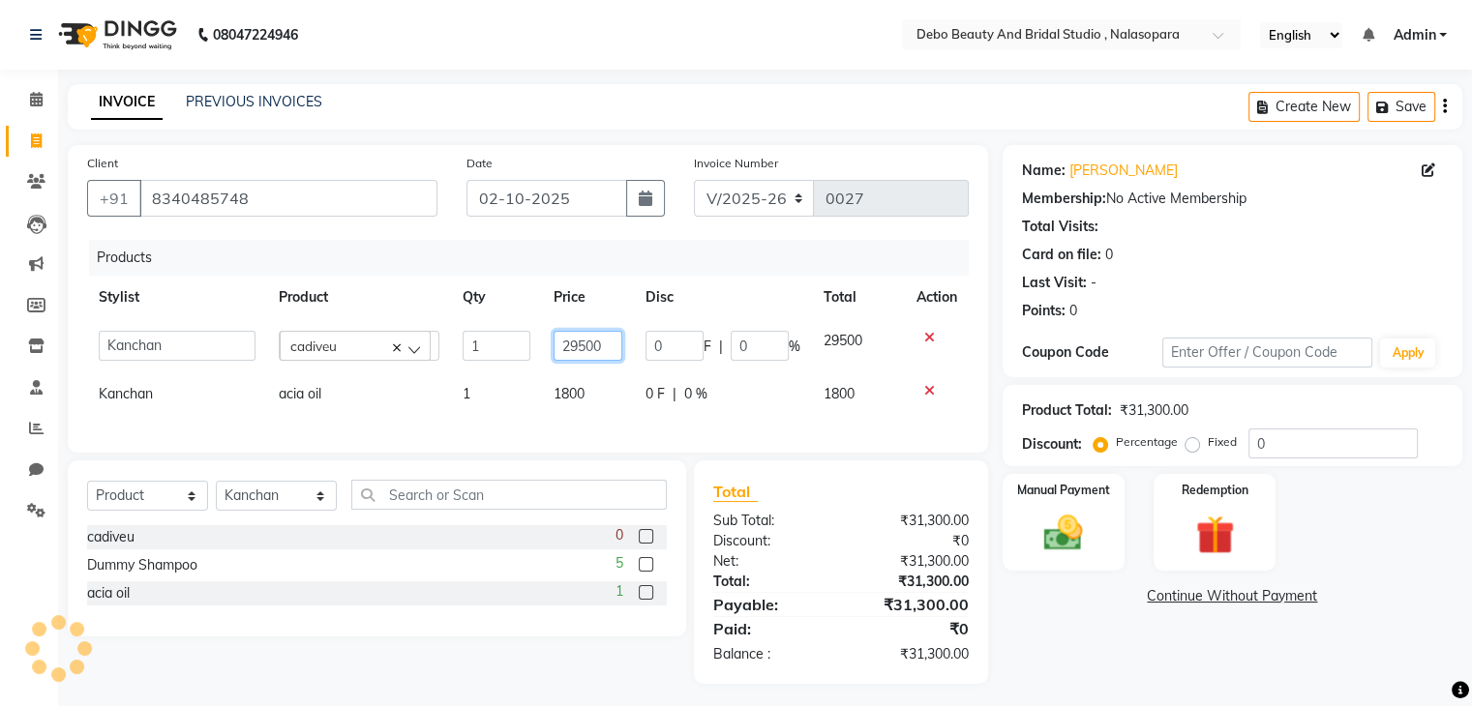
click at [592, 337] on input "29500" at bounding box center [587, 346] width 69 height 30
type input "0"
click at [590, 345] on input "0" at bounding box center [587, 346] width 69 height 30
type input "4000"
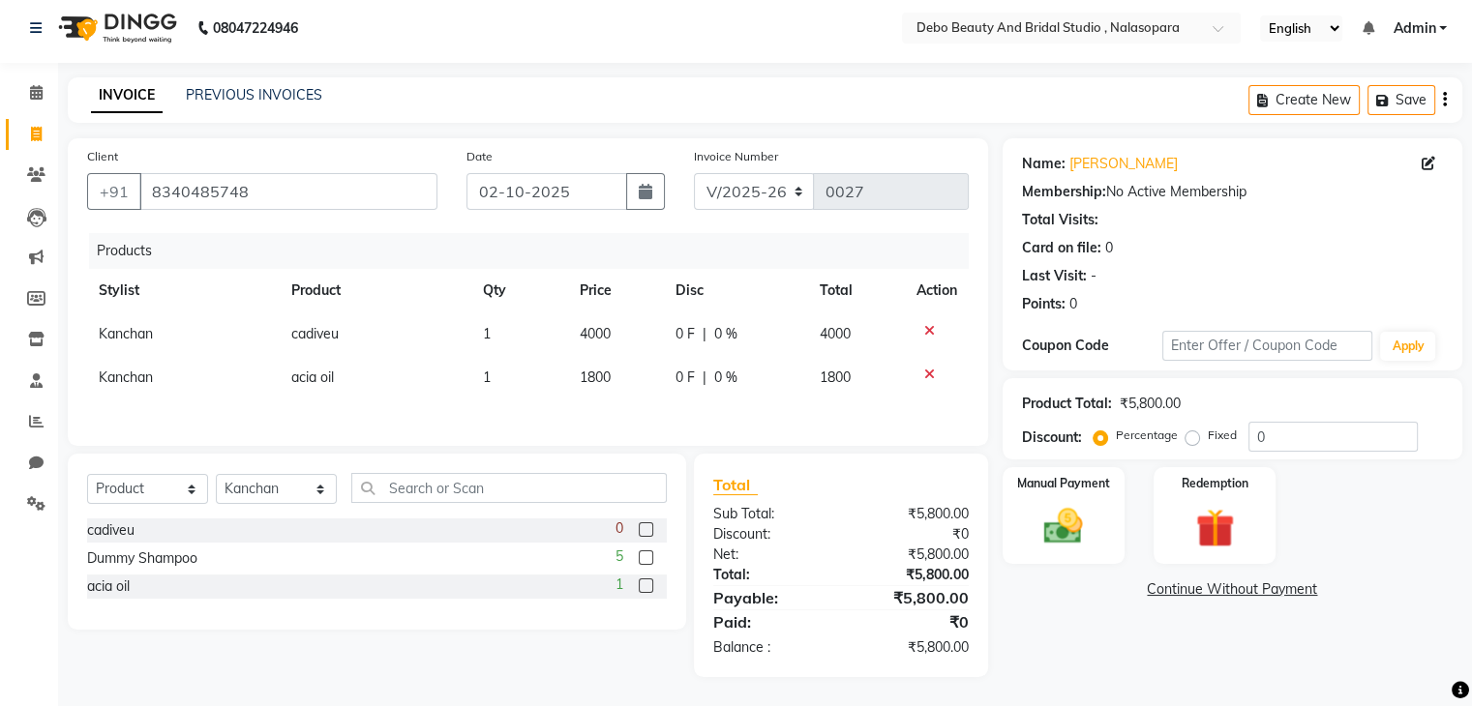
click at [822, 334] on td "4000" at bounding box center [856, 335] width 97 height 44
select select "92631"
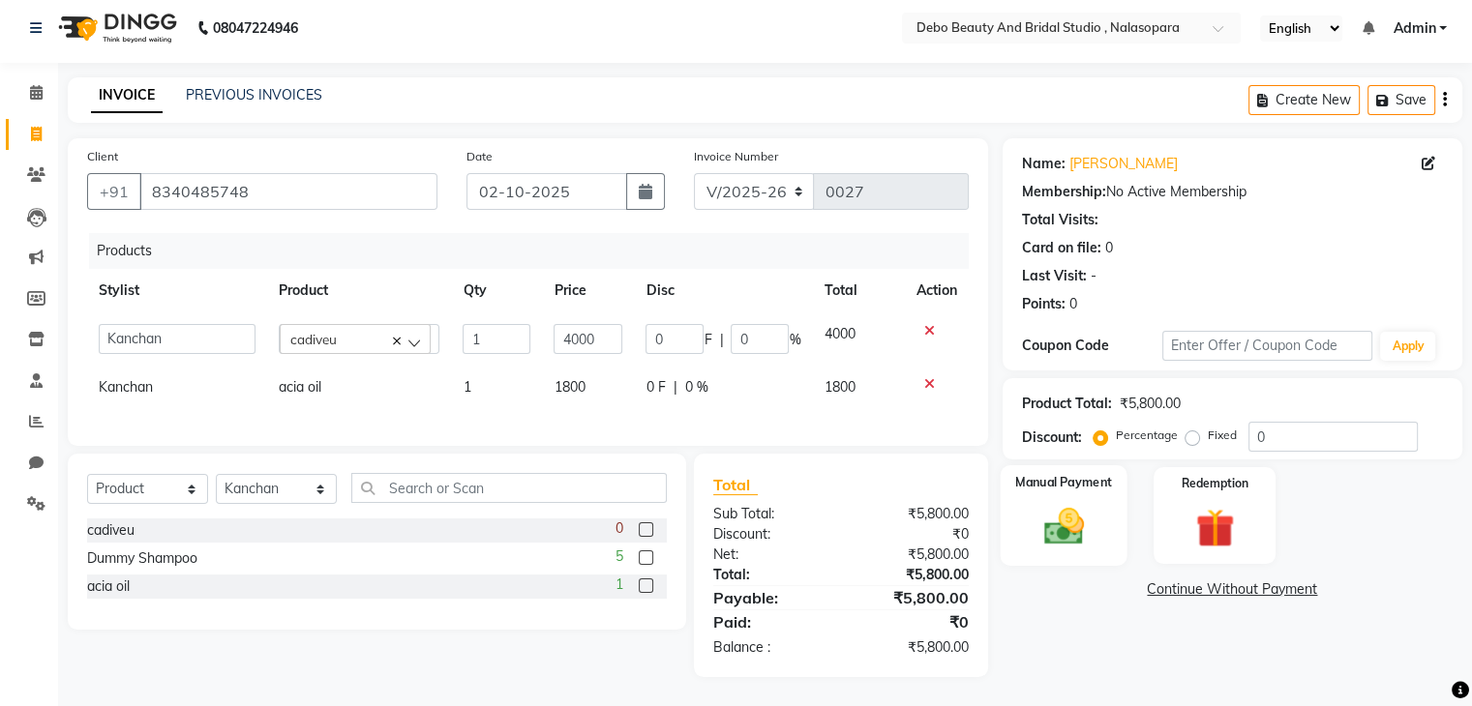
click at [1064, 476] on label "Manual Payment" at bounding box center [1063, 482] width 97 height 18
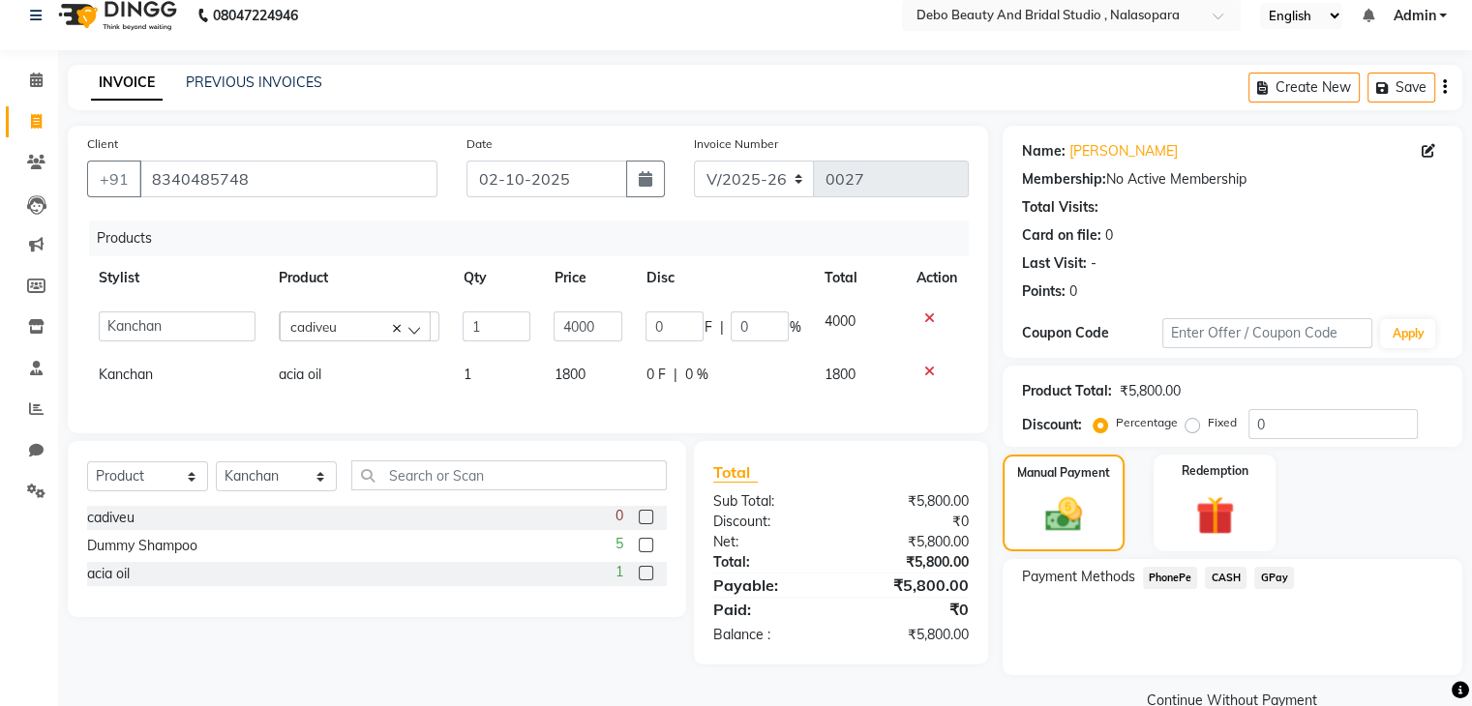
click at [1223, 583] on span "CASH" at bounding box center [1226, 578] width 42 height 22
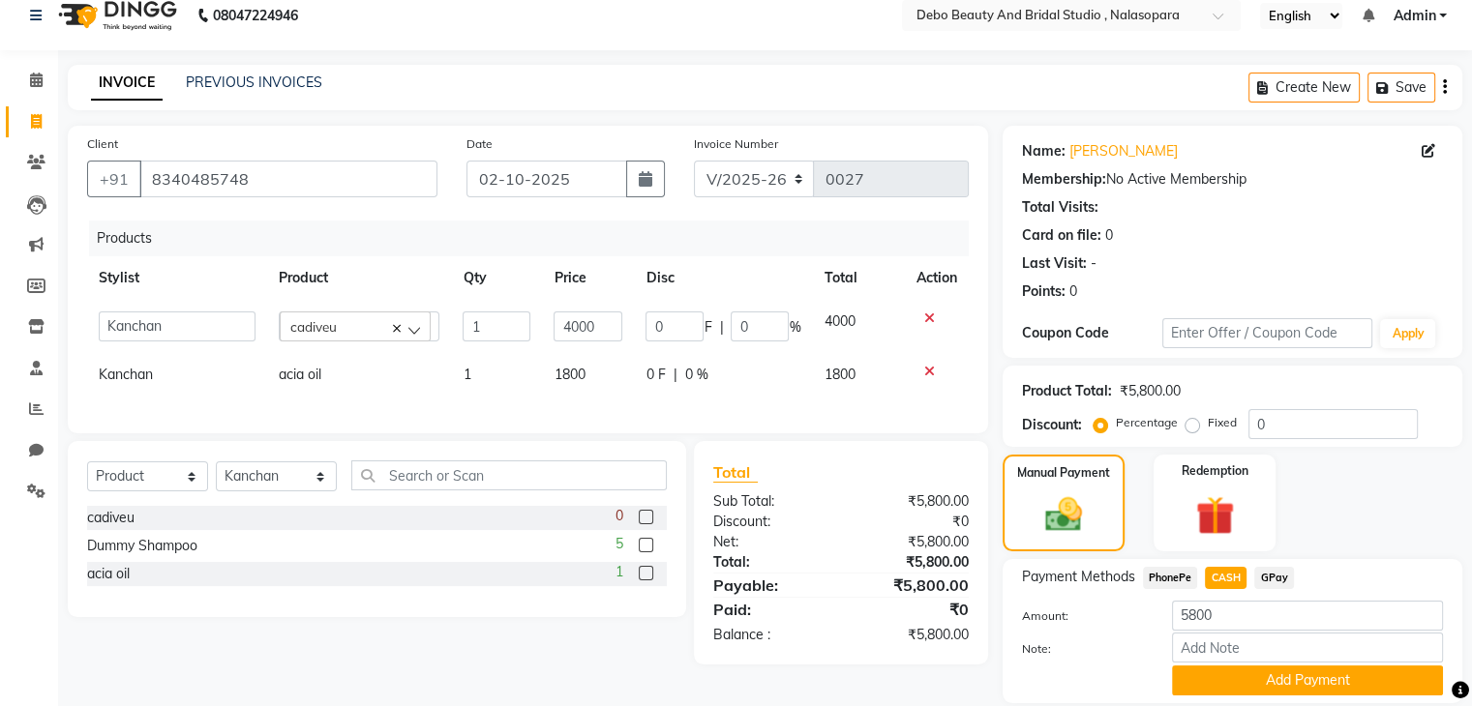
scroll to position [86, 0]
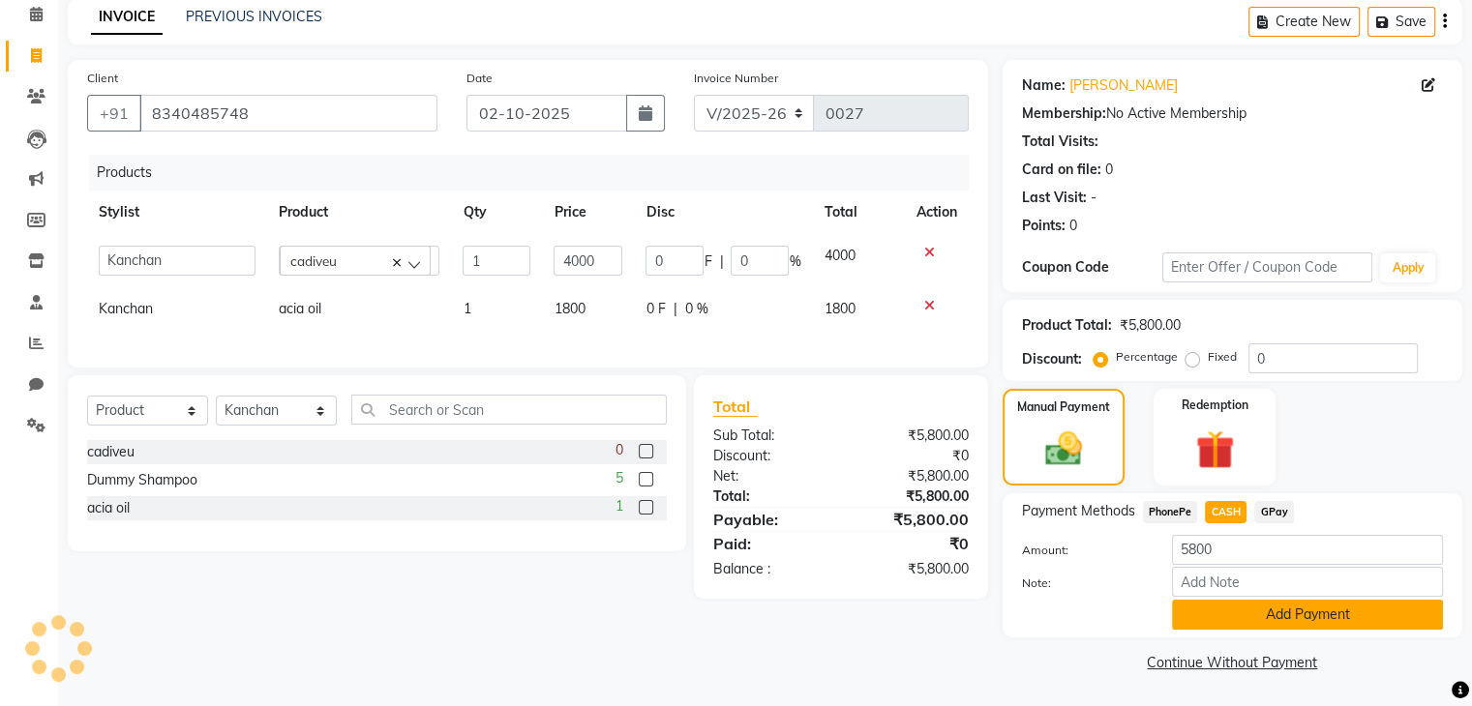
click at [1227, 623] on button "Add Payment" at bounding box center [1307, 615] width 271 height 30
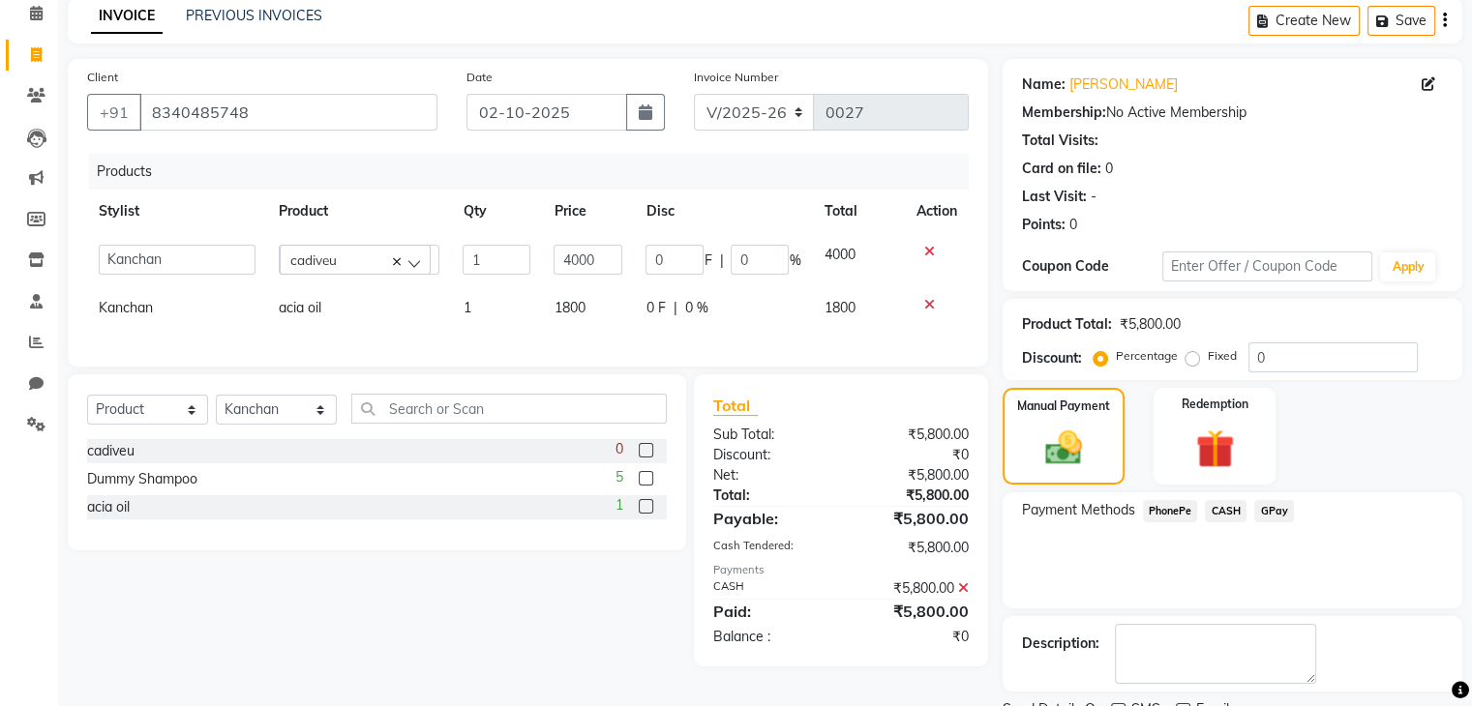
scroll to position [165, 0]
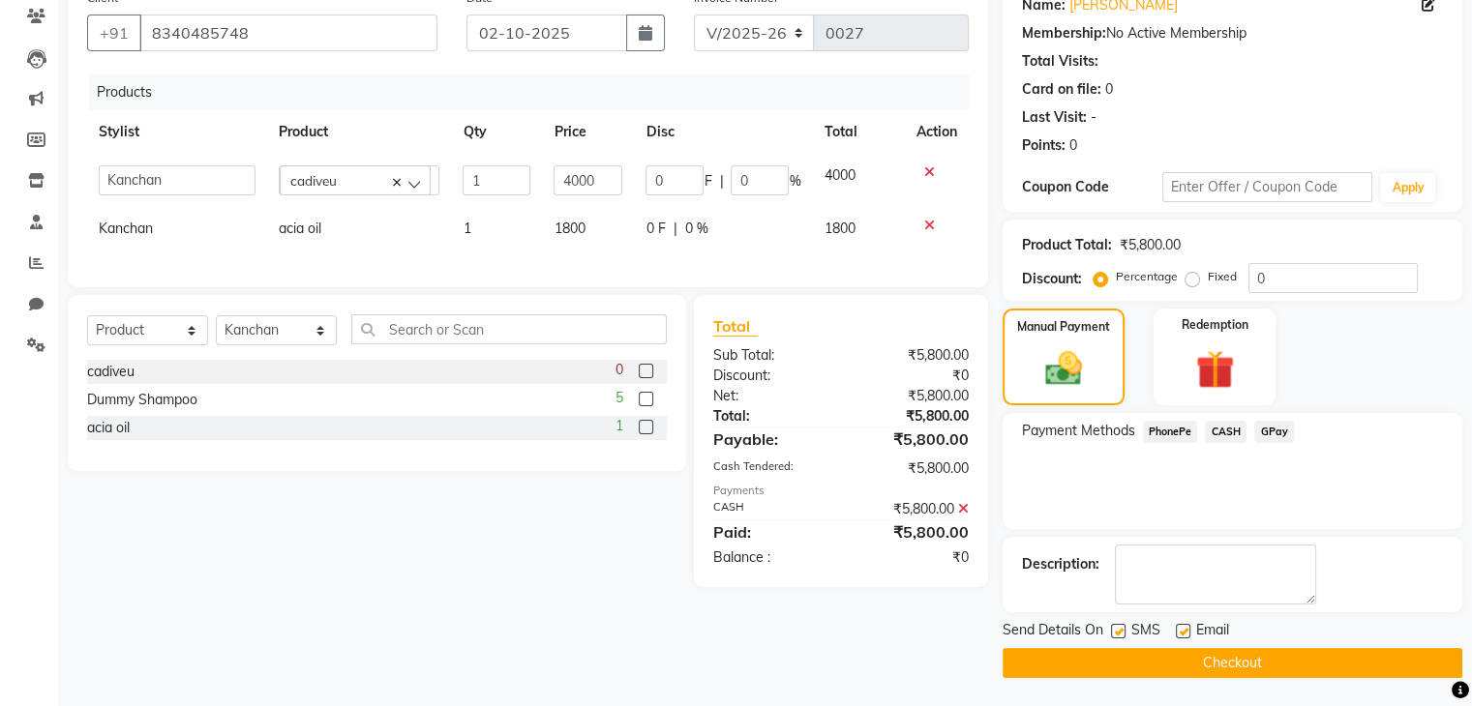
click at [1188, 634] on label at bounding box center [1183, 631] width 15 height 15
click at [1188, 634] on input "checkbox" at bounding box center [1182, 632] width 13 height 13
checkbox input "false"
click at [1146, 657] on button "Checkout" at bounding box center [1232, 663] width 460 height 30
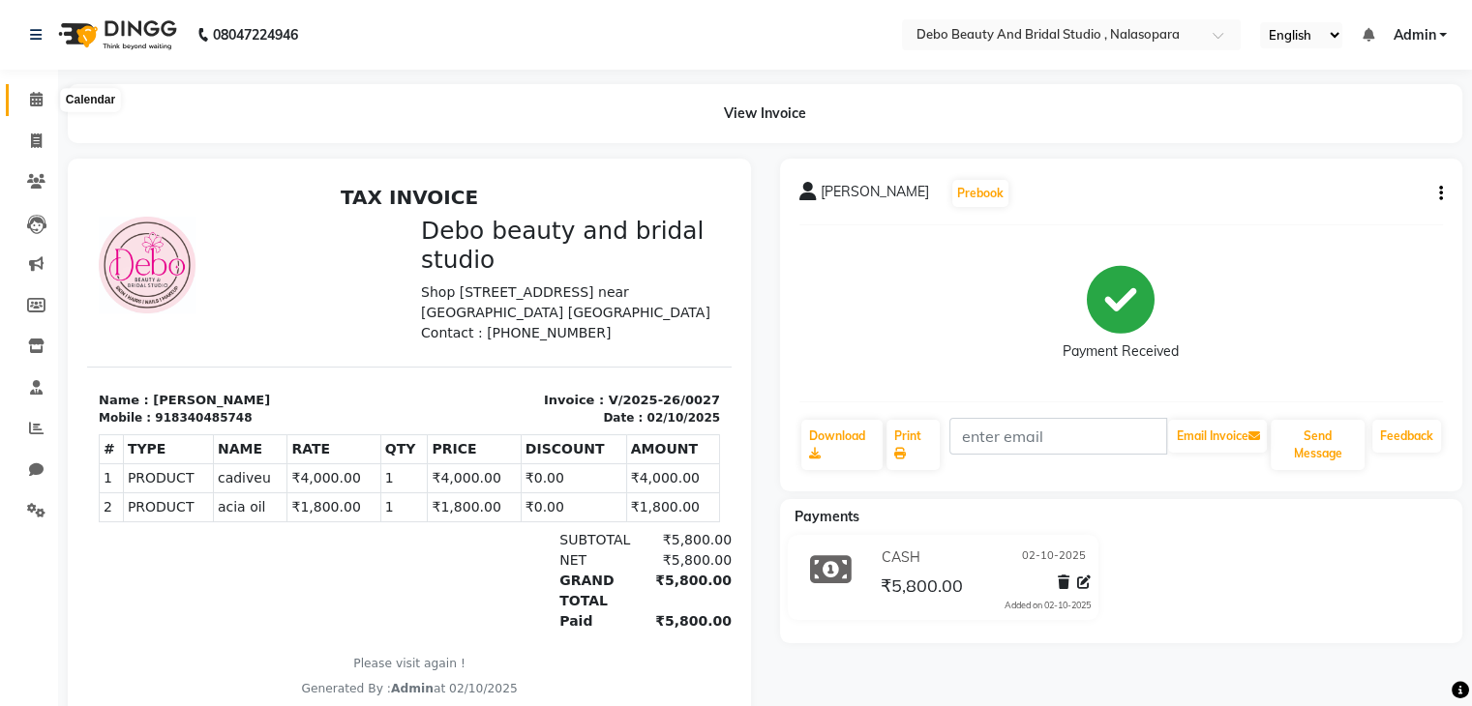
click at [32, 102] on icon at bounding box center [36, 99] width 13 height 15
